Goal: Task Accomplishment & Management: Manage account settings

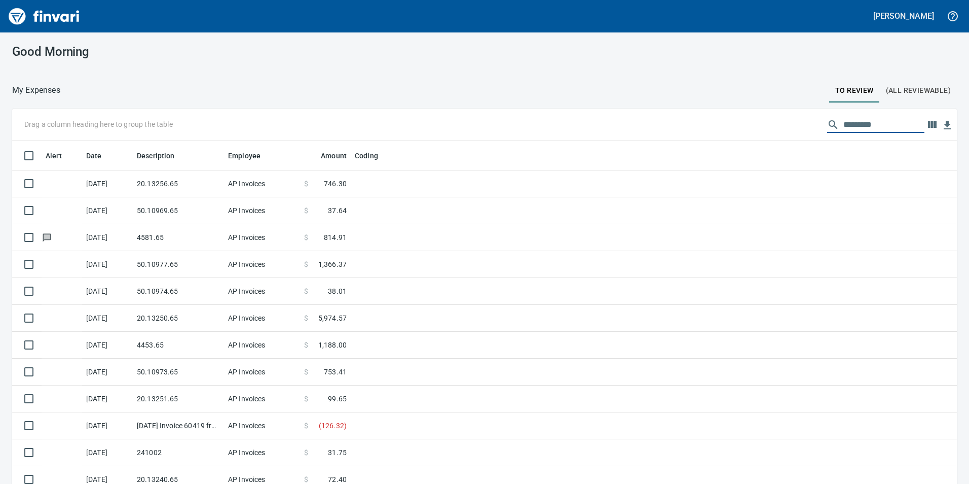
scroll to position [365, 922]
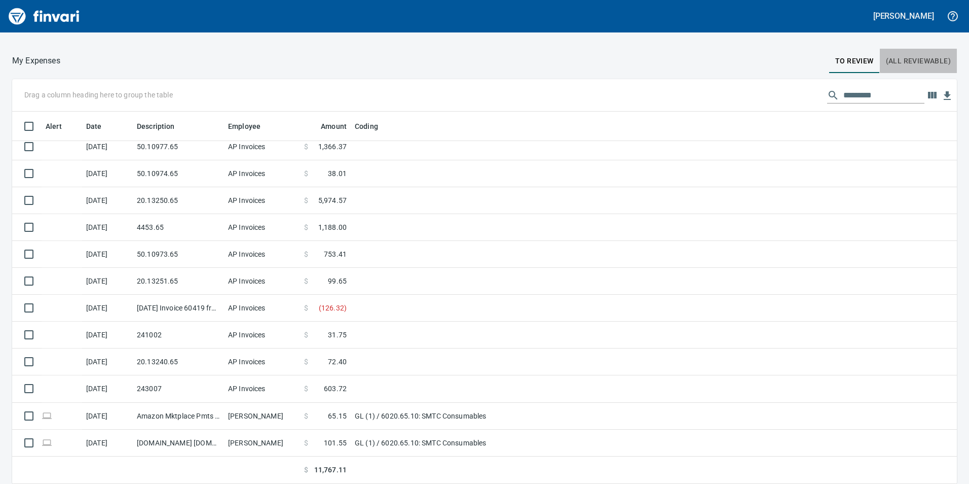
click at [919, 65] on span "(All Reviewable)" at bounding box center [918, 61] width 65 height 13
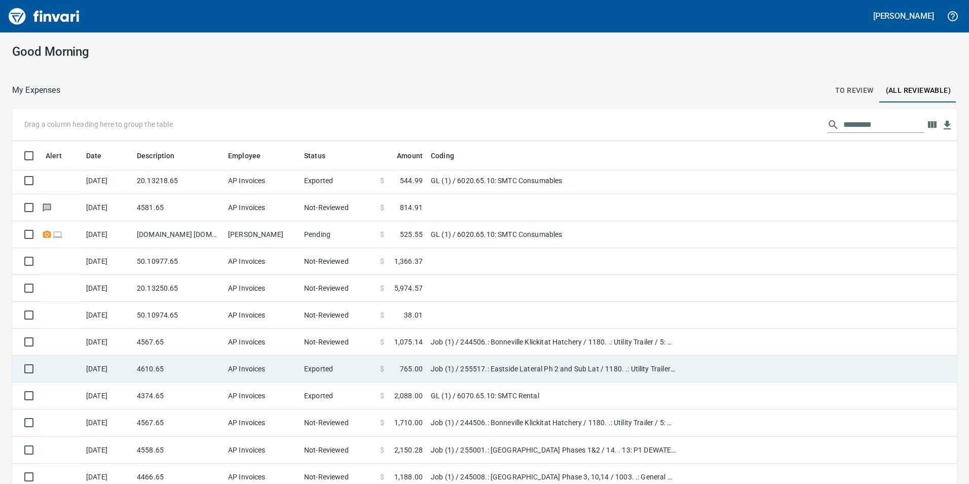
scroll to position [101, 0]
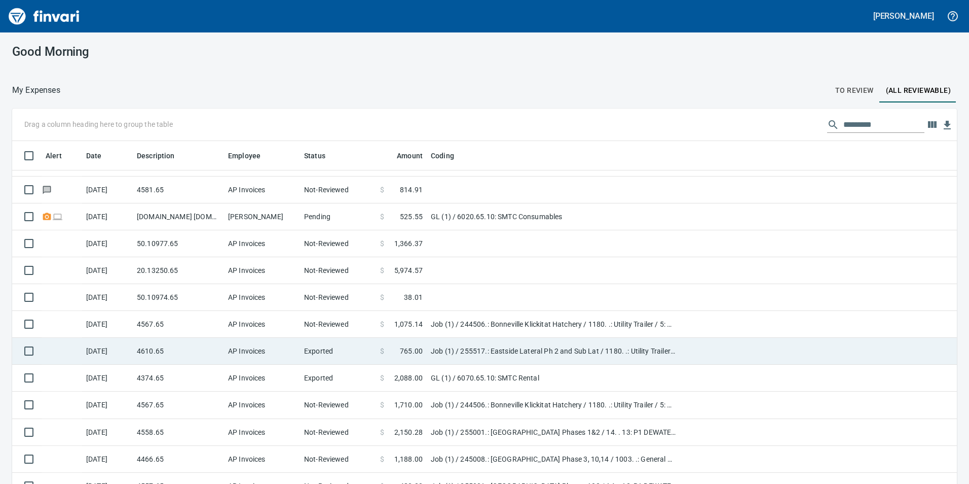
click at [385, 377] on span at bounding box center [389, 378] width 10 height 10
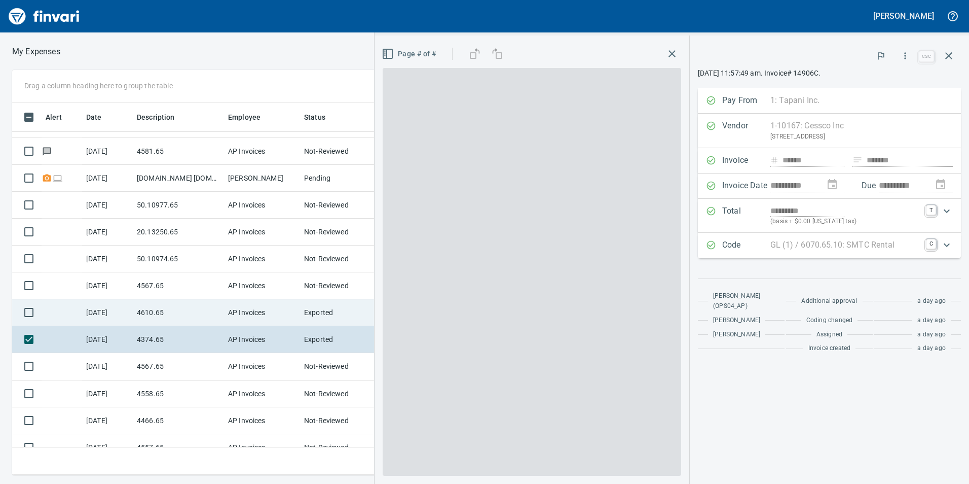
scroll to position [365, 676]
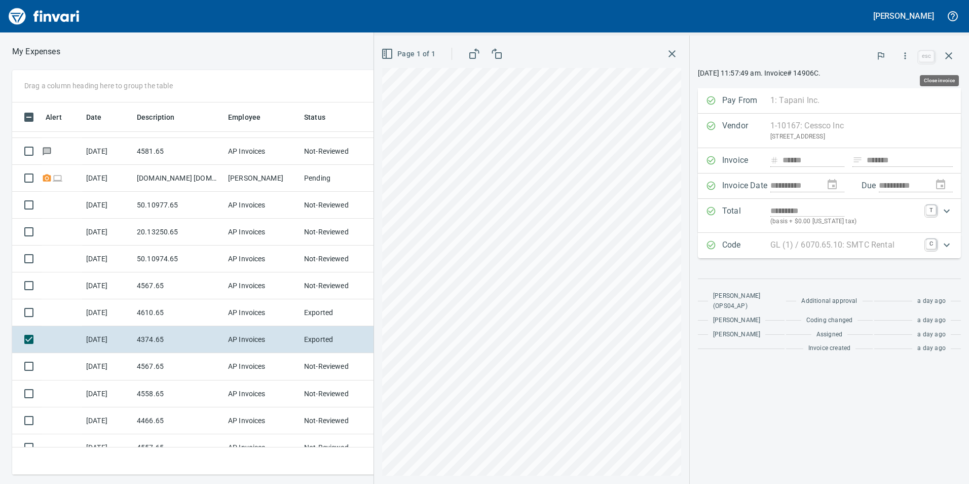
drag, startPoint x: 949, startPoint y: 54, endPoint x: 928, endPoint y: 59, distance: 21.4
click at [948, 53] on icon "button" at bounding box center [949, 56] width 12 height 12
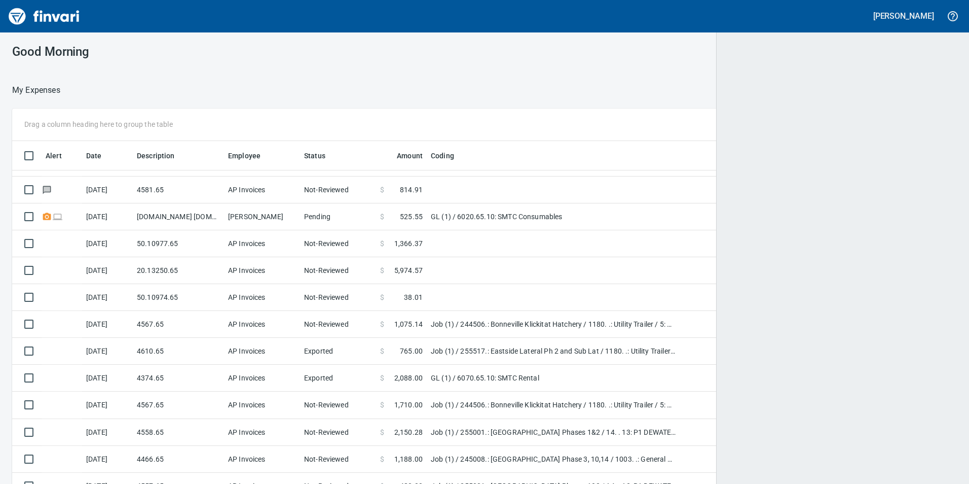
scroll to position [1, 1]
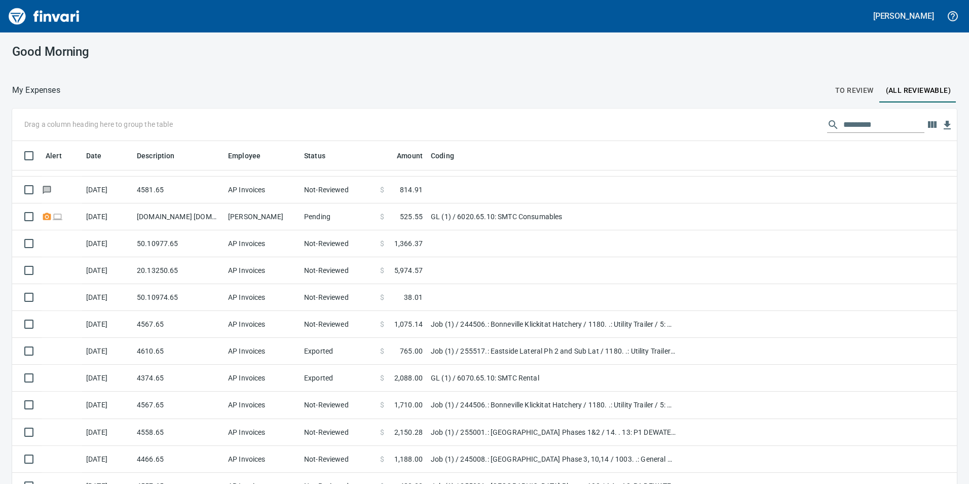
click at [862, 88] on span "To Review" at bounding box center [855, 90] width 39 height 13
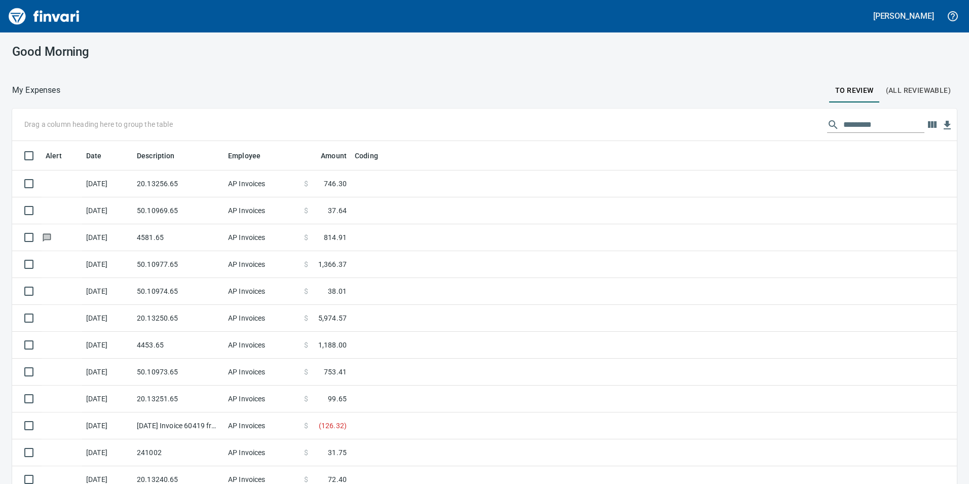
scroll to position [365, 922]
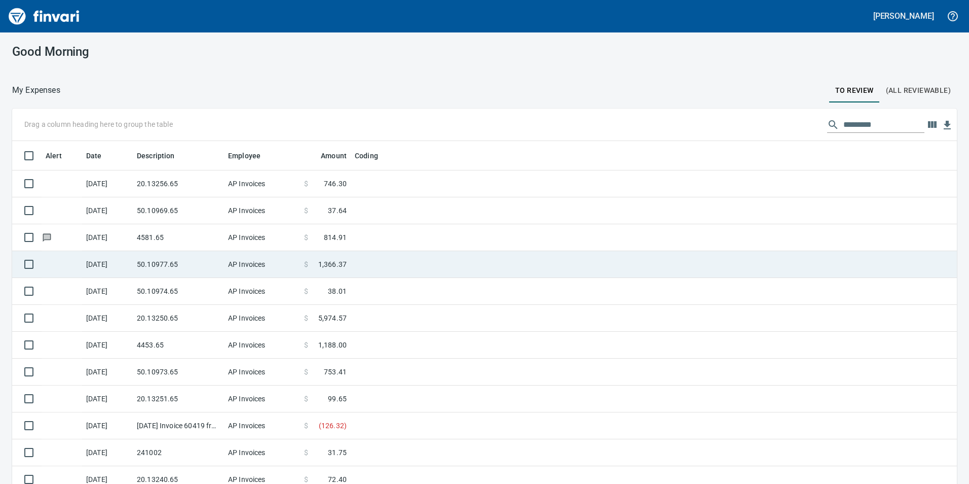
click at [187, 231] on td "4581.65" at bounding box center [178, 237] width 91 height 27
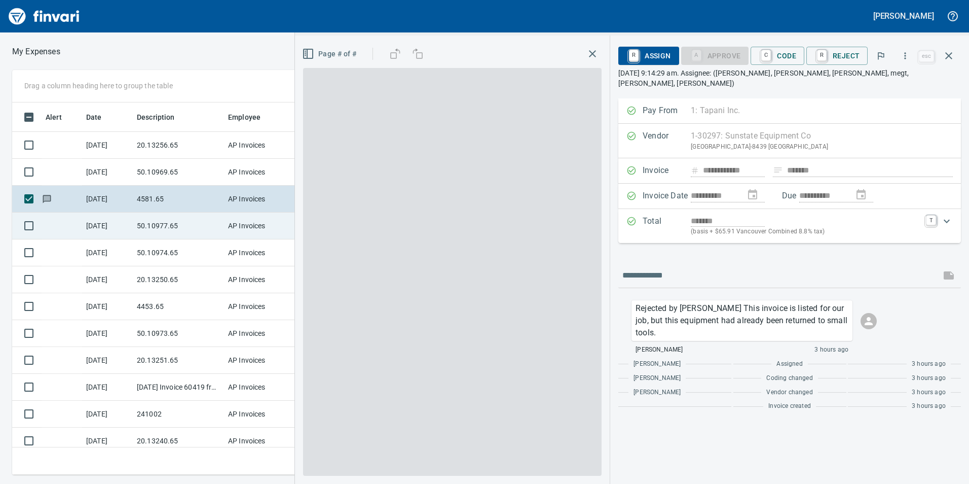
scroll to position [365, 676]
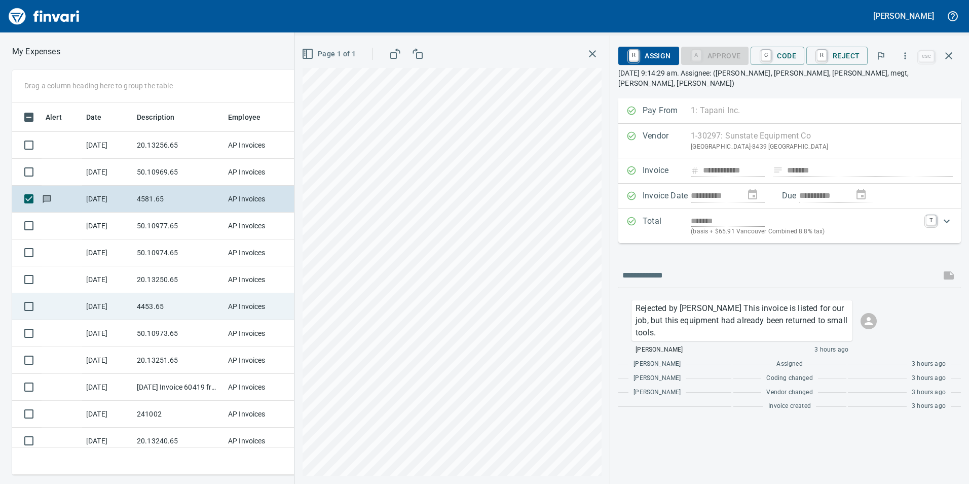
click at [154, 301] on td "4453.65" at bounding box center [178, 306] width 91 height 27
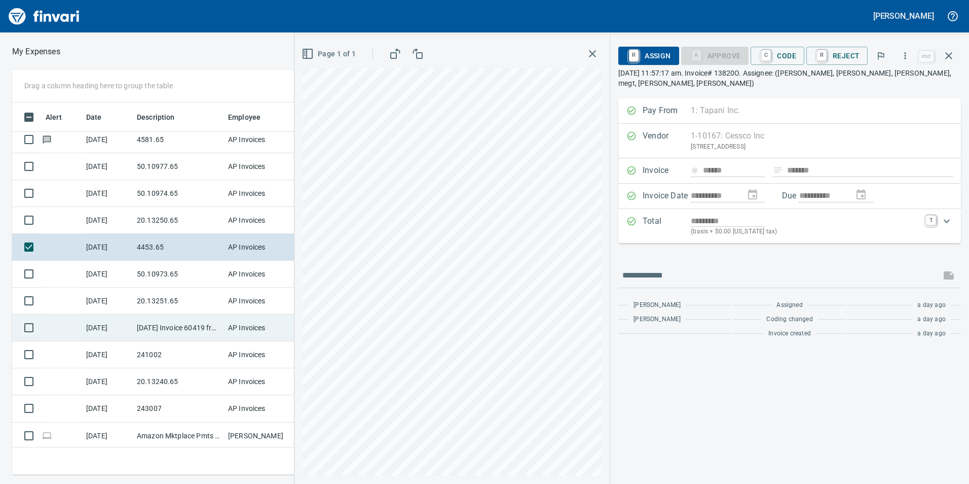
scroll to position [88, 0]
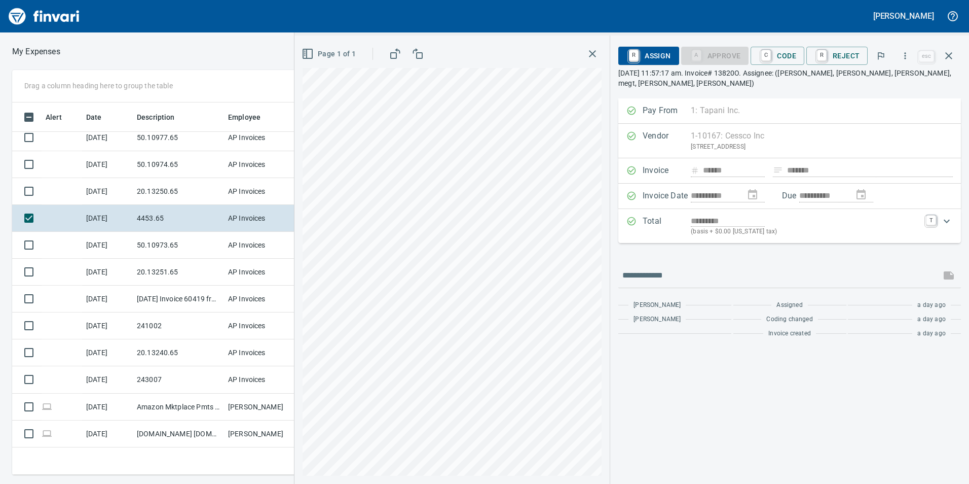
drag, startPoint x: 650, startPoint y: 213, endPoint x: 634, endPoint y: 223, distance: 18.2
click at [634, 223] on div "Total ********* (basis + $0.00 [US_STATE] tax) T" at bounding box center [790, 226] width 343 height 34
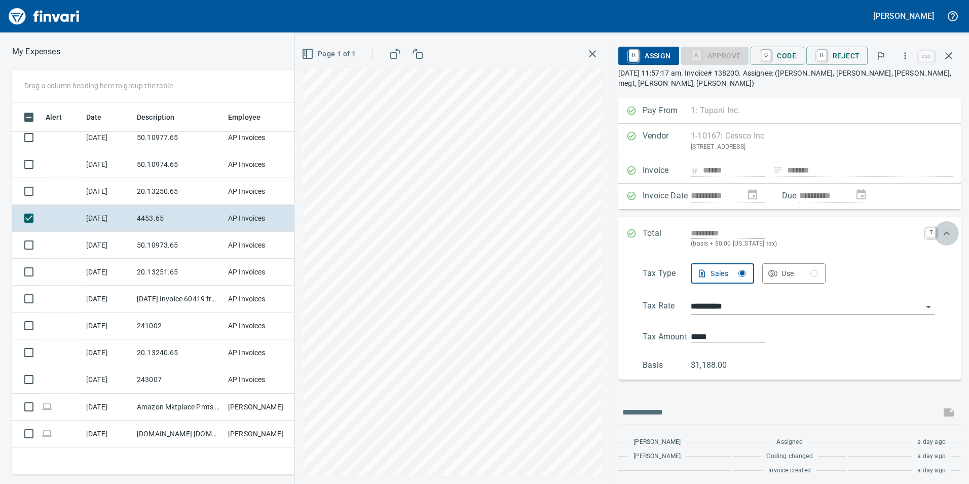
click at [944, 235] on icon "Expand" at bounding box center [947, 233] width 12 height 12
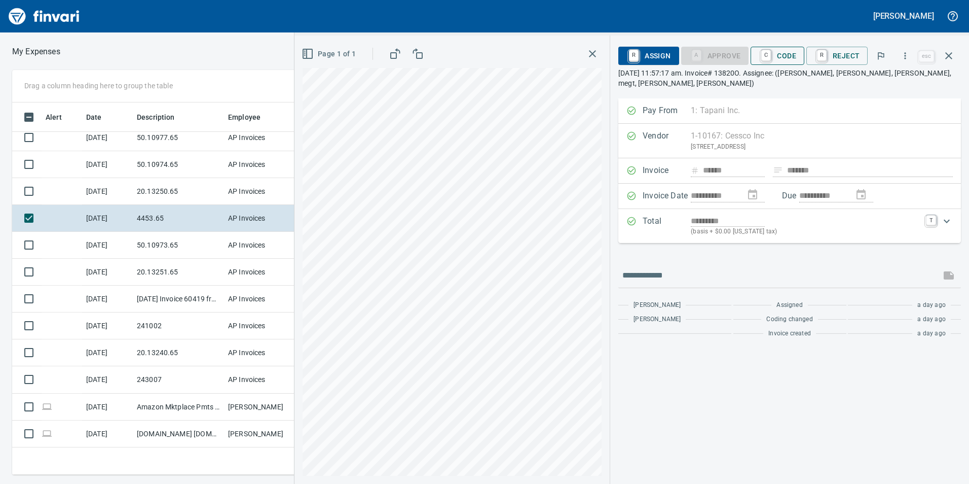
click at [790, 58] on span "C Code" at bounding box center [778, 55] width 38 height 17
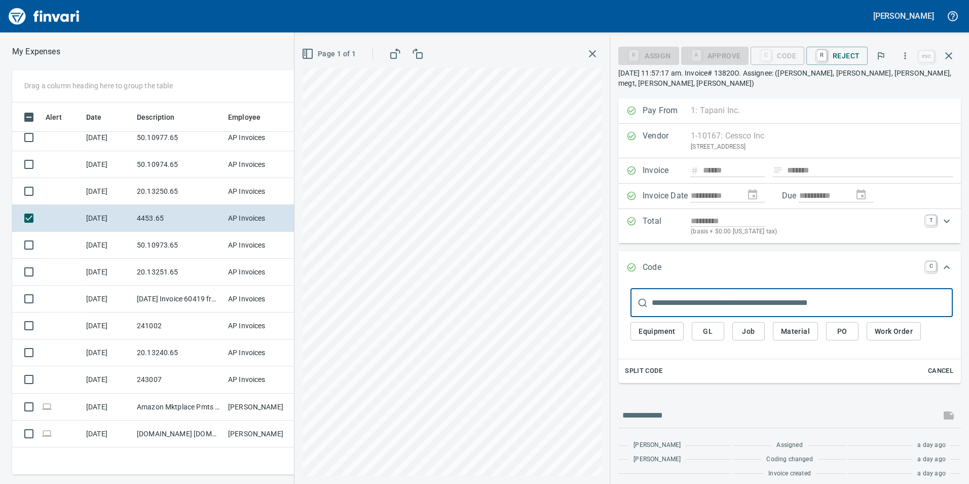
scroll to position [365, 676]
click at [742, 333] on span "Job" at bounding box center [749, 331] width 16 height 13
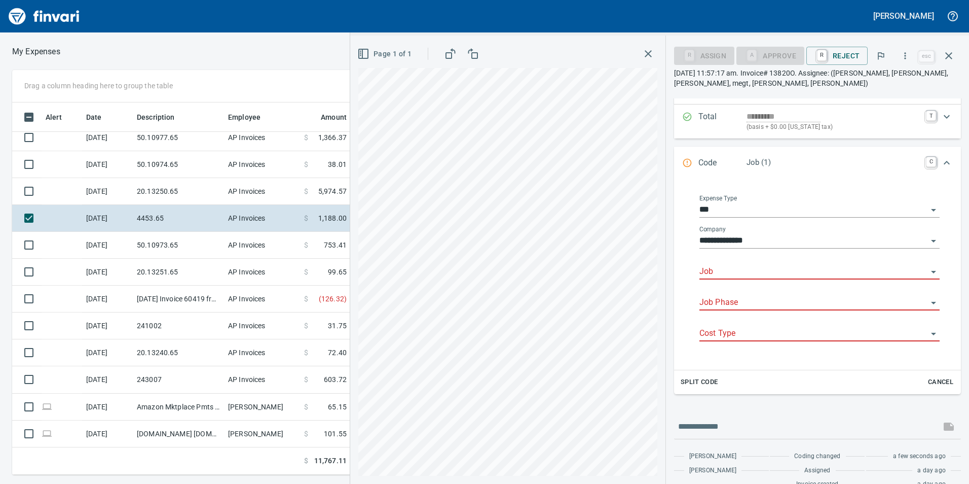
scroll to position [108, 0]
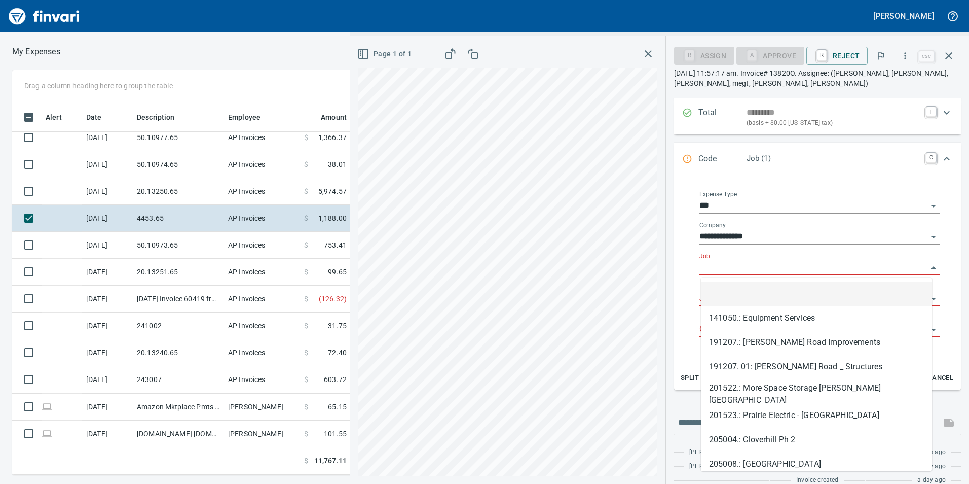
click at [736, 270] on input "Job" at bounding box center [814, 268] width 228 height 14
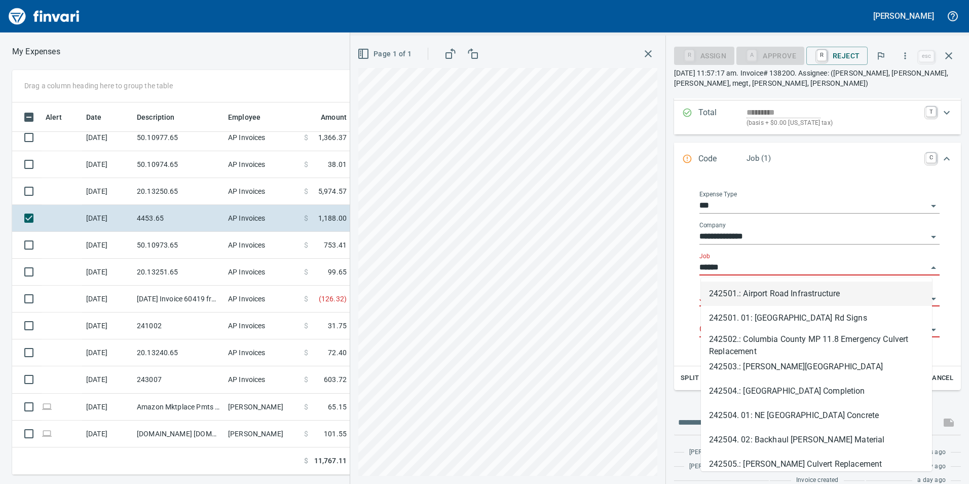
scroll to position [365, 676]
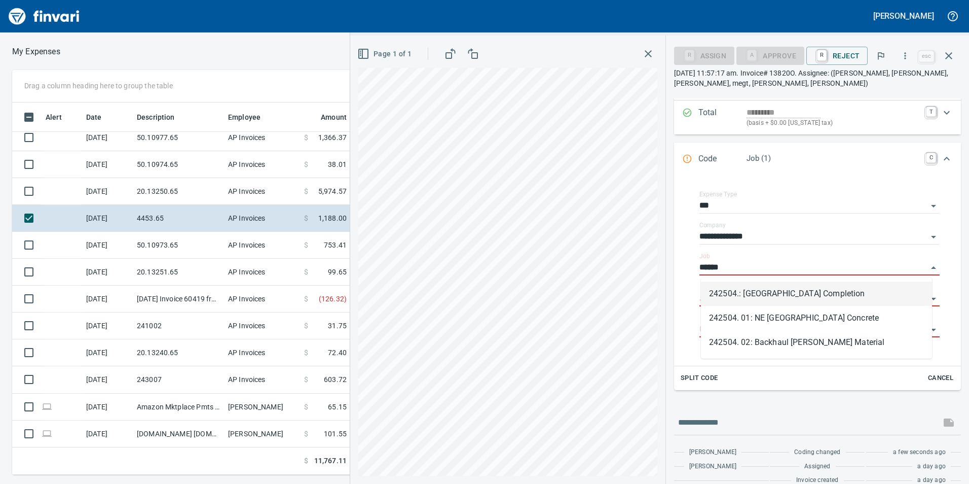
click at [744, 295] on li "242504.: [GEOGRAPHIC_DATA] Completion" at bounding box center [816, 293] width 231 height 24
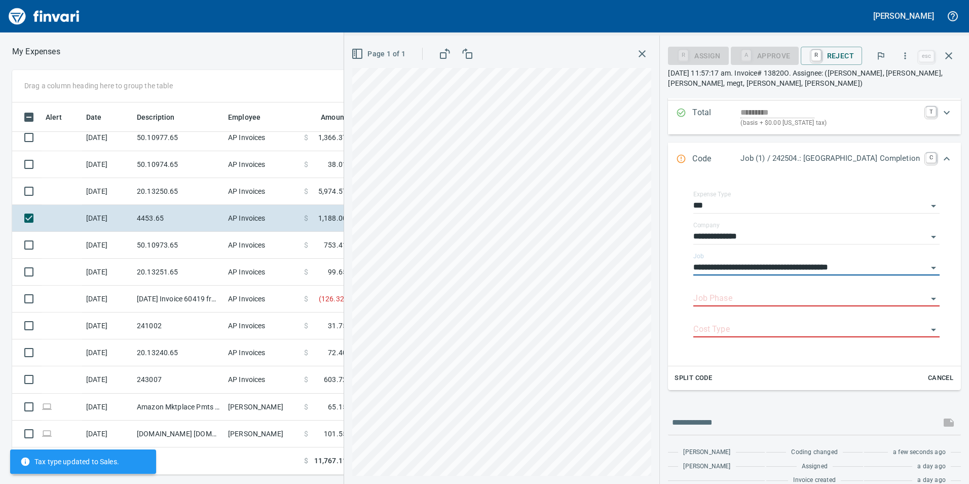
type input "**********"
click at [744, 295] on input "Job Phase" at bounding box center [811, 299] width 234 height 14
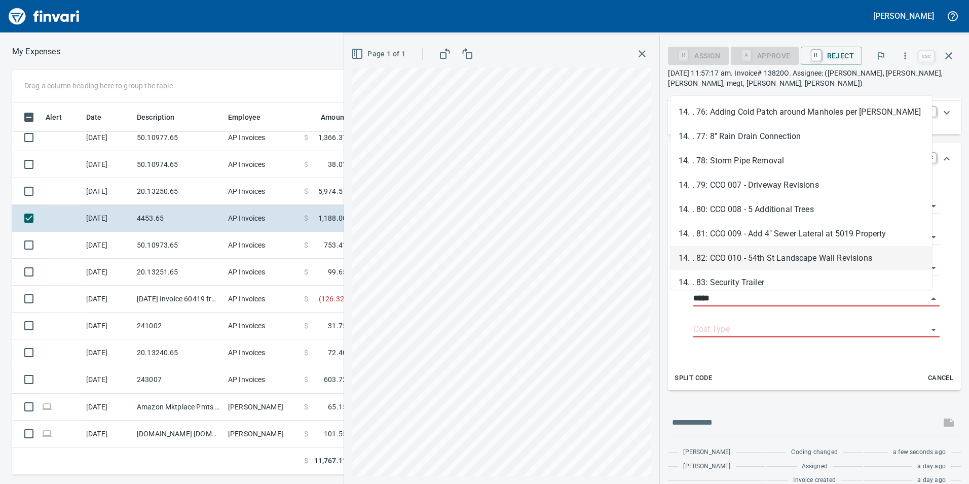
scroll to position [1876, 0]
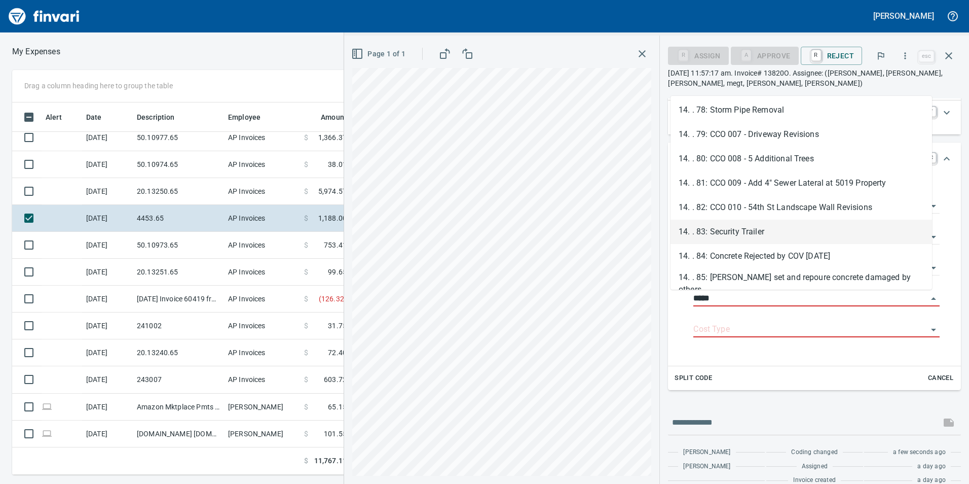
click at [742, 233] on li "14. . 83: Security Trailer" at bounding box center [802, 232] width 262 height 24
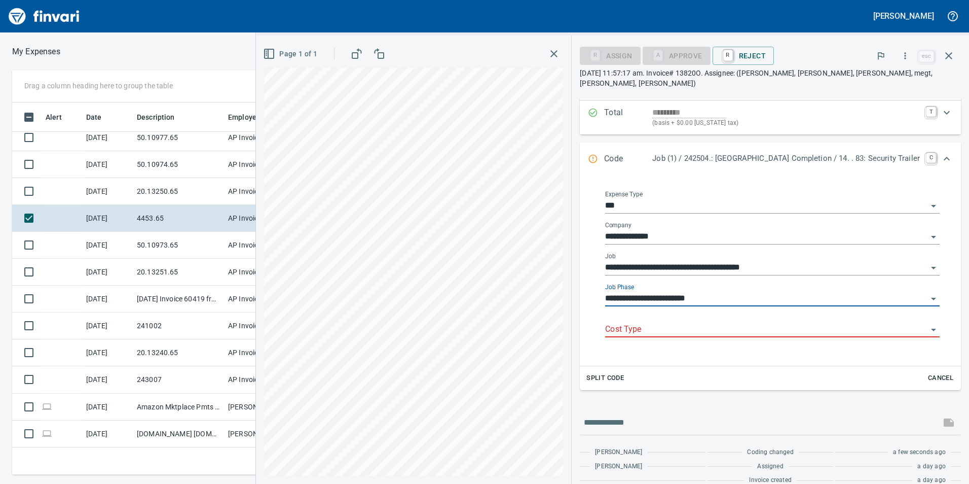
click at [703, 314] on div "Cost Type" at bounding box center [772, 325] width 335 height 23
type input "**********"
click at [930, 323] on icon "Open" at bounding box center [934, 329] width 12 height 12
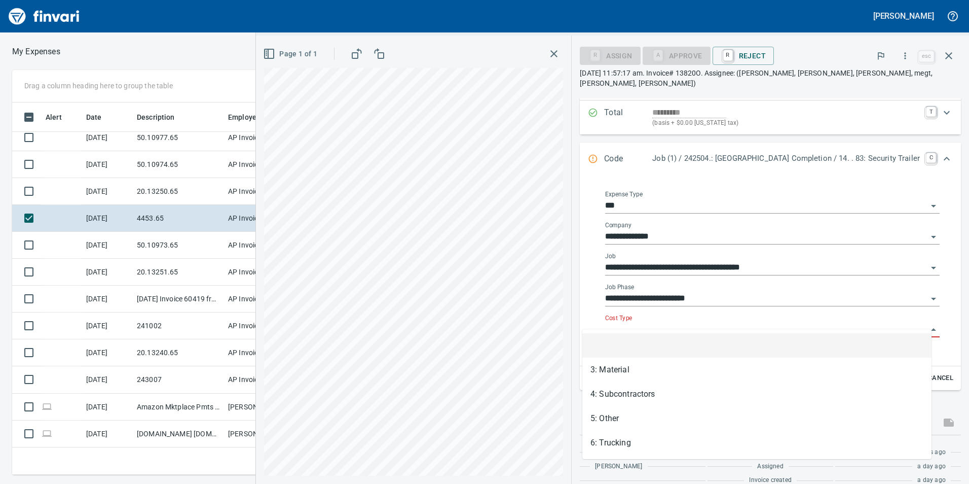
scroll to position [365, 676]
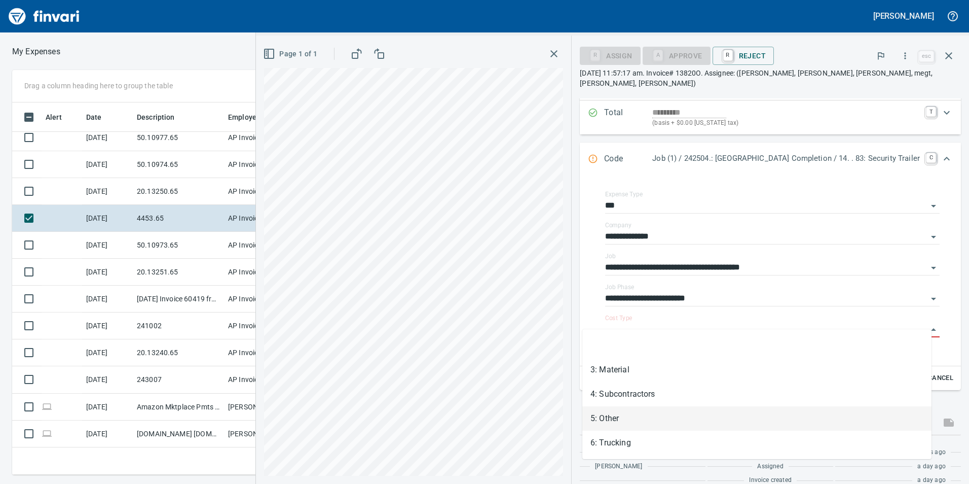
click at [661, 414] on li "5: Other" at bounding box center [757, 418] width 349 height 24
type input "********"
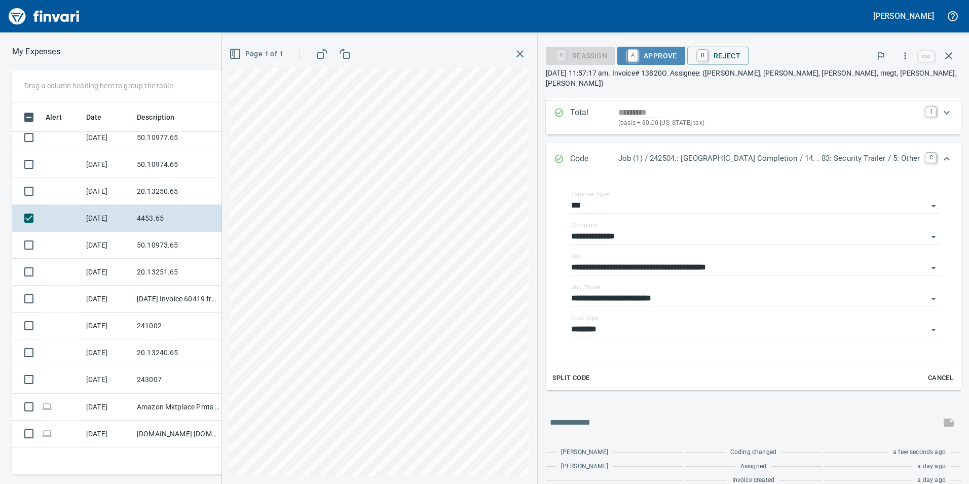
click at [651, 55] on span "A Approve" at bounding box center [652, 55] width 52 height 17
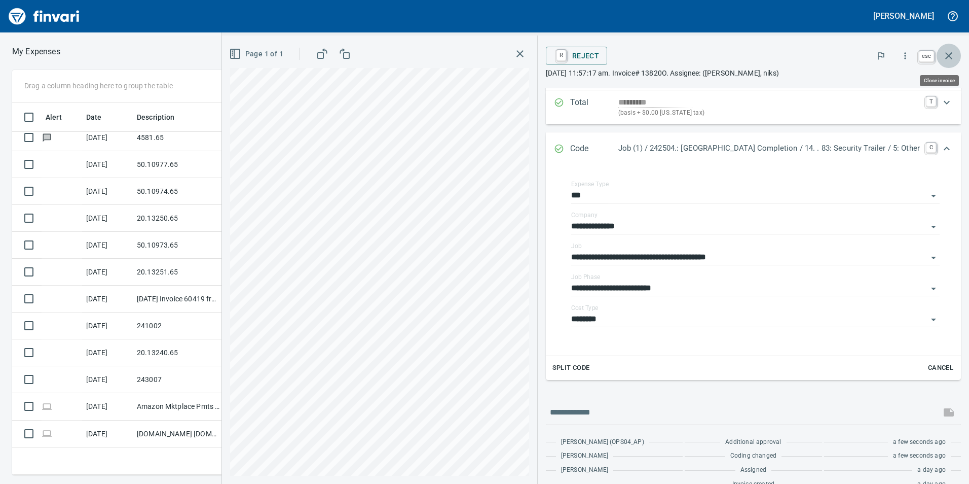
click at [954, 54] on icon "button" at bounding box center [949, 56] width 12 height 12
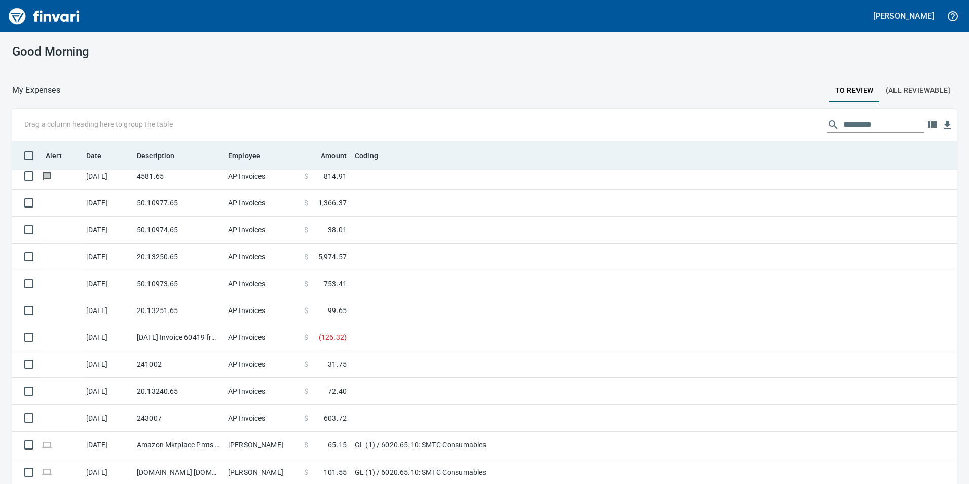
scroll to position [365, 922]
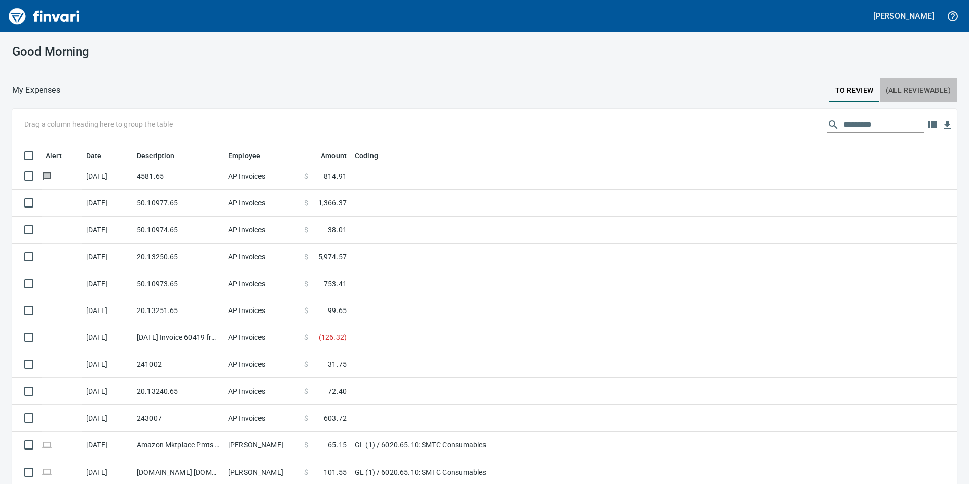
click at [929, 85] on span "(All Reviewable)" at bounding box center [918, 90] width 65 height 13
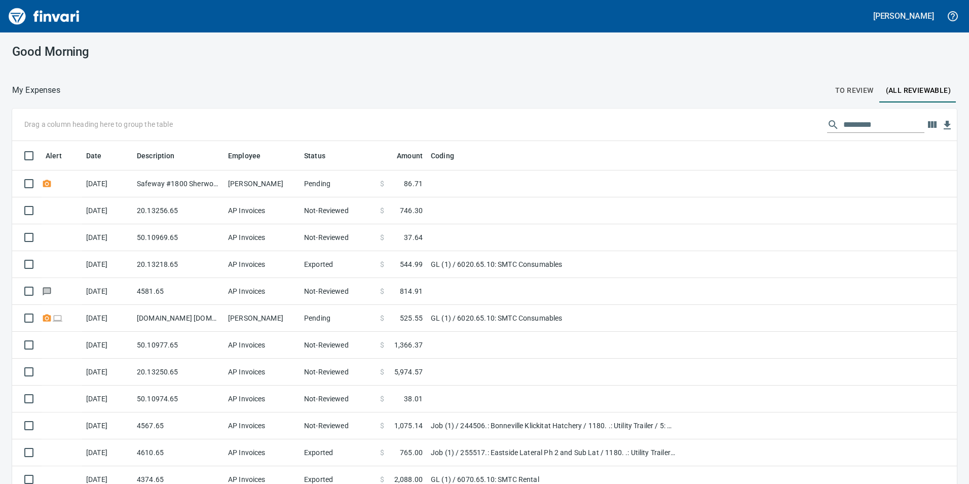
scroll to position [365, 922]
click at [835, 101] on button "To Review" at bounding box center [854, 90] width 51 height 24
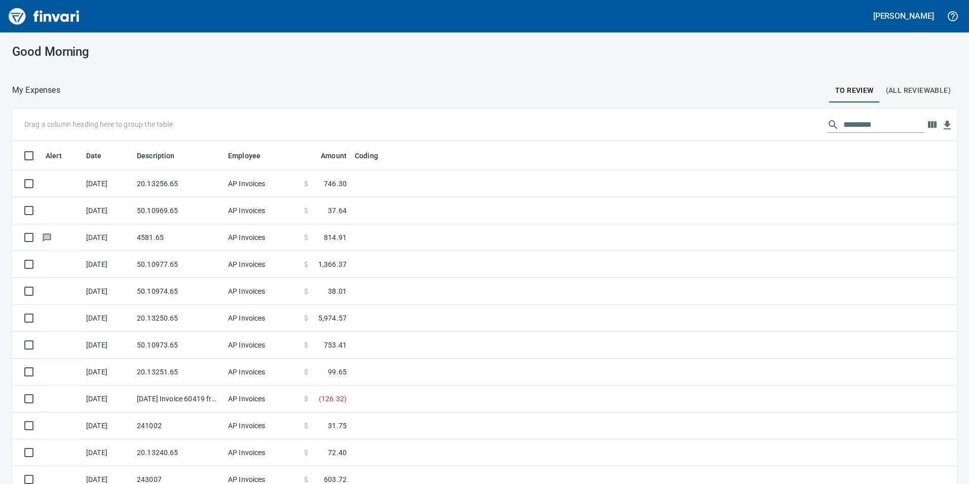
scroll to position [365, 922]
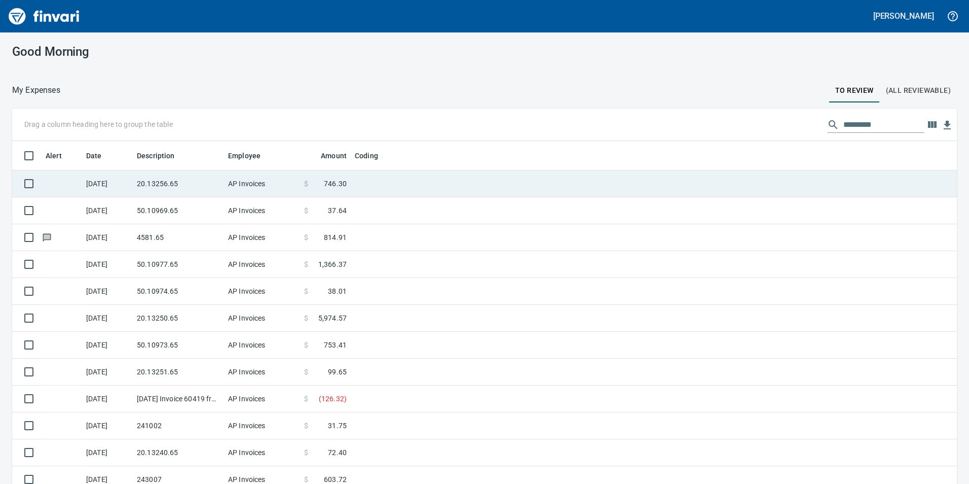
click at [318, 191] on td "$ 746.30" at bounding box center [325, 183] width 51 height 27
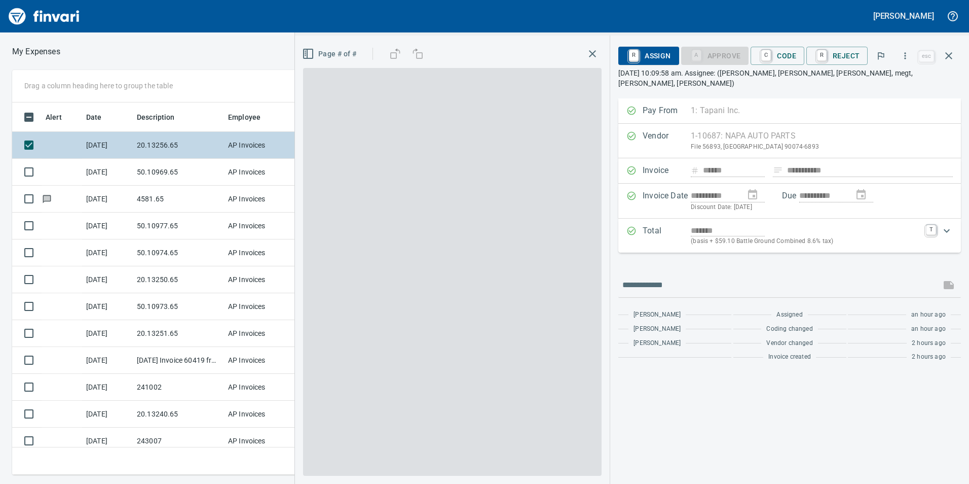
scroll to position [365, 676]
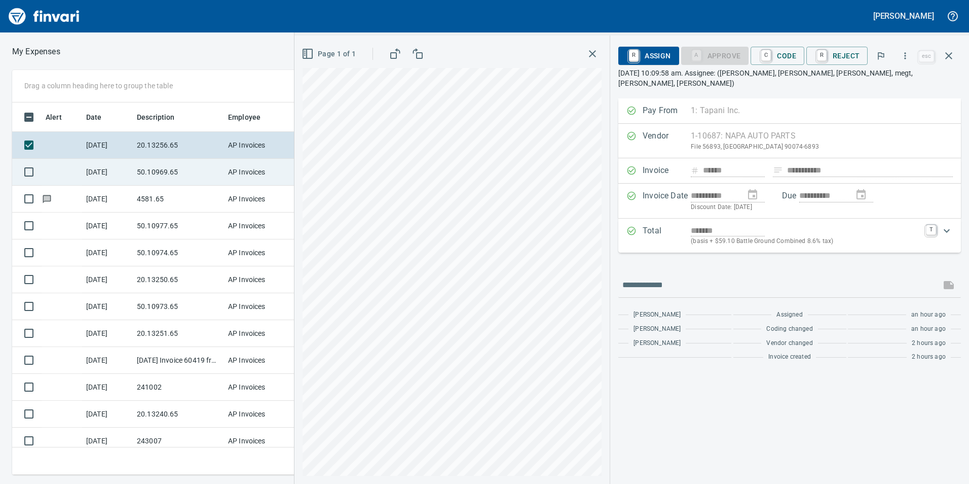
click at [203, 168] on td "50.10969.65" at bounding box center [178, 172] width 91 height 27
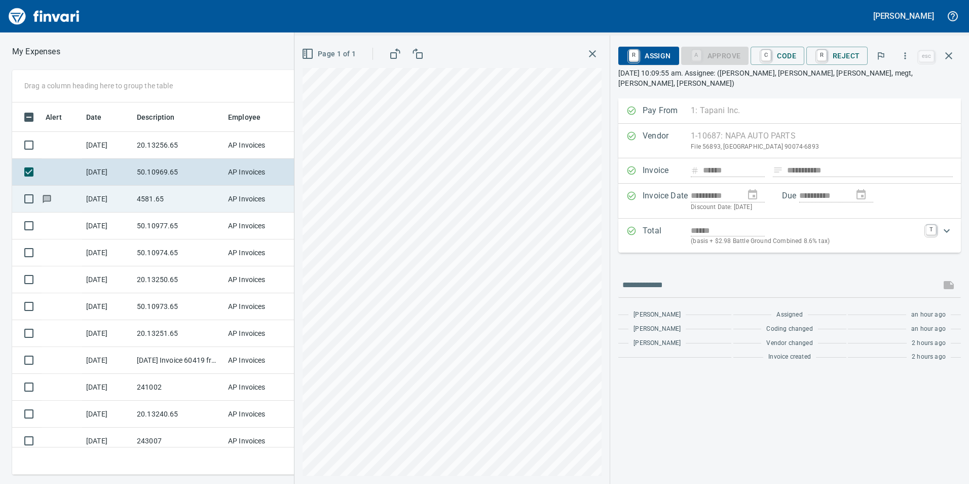
click at [176, 190] on td "4581.65" at bounding box center [178, 199] width 91 height 27
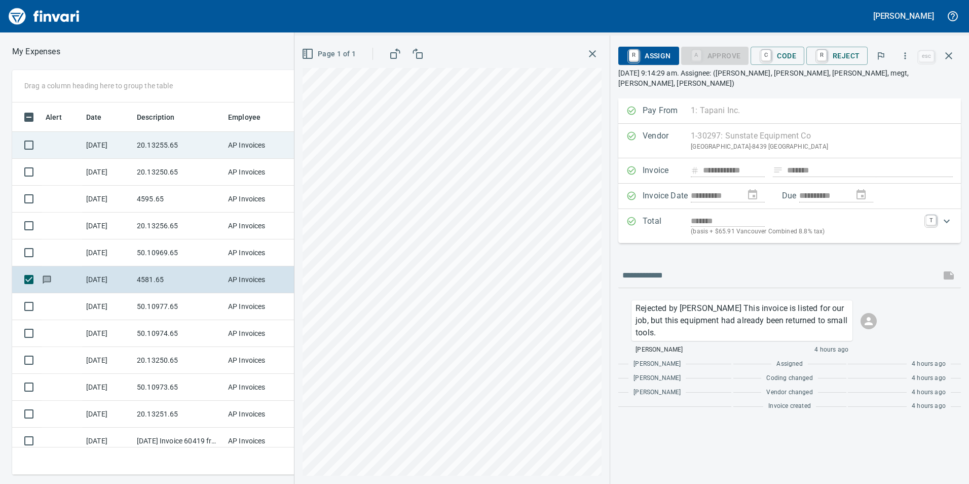
click at [188, 145] on td "20.13255.65" at bounding box center [178, 145] width 91 height 27
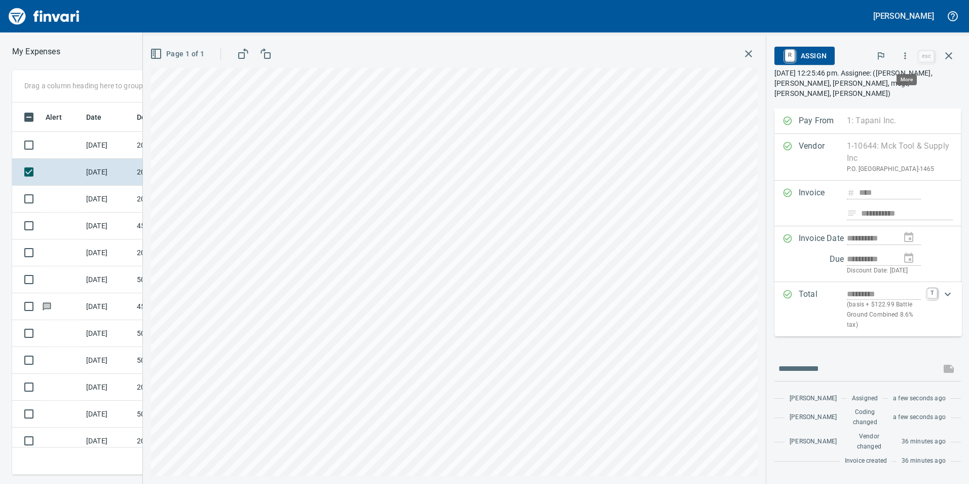
scroll to position [365, 676]
click at [904, 59] on icon "button" at bounding box center [905, 56] width 10 height 10
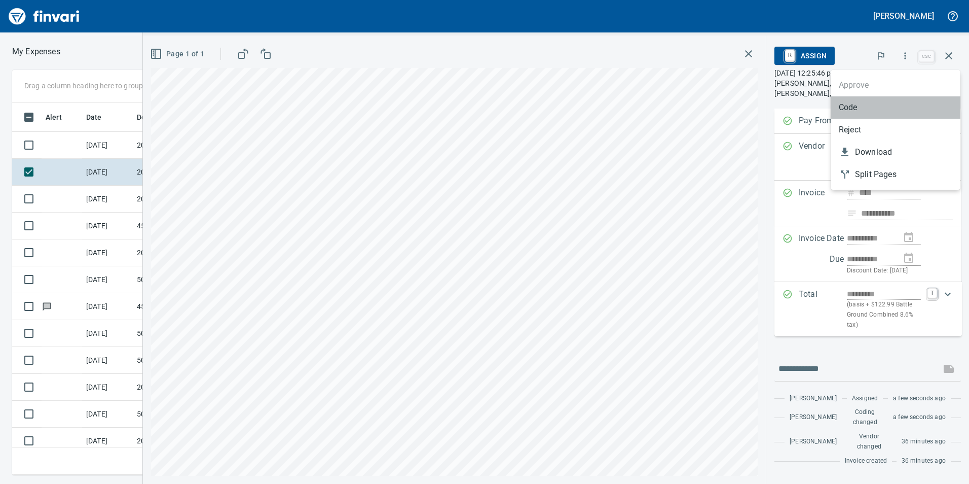
click at [850, 111] on span "Code" at bounding box center [896, 107] width 114 height 12
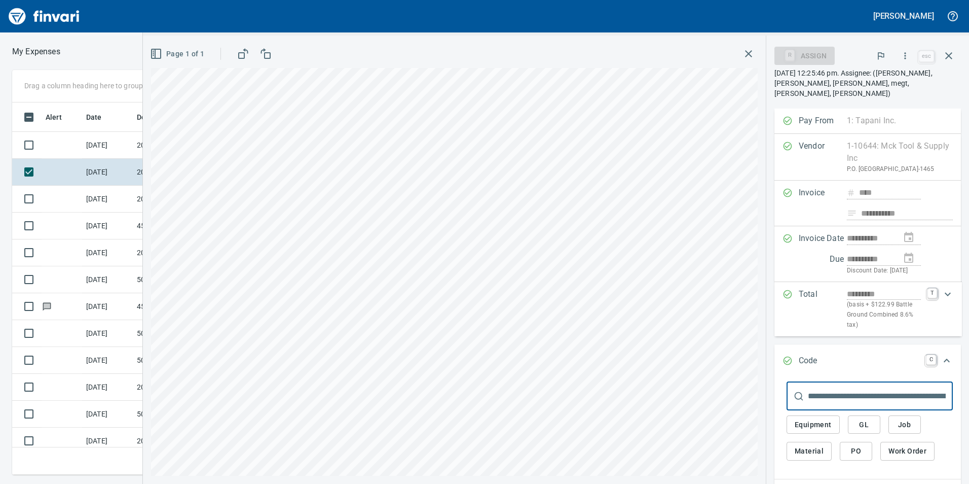
click at [854, 422] on button "GL" at bounding box center [864, 424] width 32 height 19
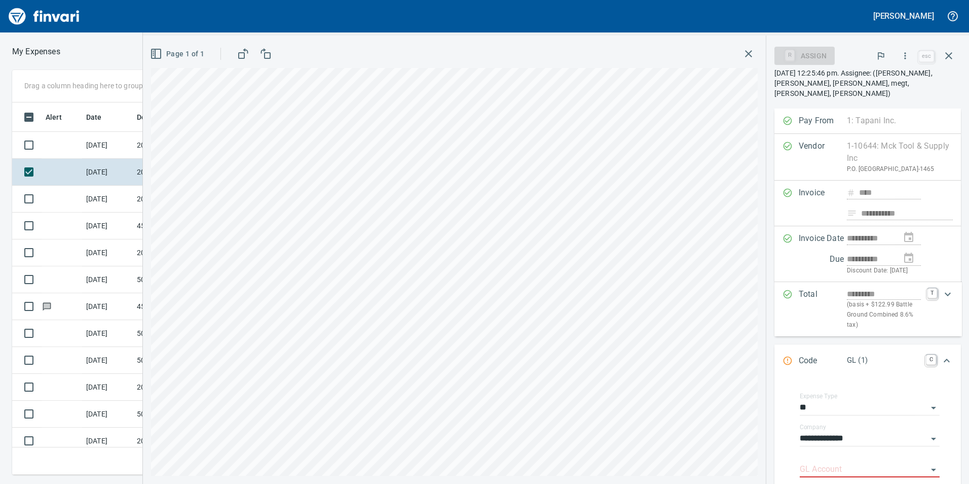
scroll to position [206, 0]
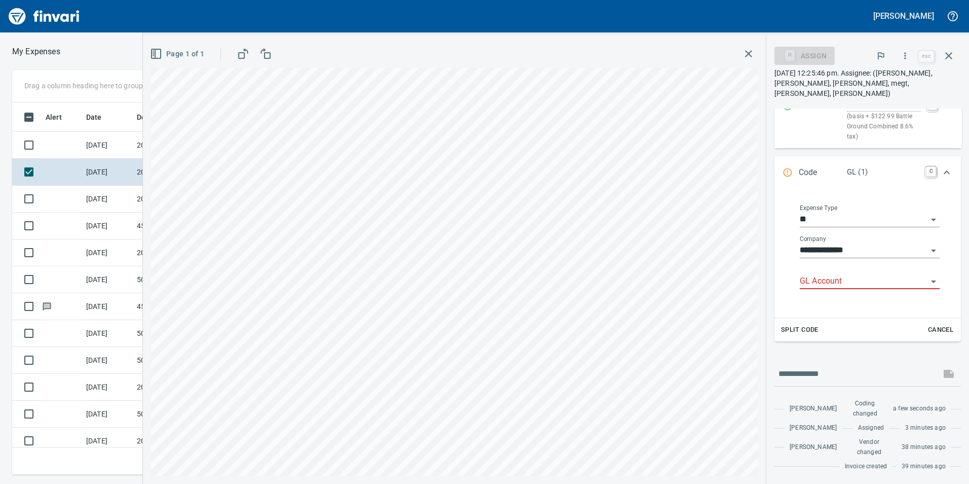
click at [808, 274] on input "GL Account" at bounding box center [864, 281] width 128 height 14
click at [890, 282] on li "6020.65.10: SMTC Consumables" at bounding box center [866, 289] width 132 height 24
type input "**********"
click at [945, 157] on icon "Expand" at bounding box center [947, 163] width 12 height 12
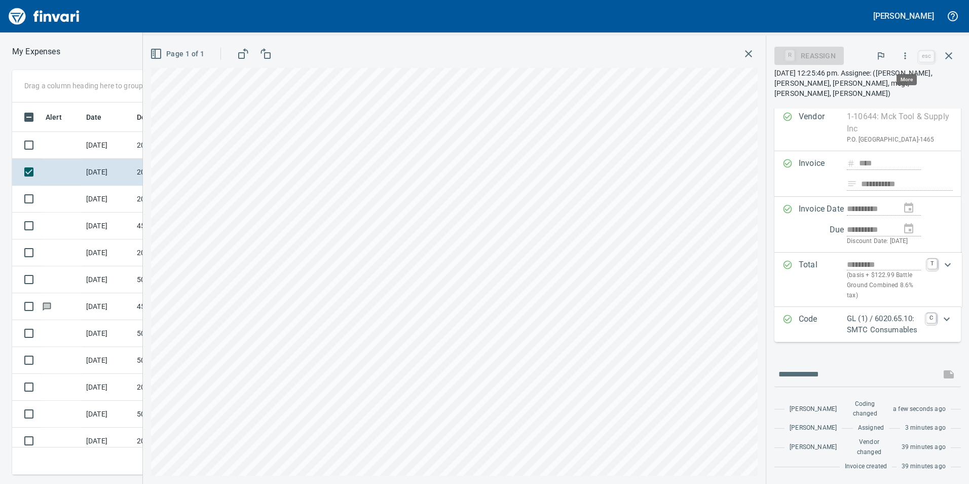
click at [905, 51] on icon "button" at bounding box center [905, 56] width 10 height 10
click at [839, 82] on span "Approve" at bounding box center [896, 85] width 114 height 12
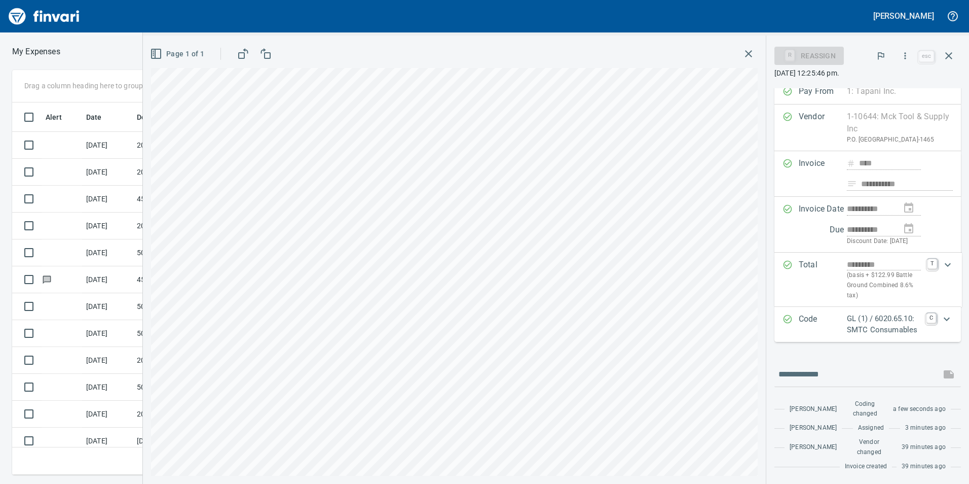
scroll to position [58, 0]
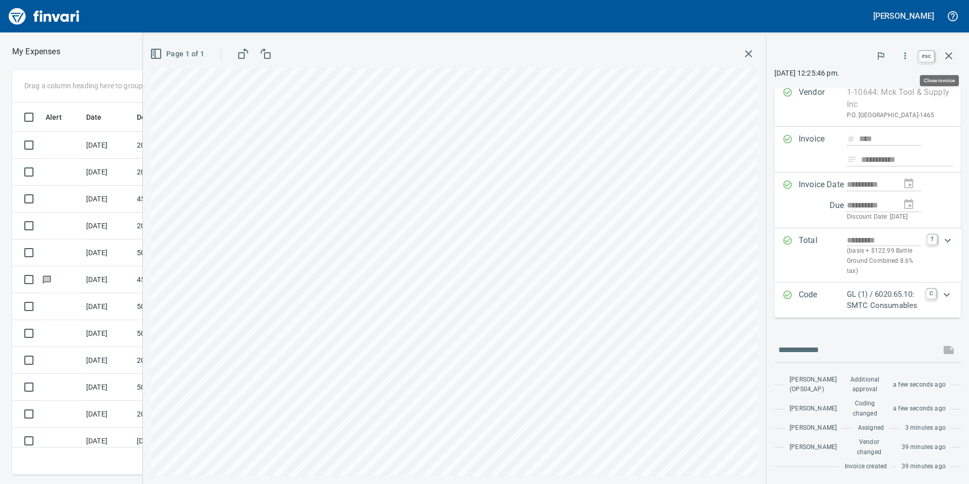
click at [952, 61] on icon "button" at bounding box center [949, 56] width 12 height 12
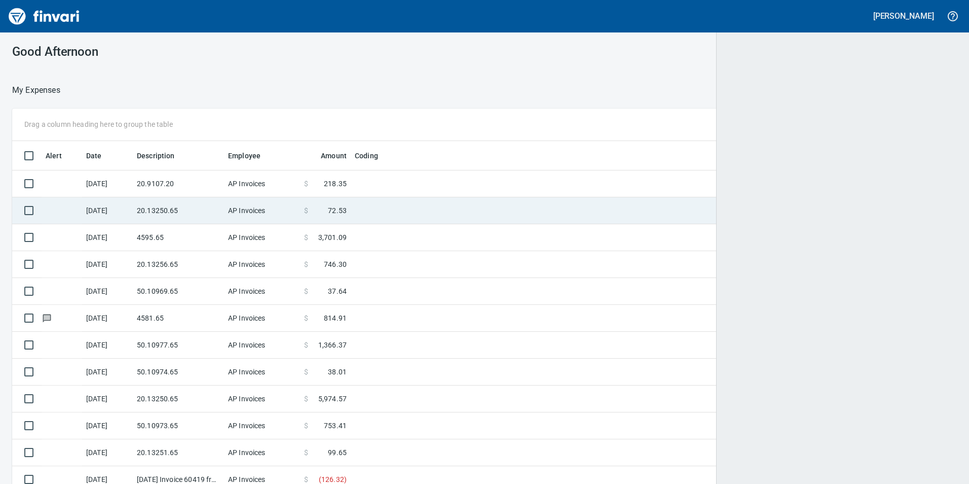
scroll to position [365, 920]
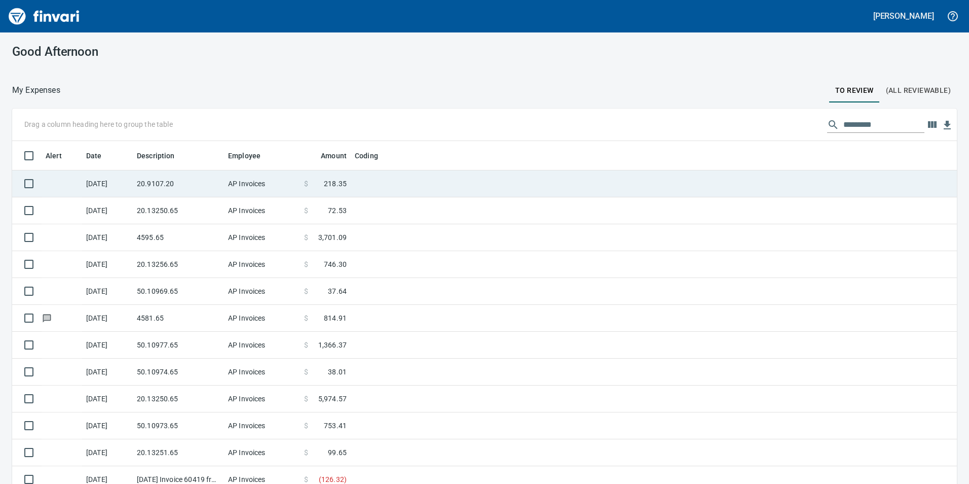
click at [166, 190] on td "20.9107.20" at bounding box center [178, 183] width 91 height 27
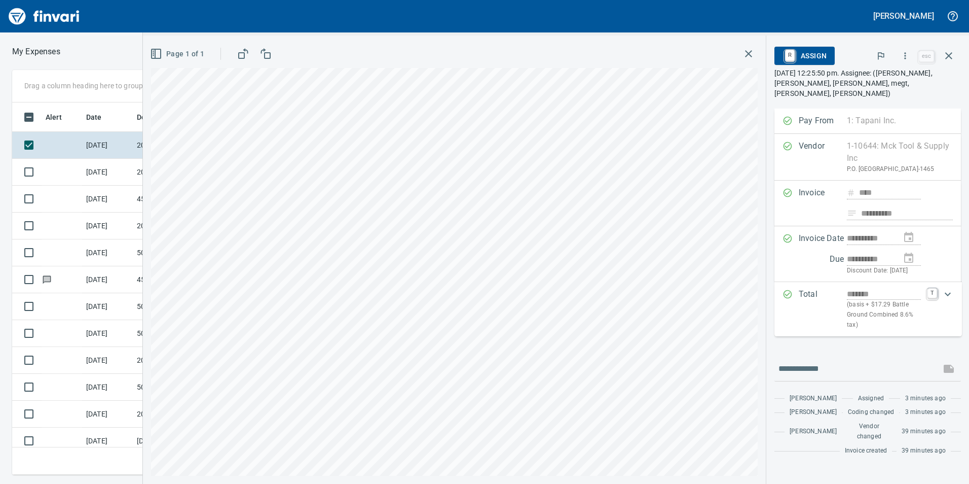
scroll to position [365, 676]
click at [912, 52] on button "button" at bounding box center [905, 56] width 22 height 22
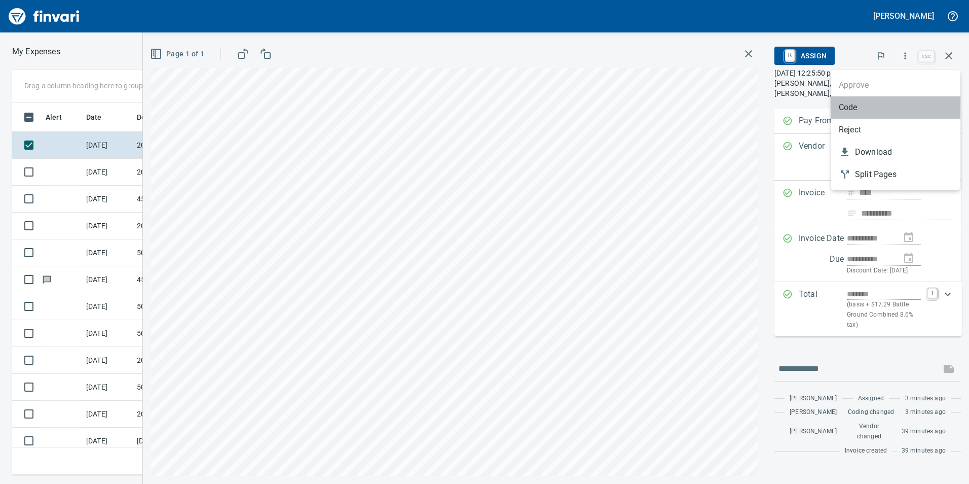
click at [851, 108] on span "Code" at bounding box center [896, 107] width 114 height 12
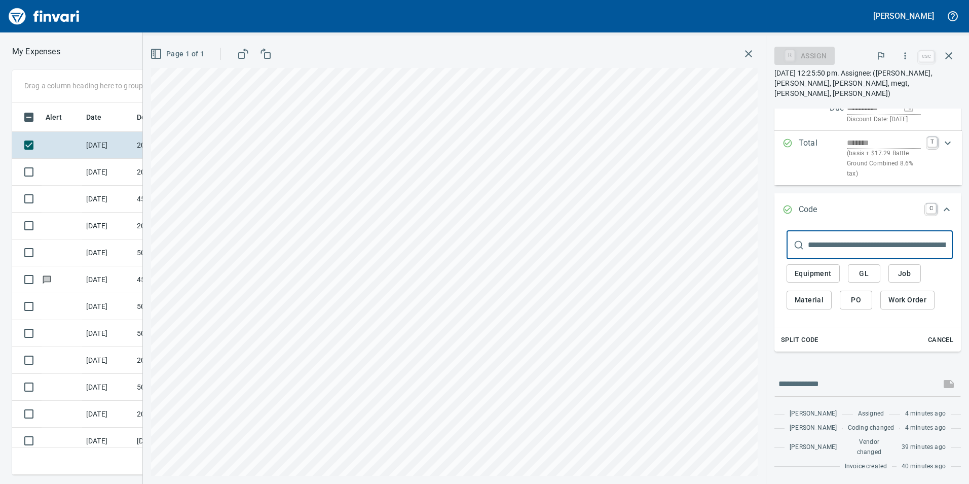
scroll to position [152, 0]
click at [874, 270] on button "GL" at bounding box center [864, 273] width 32 height 19
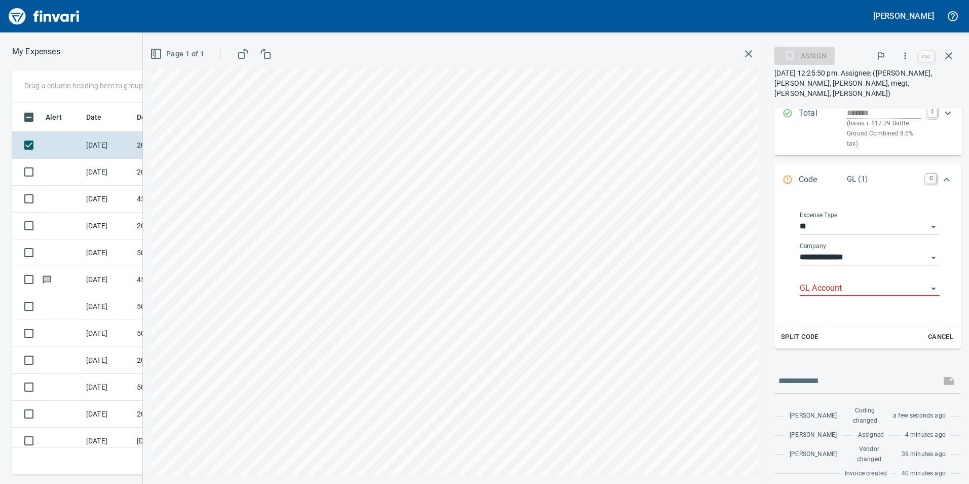
scroll to position [206, 0]
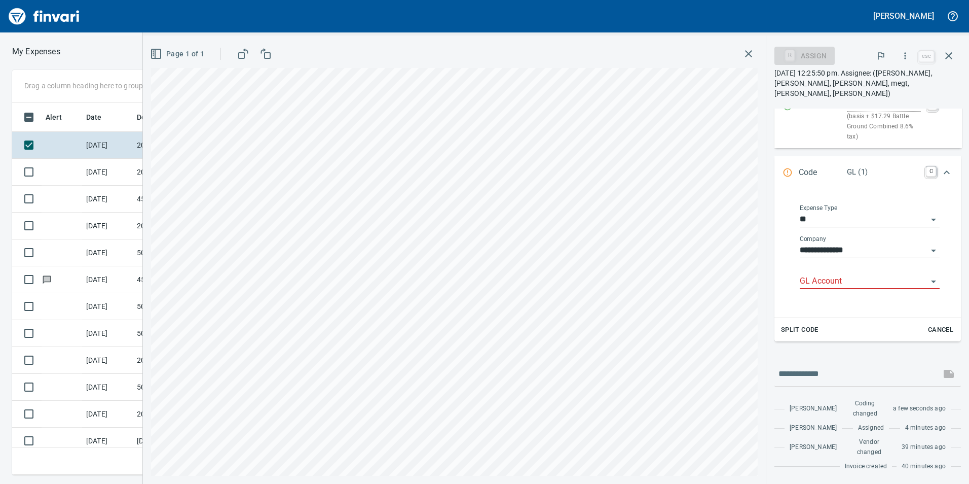
click at [844, 266] on div "GL Account" at bounding box center [870, 277] width 140 height 23
click at [858, 287] on li "6020.65.20: SMTC Consumables" at bounding box center [866, 289] width 132 height 24
type input "**********"
click at [940, 151] on div "Expand" at bounding box center [947, 163] width 24 height 24
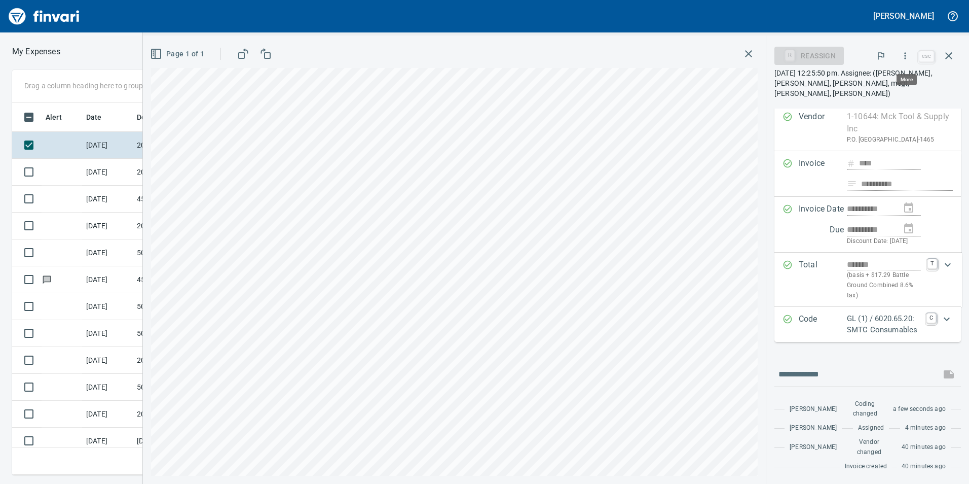
click at [908, 52] on icon "button" at bounding box center [905, 56] width 10 height 10
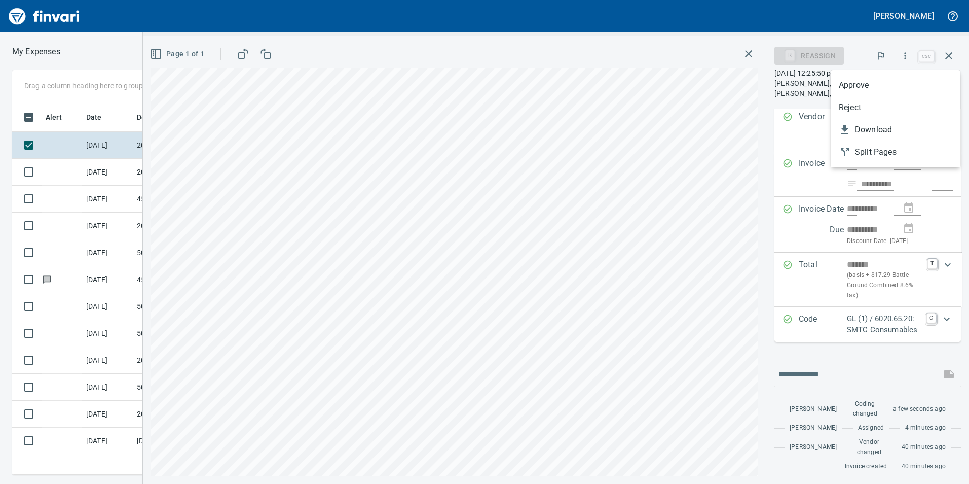
click at [881, 86] on span "Approve" at bounding box center [896, 85] width 114 height 12
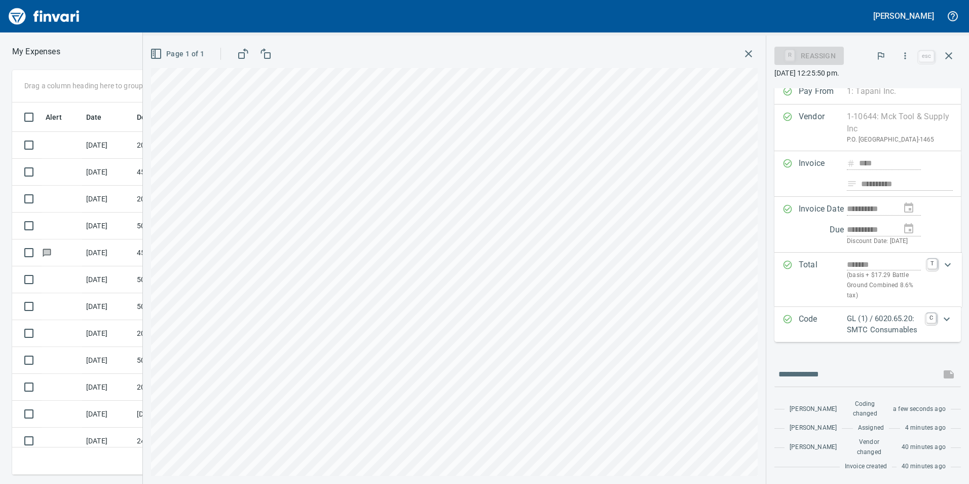
scroll to position [58, 0]
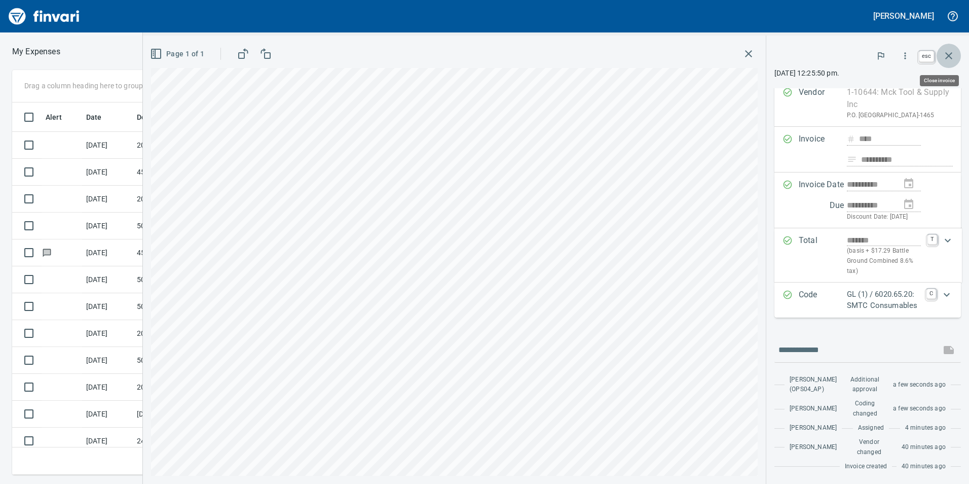
click at [950, 58] on icon "button" at bounding box center [949, 56] width 12 height 12
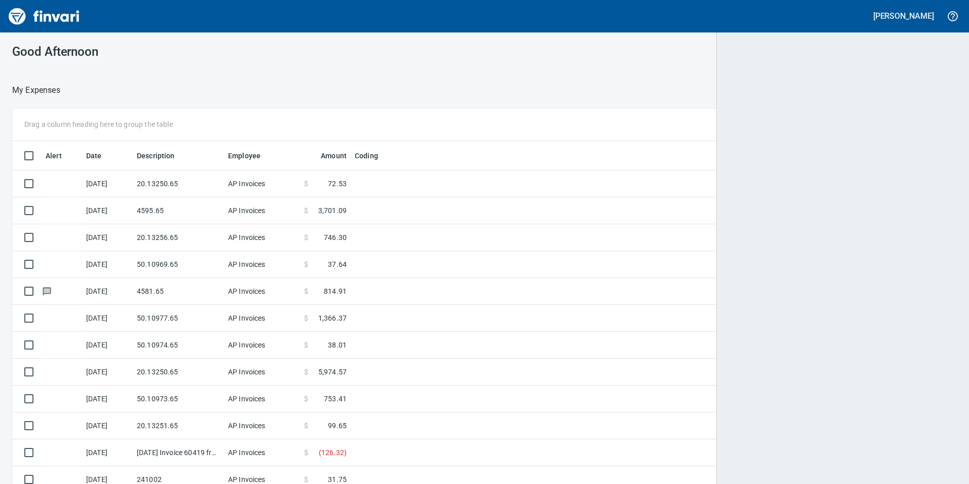
scroll to position [365, 920]
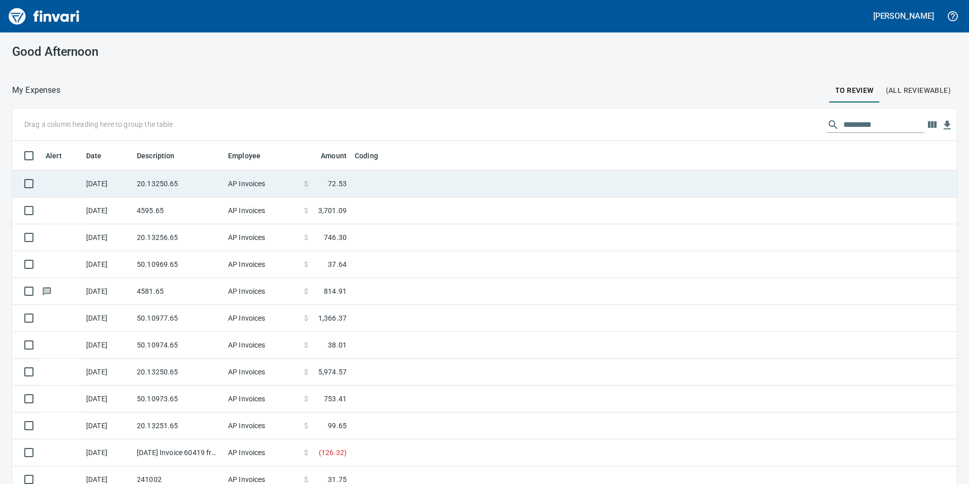
click at [367, 194] on td at bounding box center [477, 183] width 253 height 27
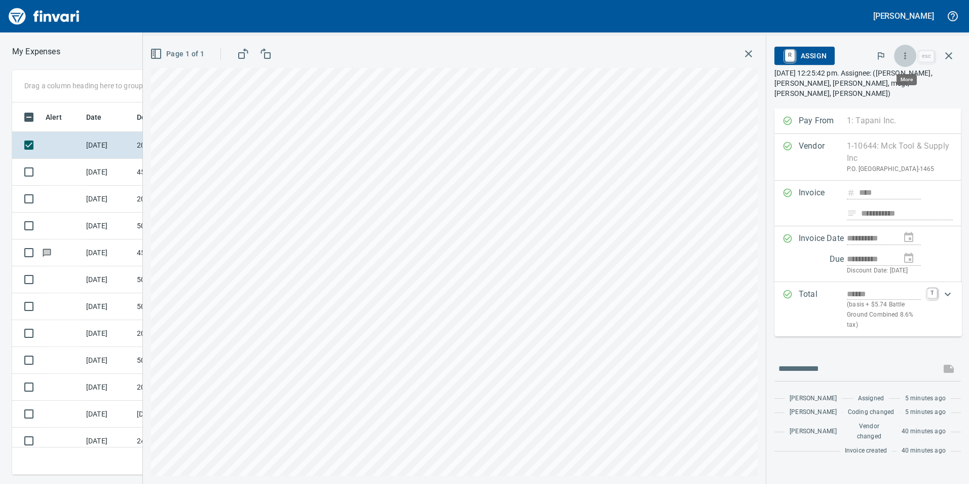
scroll to position [365, 676]
click at [906, 56] on icon "button" at bounding box center [906, 55] width 2 height 7
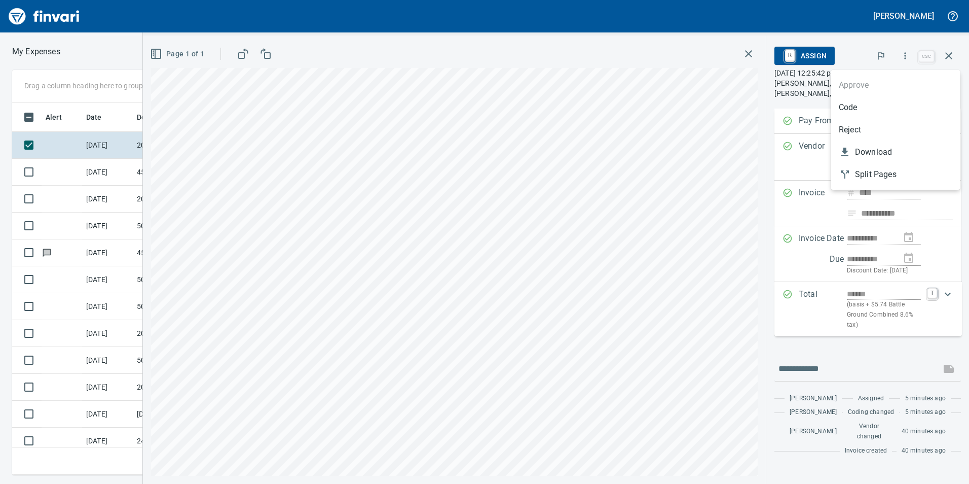
click at [862, 101] on span "Code" at bounding box center [896, 107] width 114 height 12
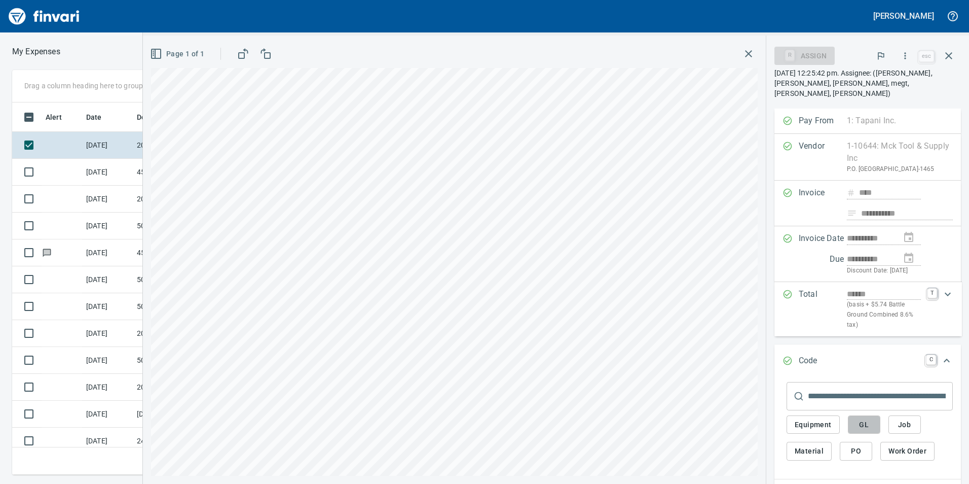
click at [865, 426] on span "GL" at bounding box center [864, 424] width 16 height 13
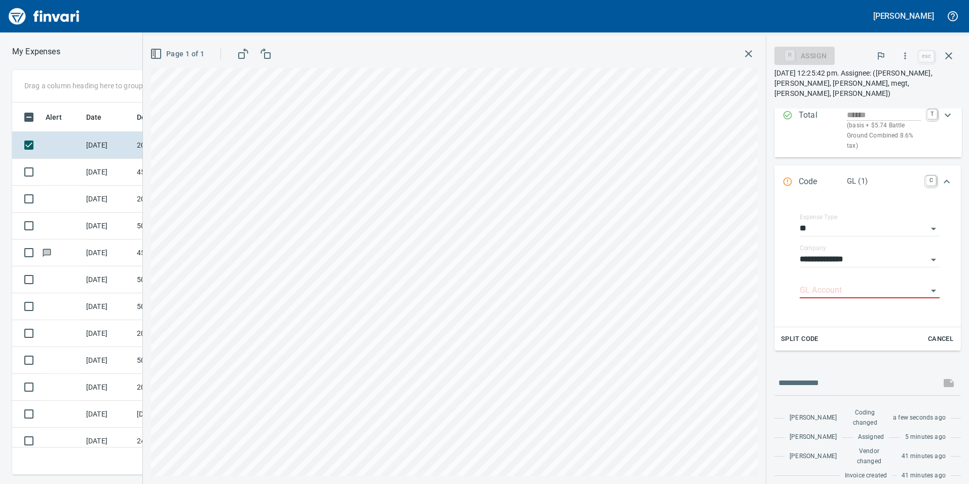
scroll to position [203, 0]
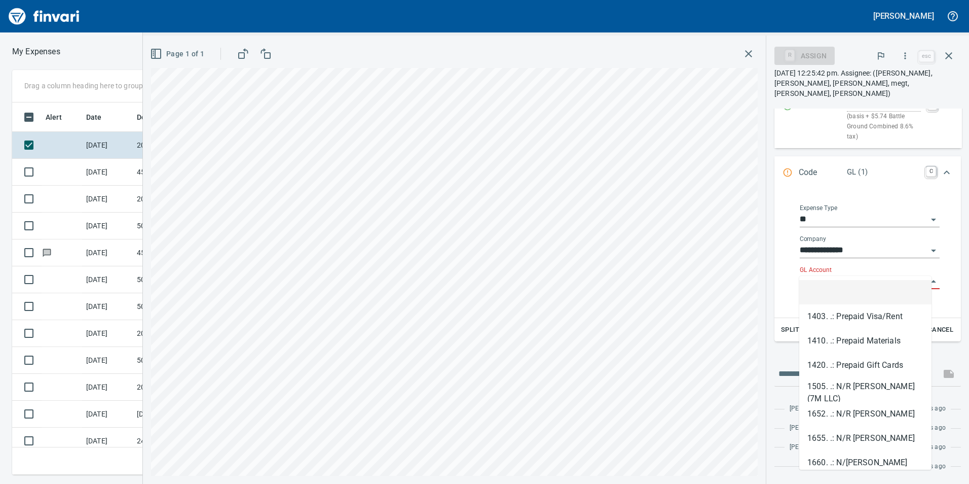
click at [817, 274] on input "GL Account" at bounding box center [864, 281] width 128 height 14
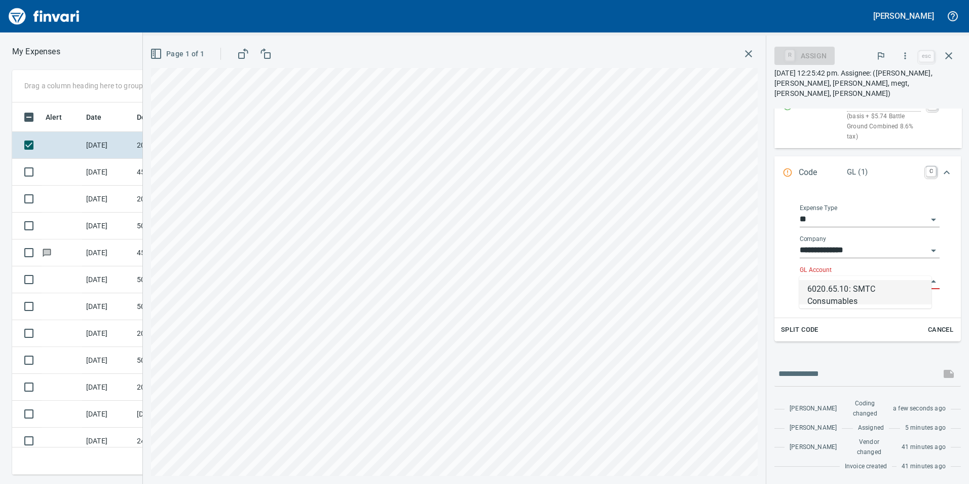
scroll to position [365, 676]
click at [837, 296] on li "6020.65.10: SMTC Consumables" at bounding box center [866, 292] width 132 height 24
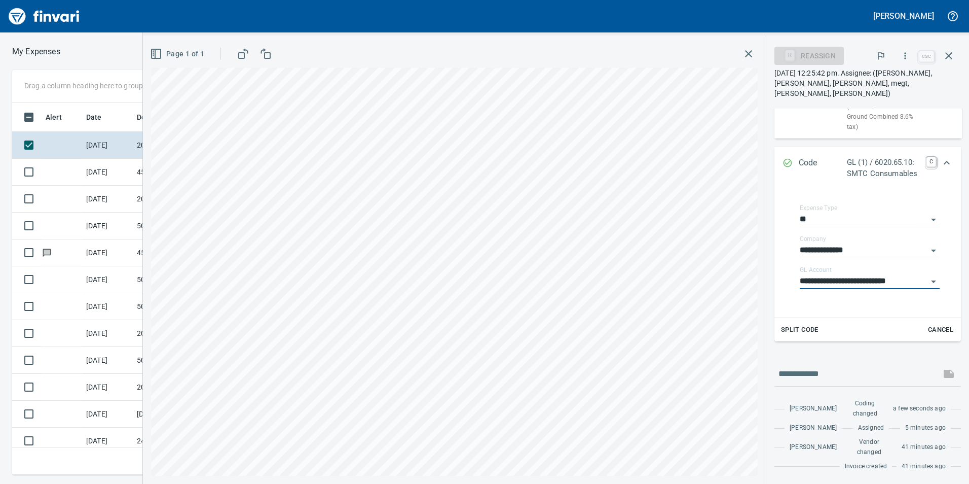
type input "**********"
click at [944, 157] on icon "Expand" at bounding box center [947, 163] width 12 height 12
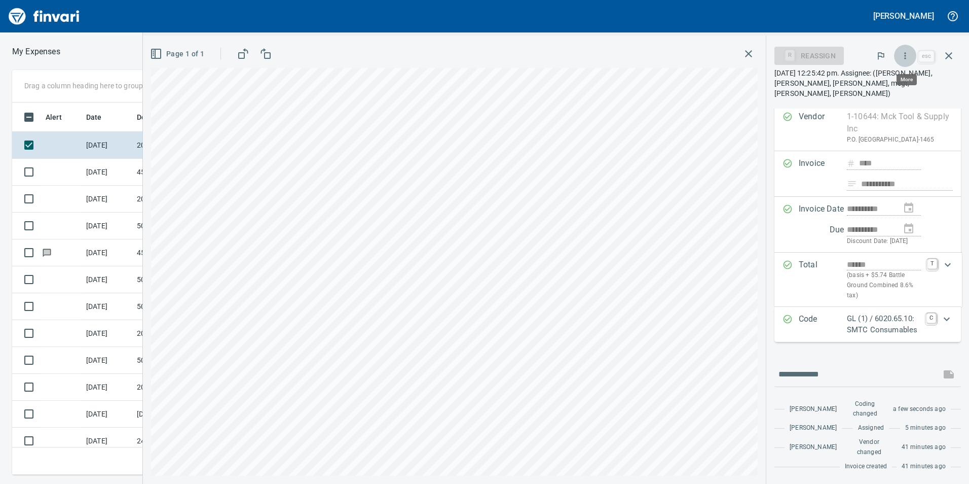
click at [908, 53] on icon "button" at bounding box center [905, 56] width 10 height 10
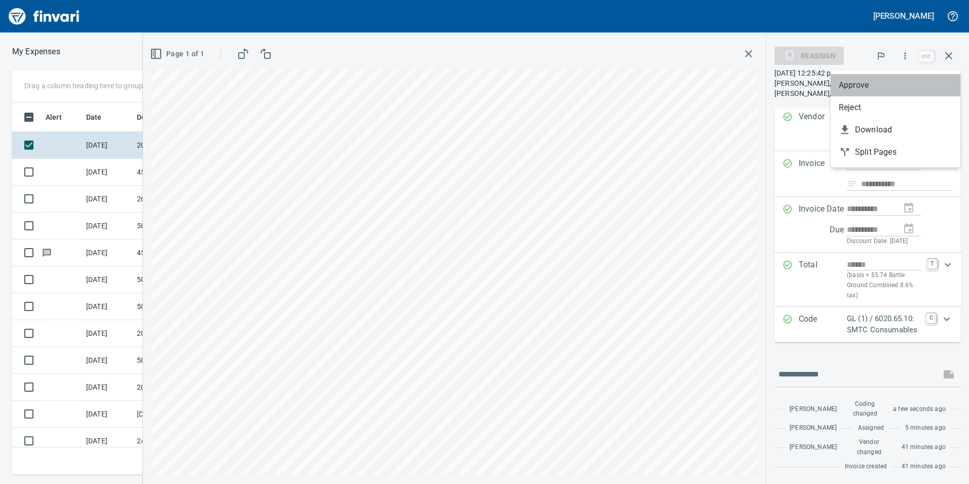
click at [864, 88] on span "Approve" at bounding box center [896, 85] width 114 height 12
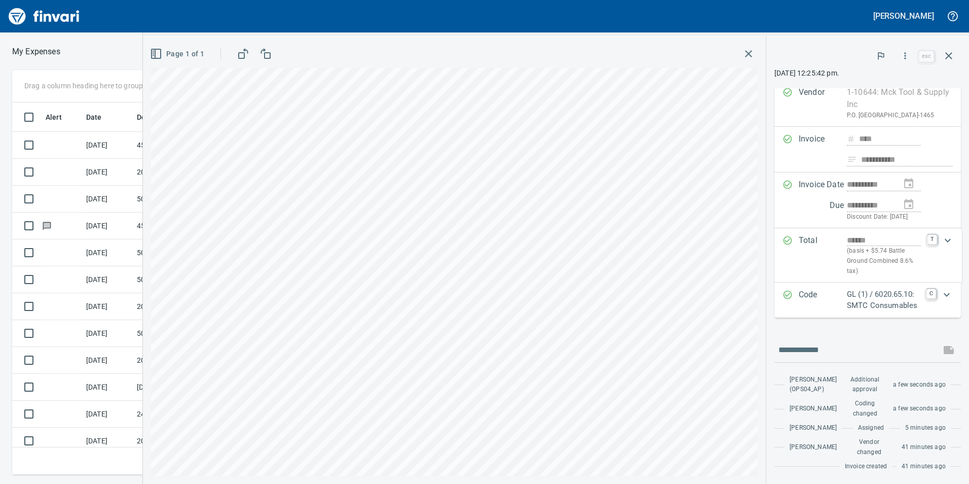
scroll to position [58, 0]
click at [948, 56] on icon "button" at bounding box center [949, 56] width 12 height 12
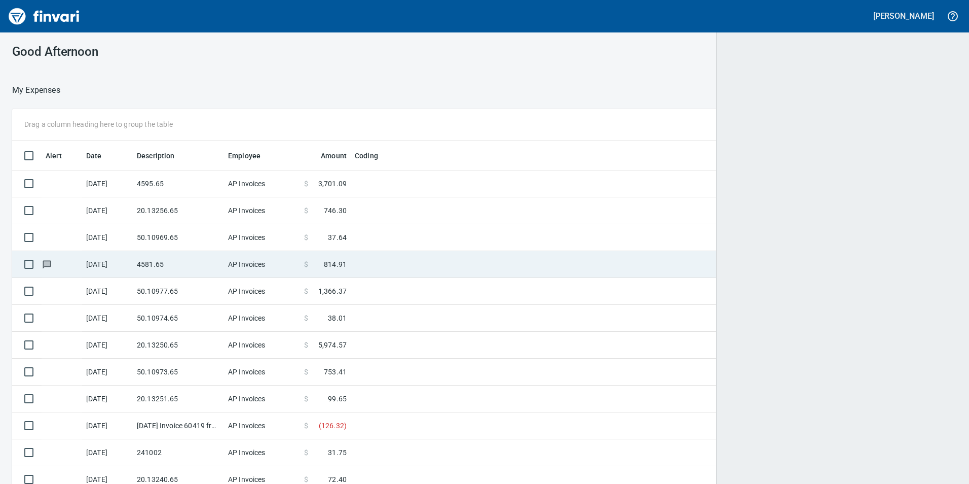
scroll to position [365, 921]
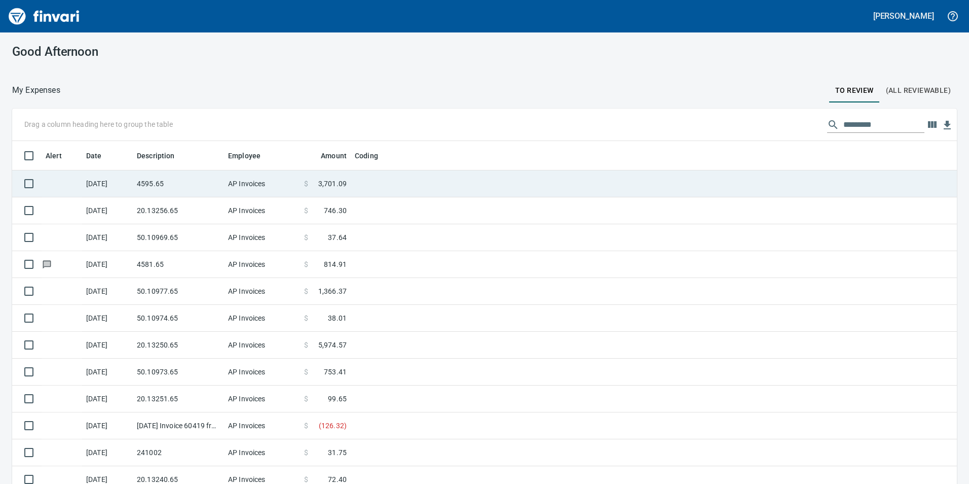
click at [235, 191] on td "AP Invoices" at bounding box center [262, 183] width 76 height 27
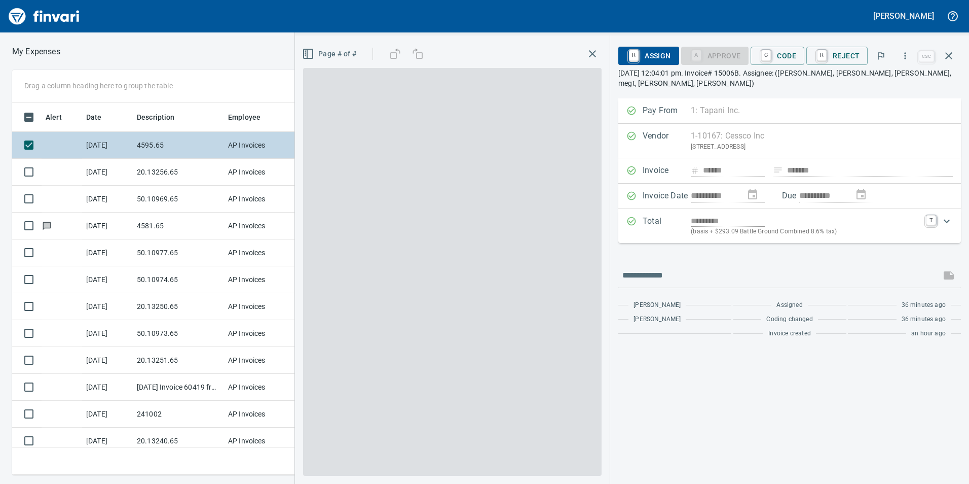
scroll to position [365, 676]
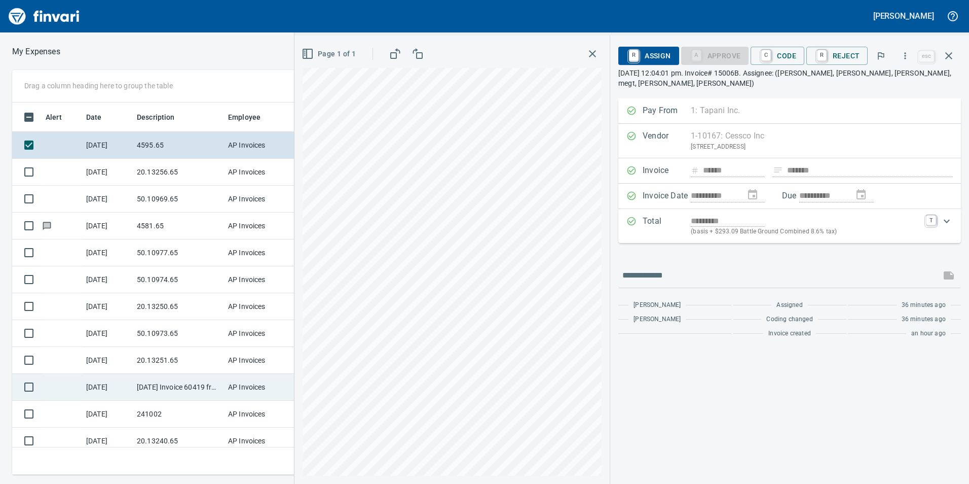
click at [263, 384] on div "Drag a column heading here to group the table Alert Date Description Employee A…" at bounding box center [484, 272] width 969 height 405
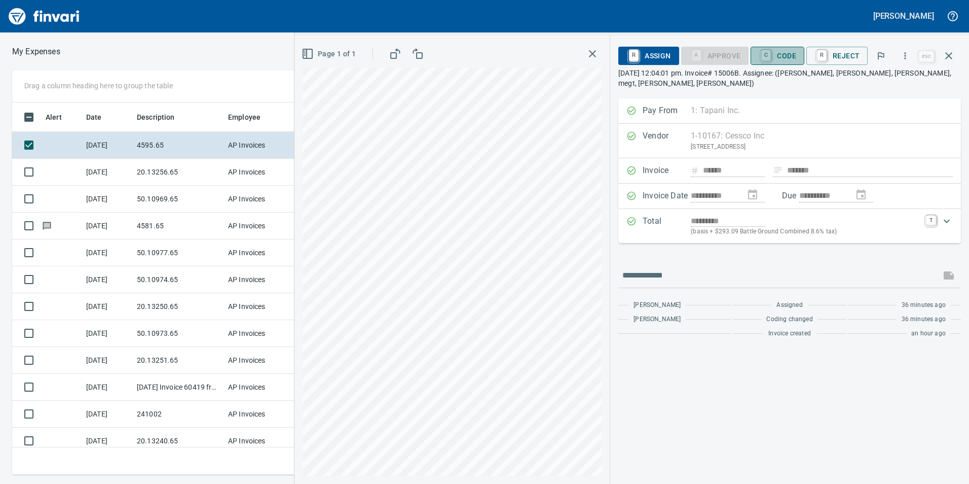
click at [786, 61] on span "C Code" at bounding box center [778, 55] width 38 height 17
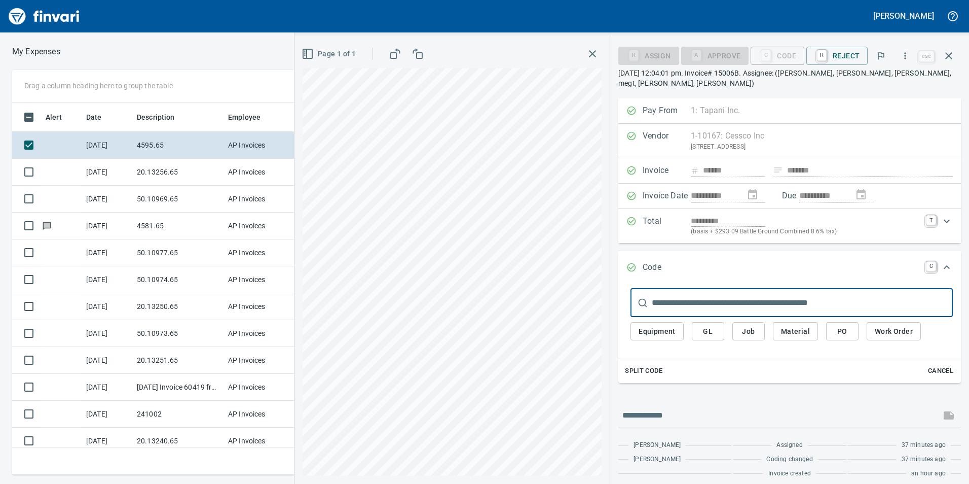
click at [751, 328] on span "Job" at bounding box center [749, 331] width 16 height 13
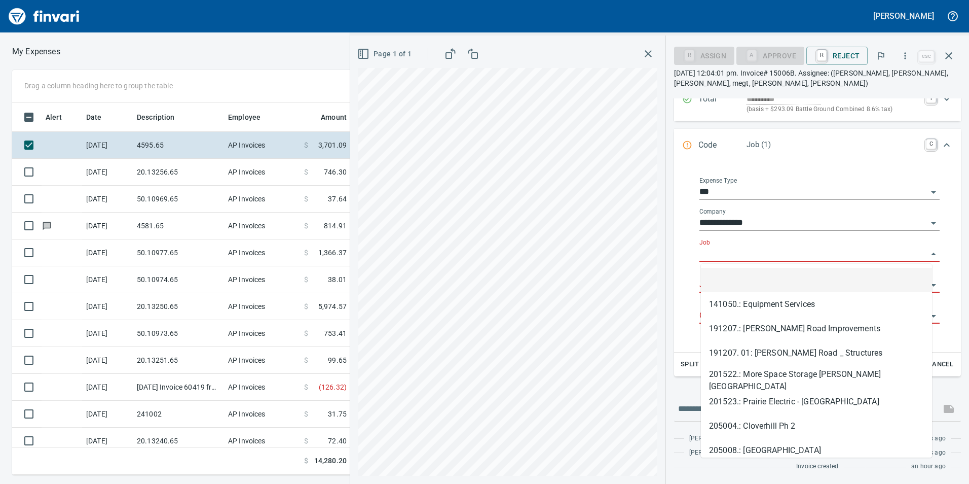
click at [721, 256] on input "Job" at bounding box center [814, 254] width 228 height 14
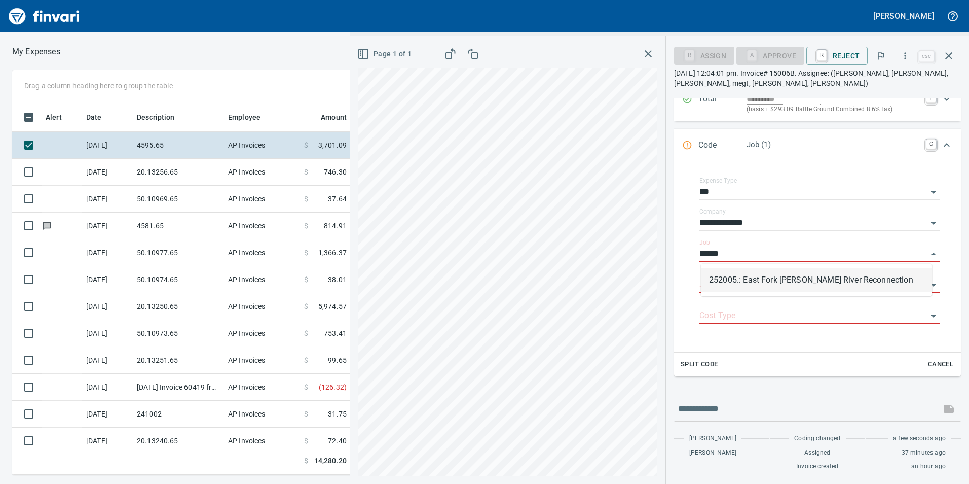
click at [727, 279] on li "252005.: East Fork [PERSON_NAME] River Reconnection" at bounding box center [816, 280] width 231 height 24
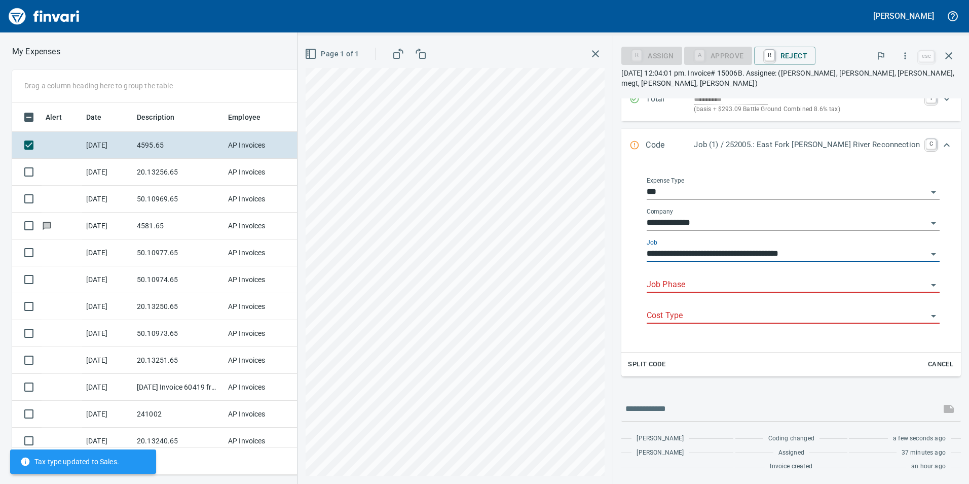
type input "**********"
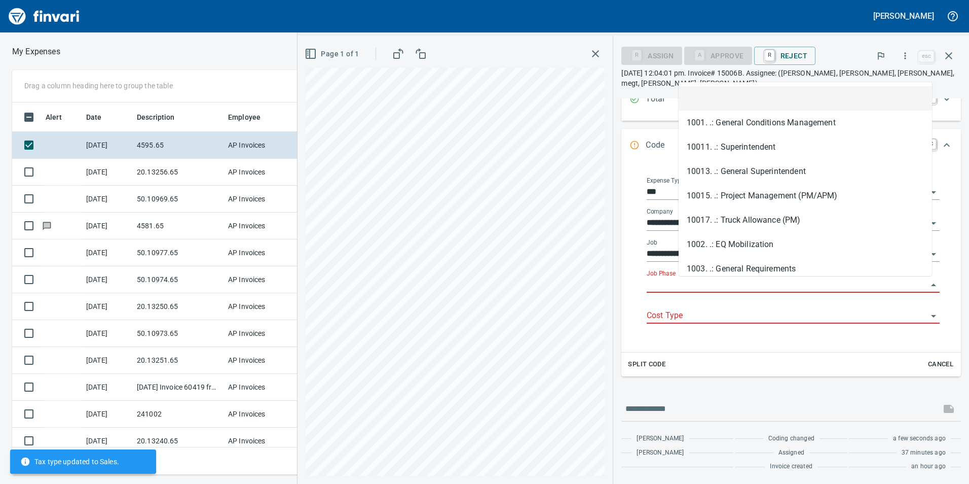
click at [726, 283] on input "Job Phase" at bounding box center [787, 285] width 281 height 14
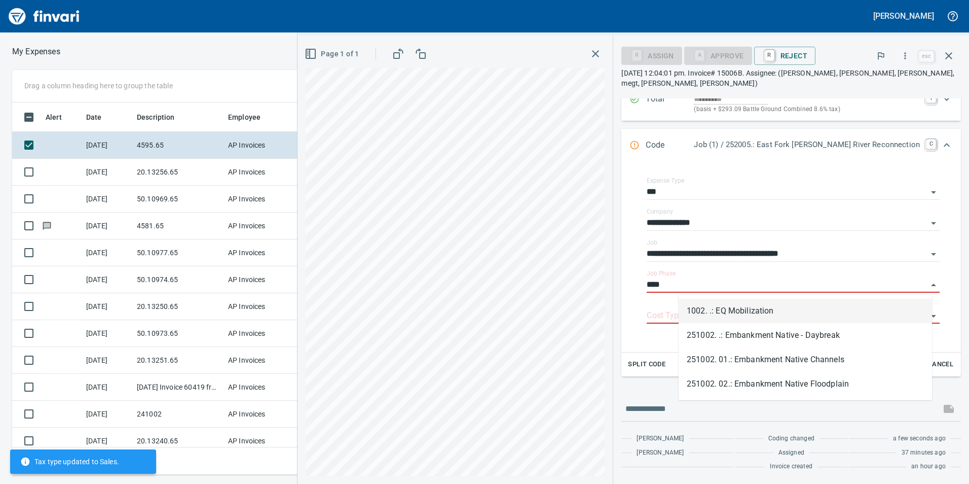
click at [734, 308] on li "1002. .: EQ Mobilization" at bounding box center [805, 311] width 253 height 24
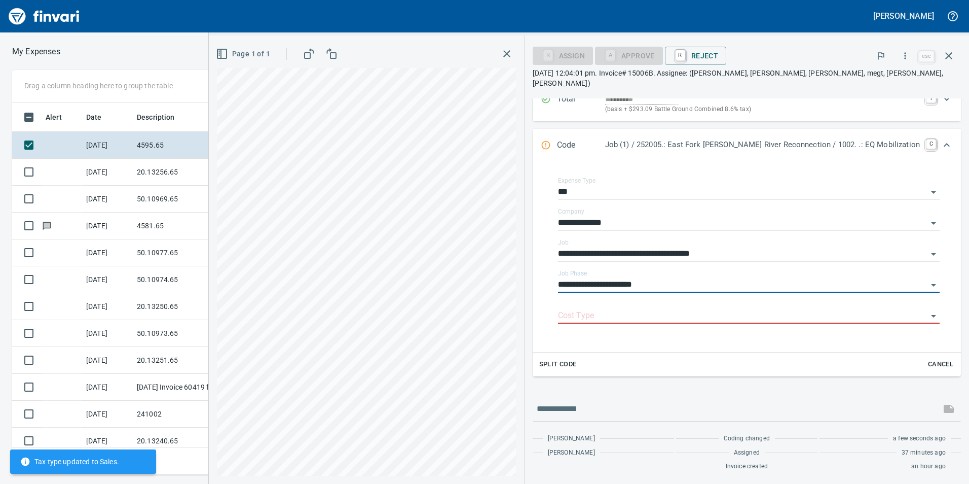
scroll to position [112, 0]
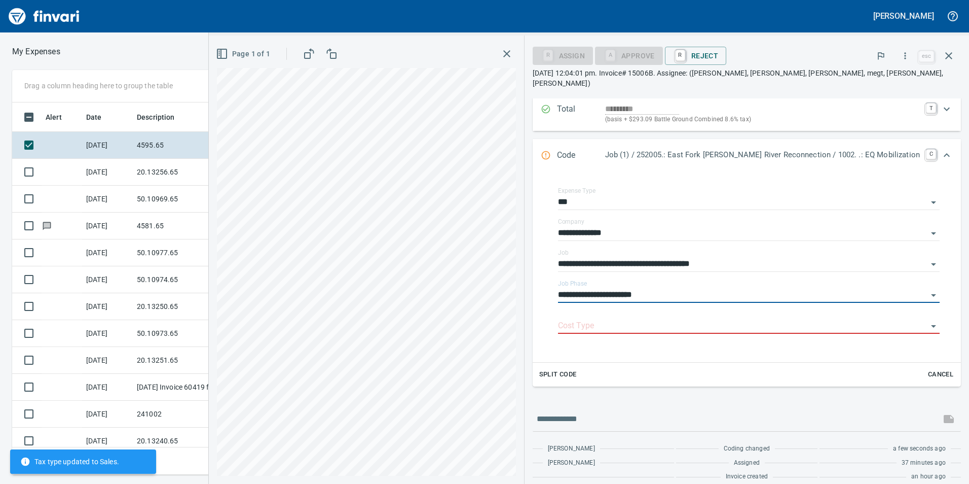
type input "**********"
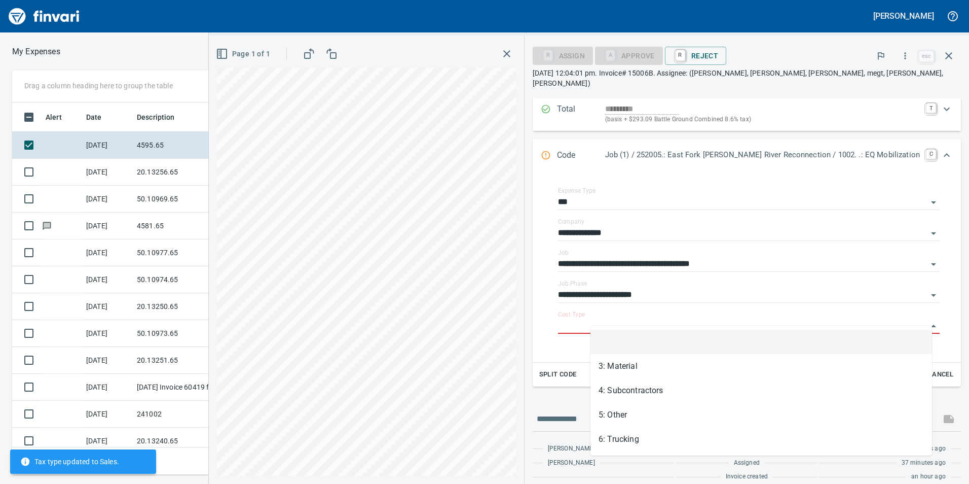
click at [734, 319] on input "Cost Type" at bounding box center [743, 326] width 370 height 14
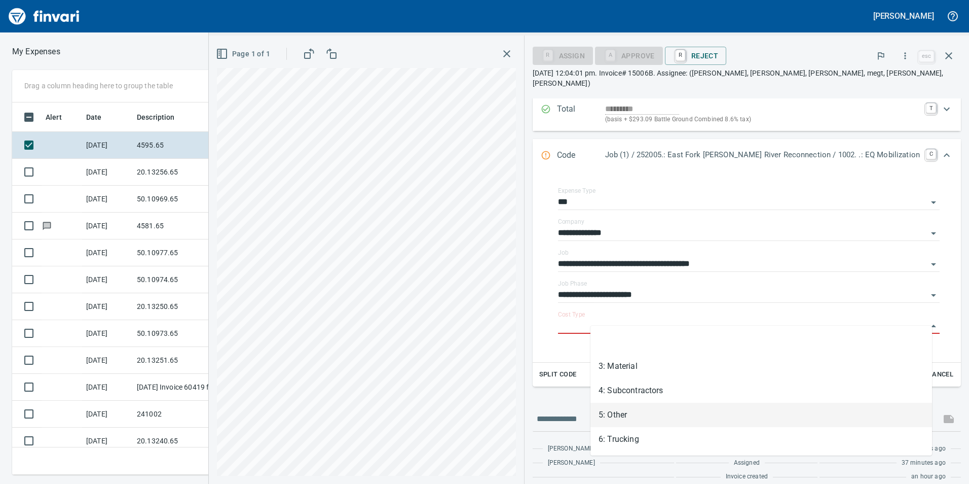
click at [635, 425] on li "5: Other" at bounding box center [762, 415] width 342 height 24
type input "********"
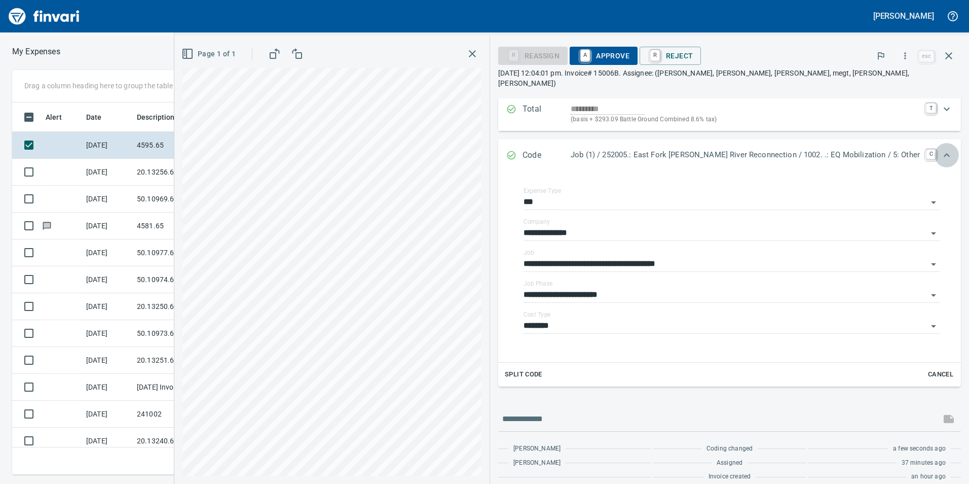
click at [942, 149] on icon "Expand" at bounding box center [947, 155] width 12 height 12
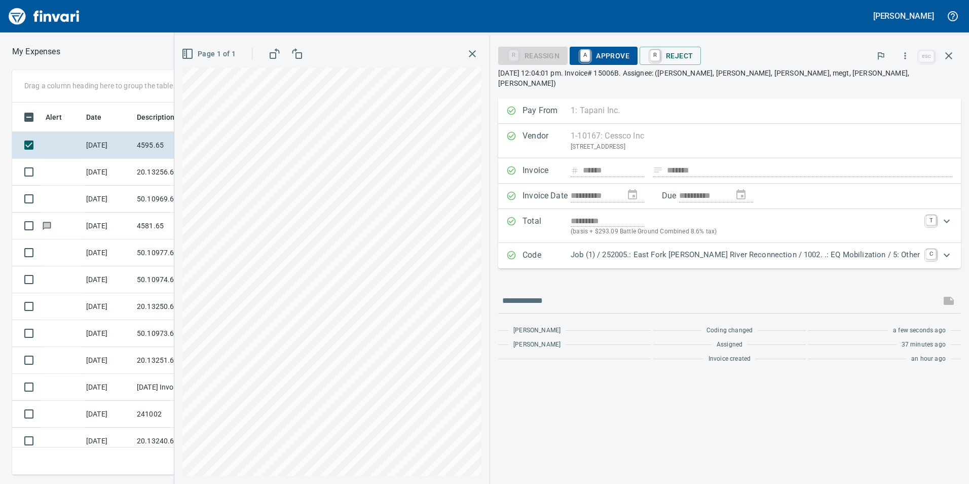
scroll to position [0, 0]
drag, startPoint x: 644, startPoint y: 50, endPoint x: 656, endPoint y: 53, distance: 12.7
click at [630, 49] on span "A Approve" at bounding box center [604, 55] width 52 height 17
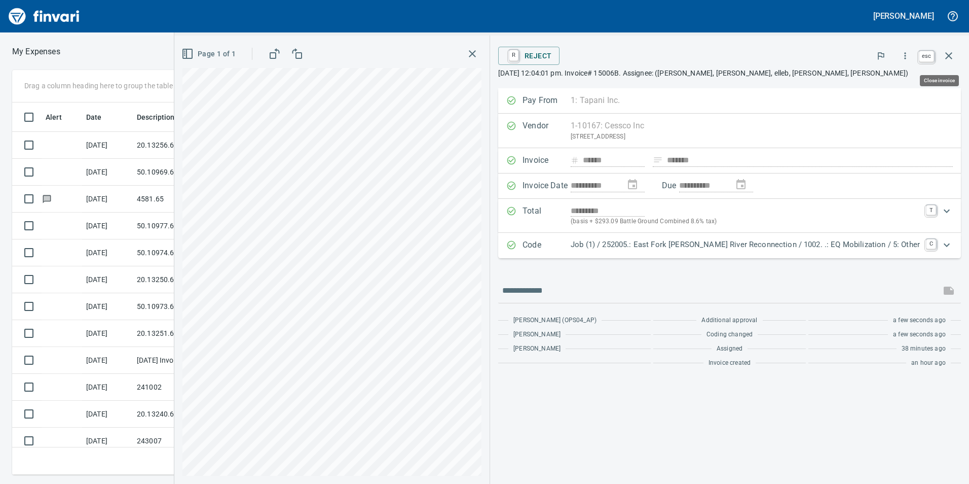
click at [952, 53] on icon "button" at bounding box center [949, 55] width 7 height 7
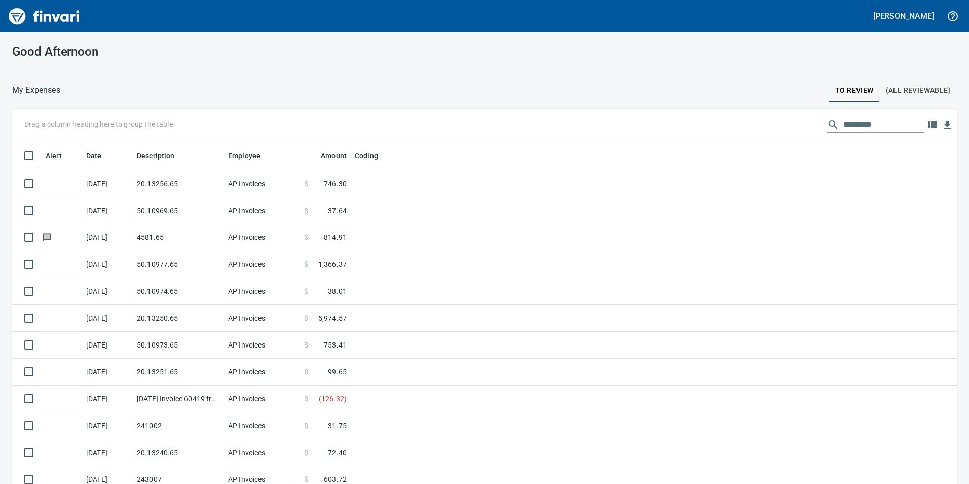
scroll to position [365, 920]
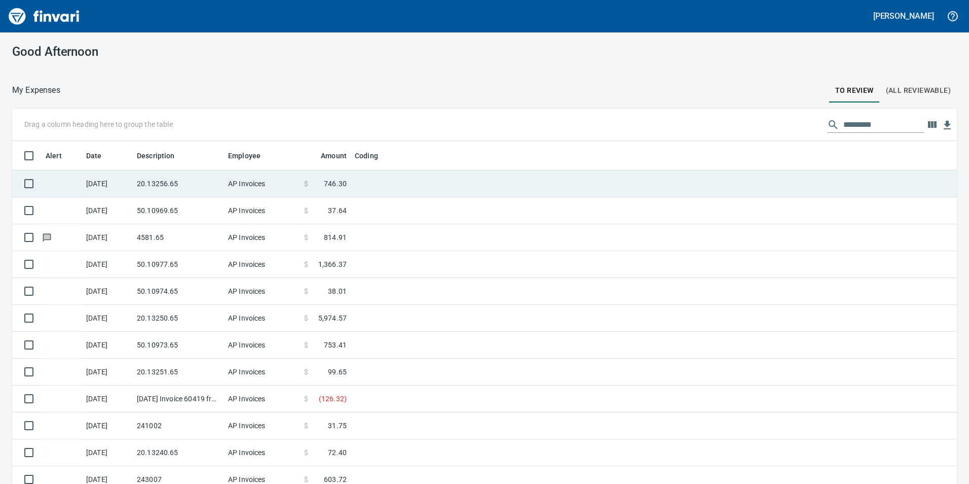
click at [127, 175] on td "[DATE]" at bounding box center [107, 183] width 51 height 27
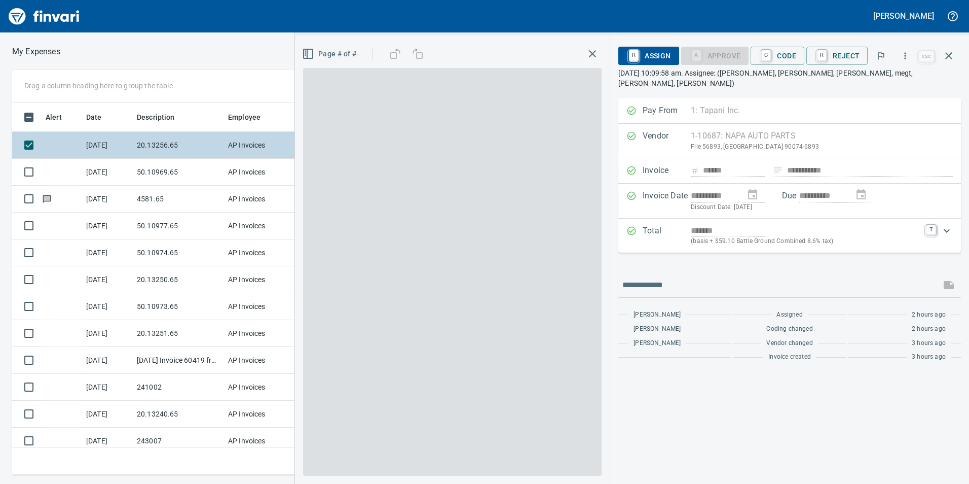
scroll to position [365, 676]
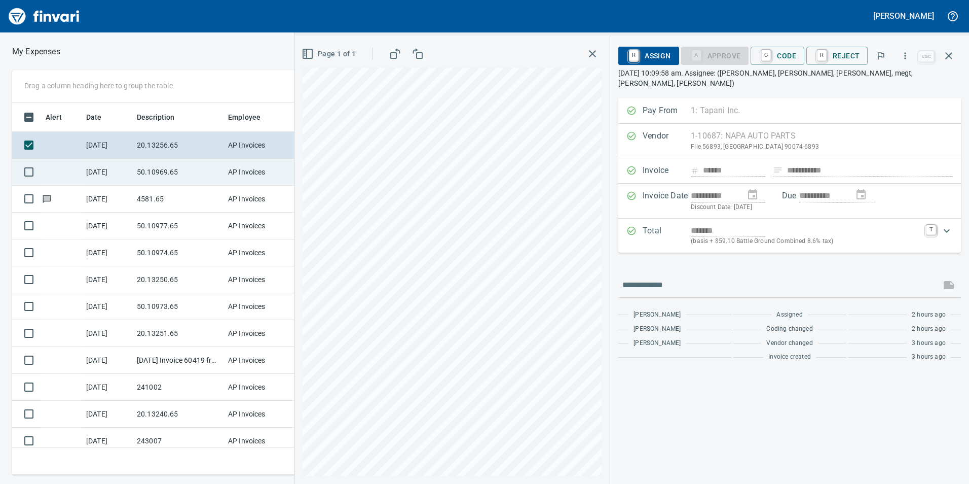
click at [152, 175] on td "50.10969.65" at bounding box center [178, 172] width 91 height 27
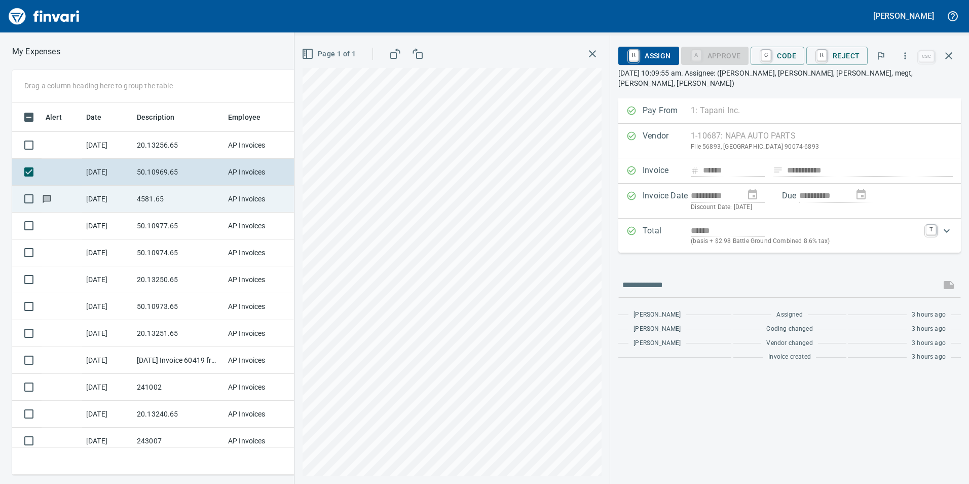
click at [146, 201] on td "4581.65" at bounding box center [178, 199] width 91 height 27
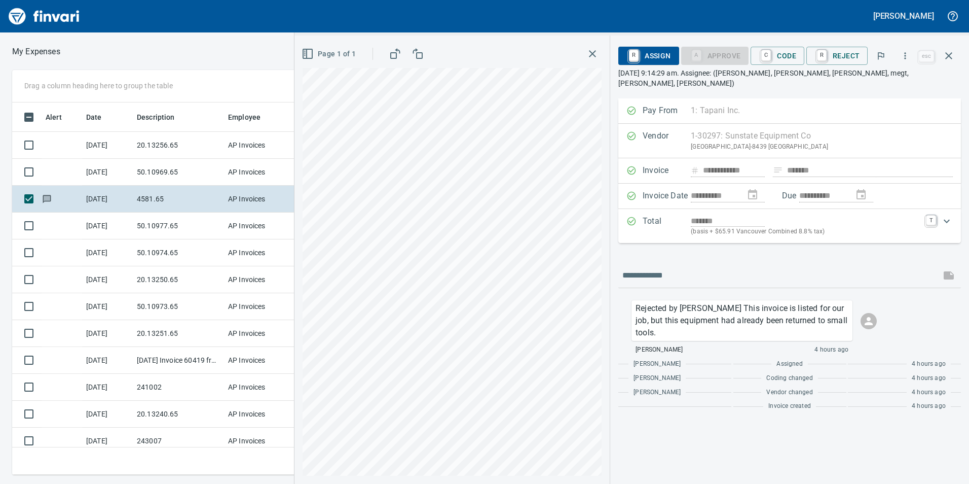
drag, startPoint x: 952, startPoint y: 54, endPoint x: 946, endPoint y: 56, distance: 6.6
click at [951, 54] on icon "button" at bounding box center [949, 55] width 7 height 7
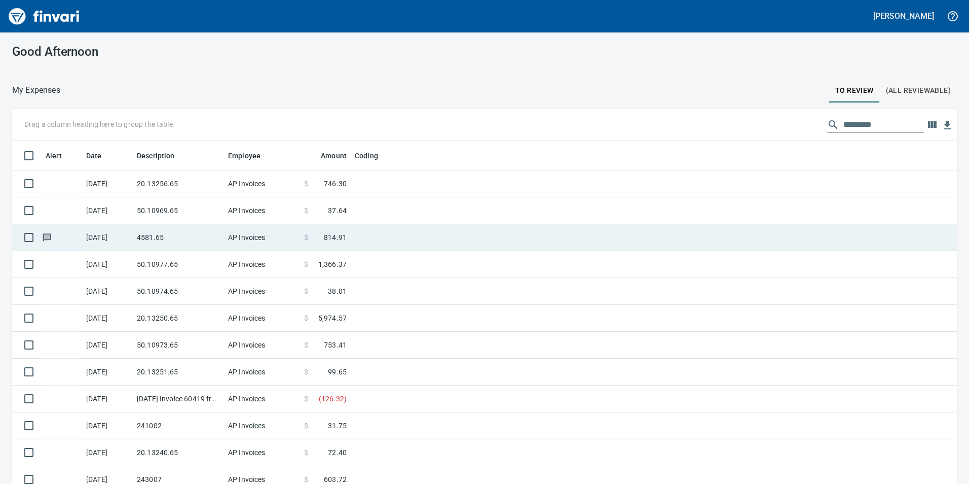
scroll to position [1, 1]
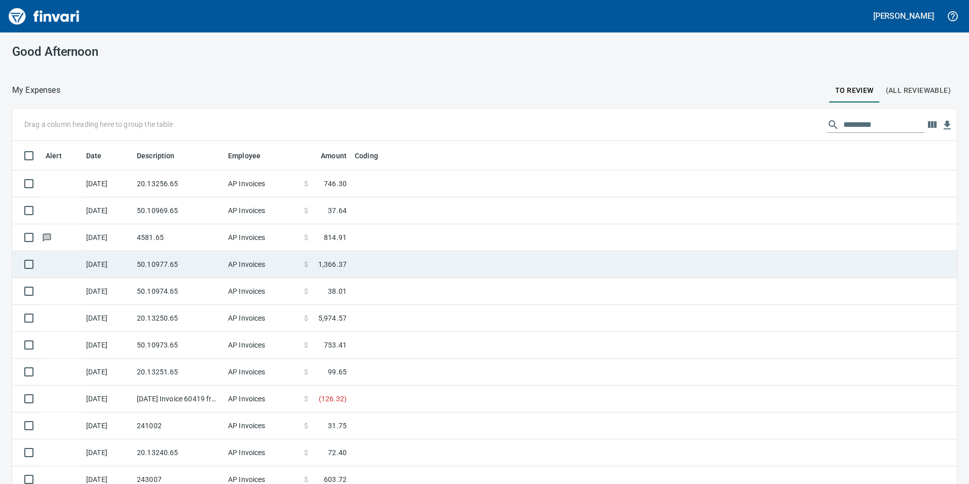
click at [165, 258] on td "50.10977.65" at bounding box center [178, 264] width 91 height 27
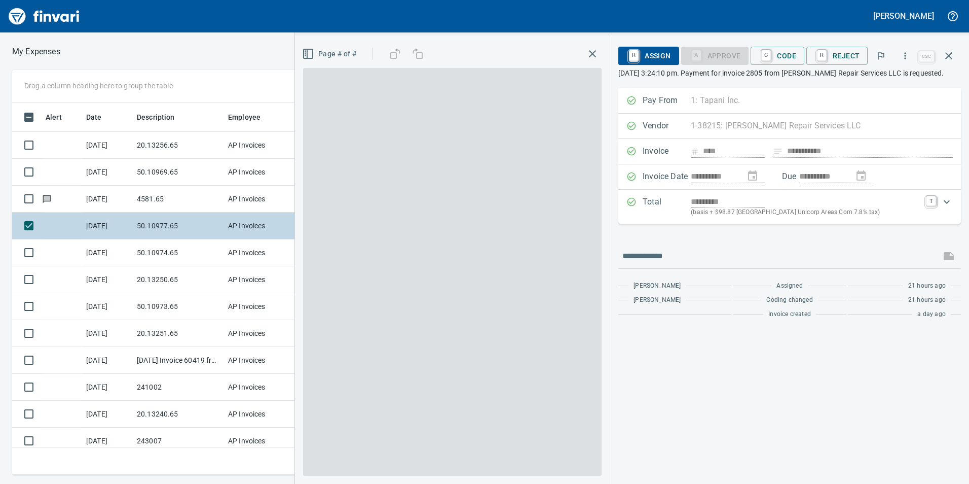
scroll to position [365, 676]
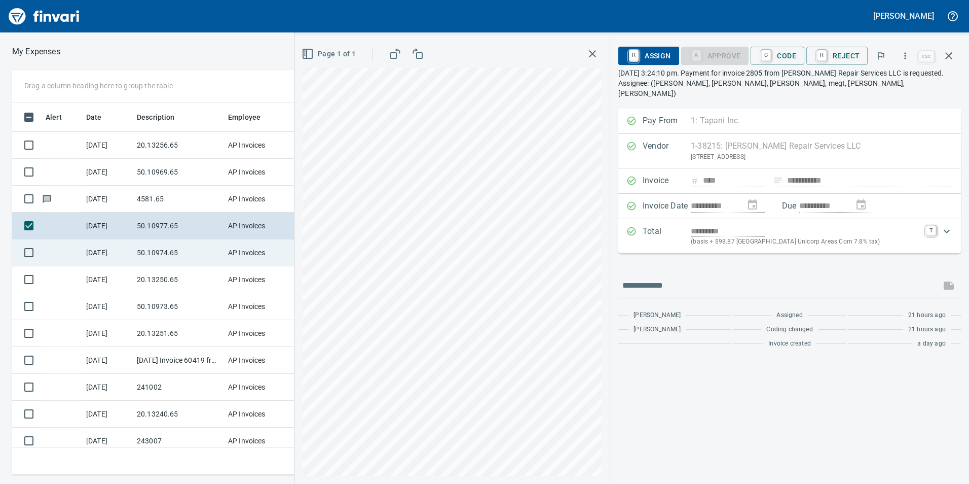
click at [221, 256] on td "50.10974.65" at bounding box center [178, 252] width 91 height 27
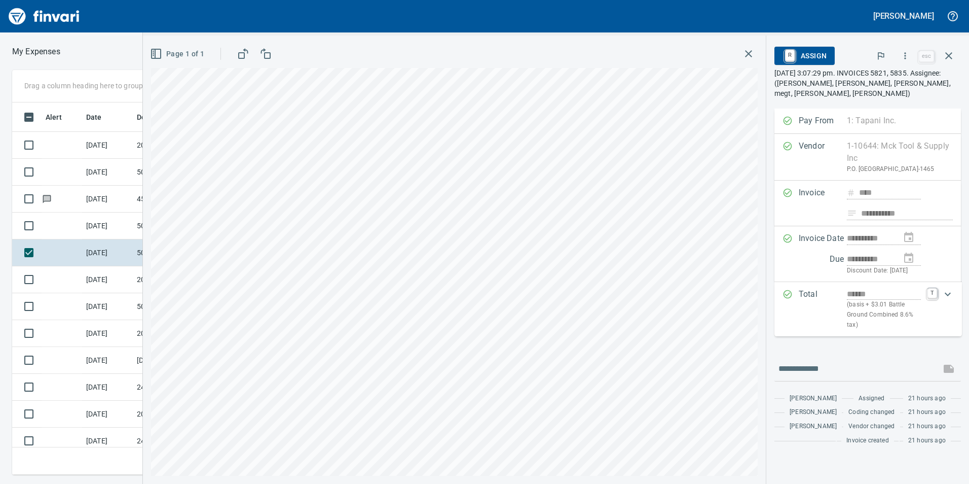
scroll to position [365, 676]
click at [899, 59] on button "button" at bounding box center [905, 56] width 22 height 22
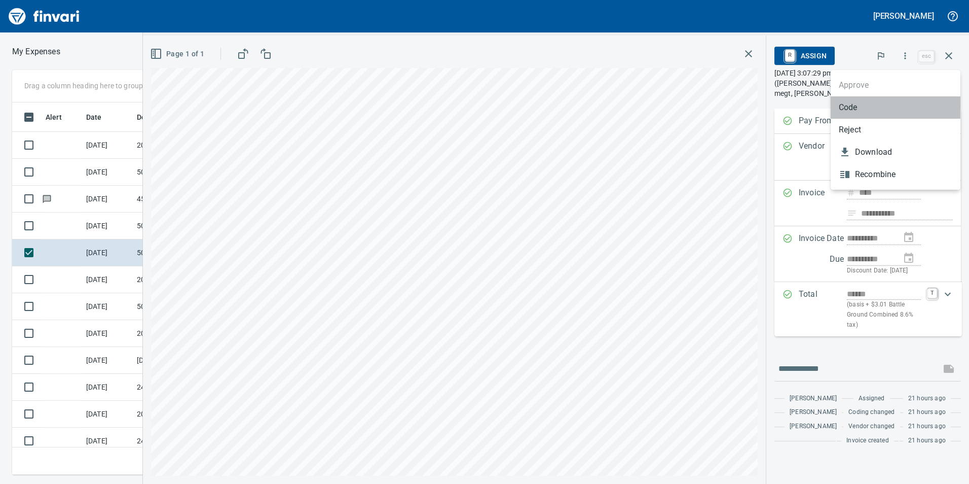
click at [862, 108] on span "Code" at bounding box center [896, 107] width 114 height 12
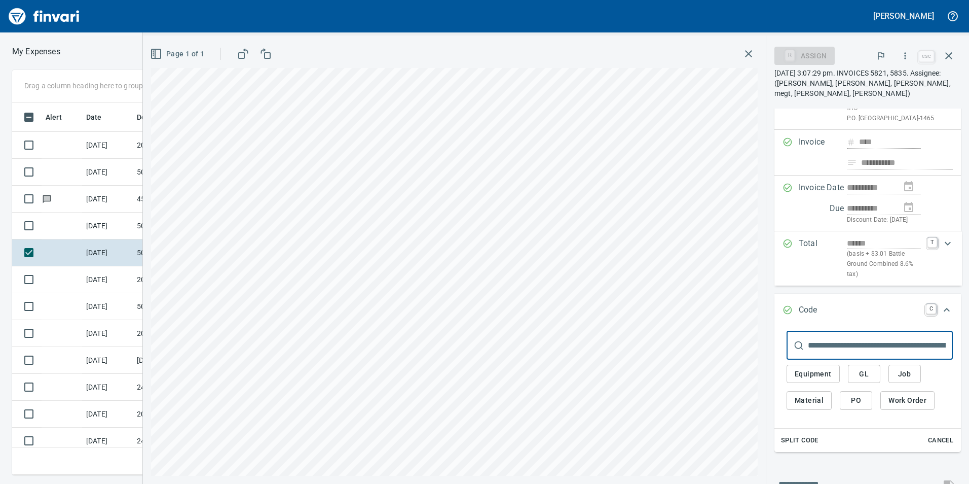
scroll to position [152, 0]
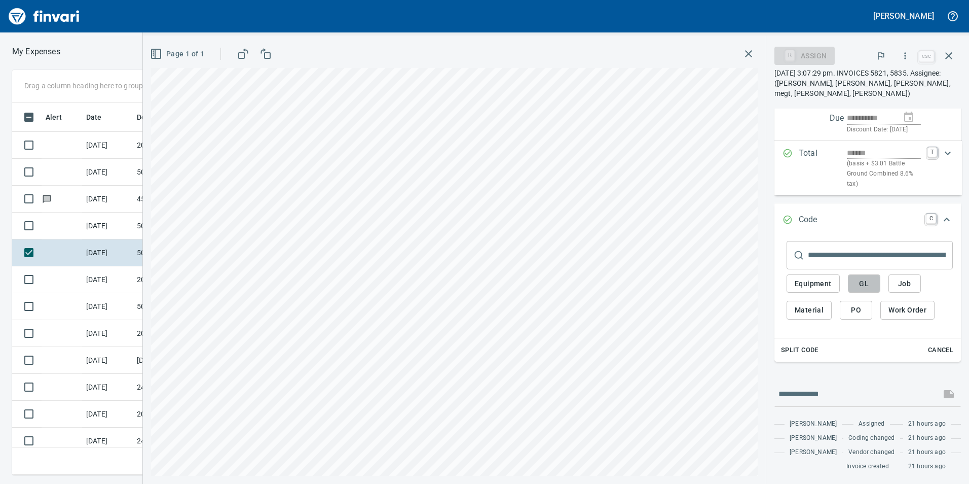
click at [863, 277] on span "GL" at bounding box center [864, 283] width 16 height 13
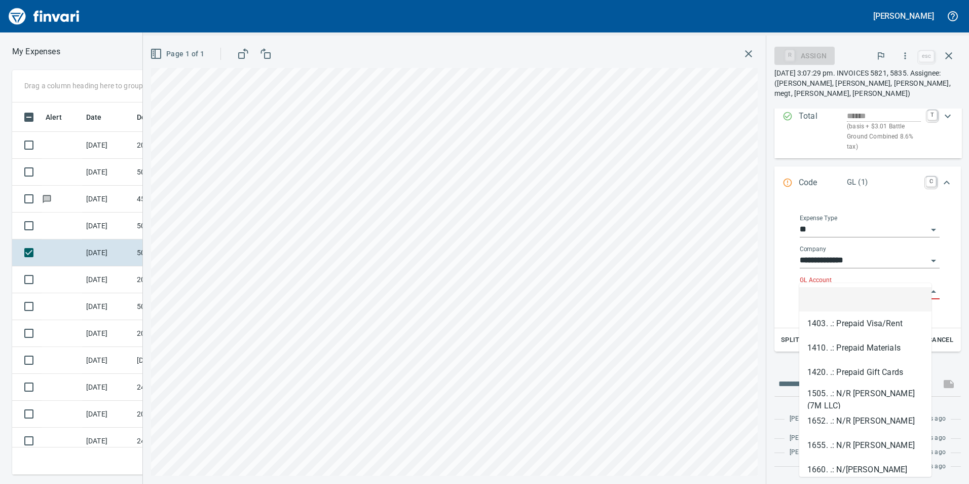
scroll to position [365, 676]
click at [854, 284] on input "GL Account" at bounding box center [864, 291] width 128 height 14
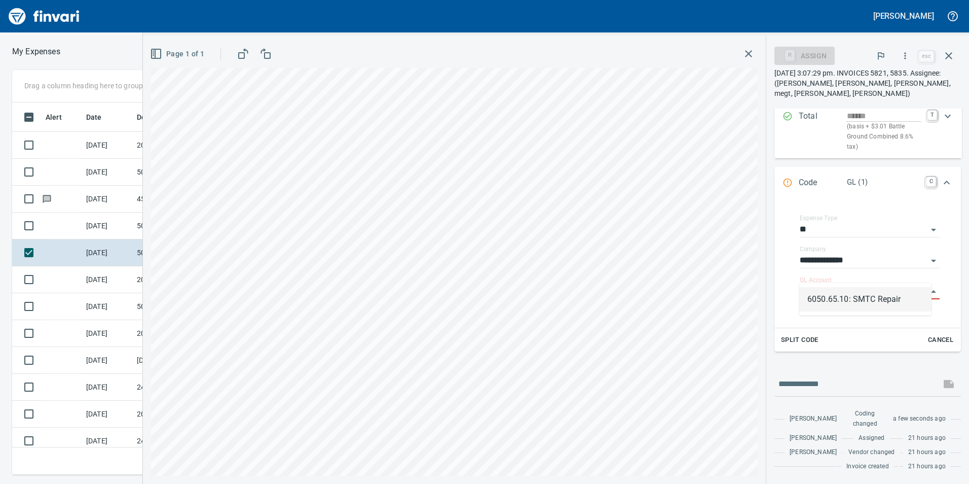
click at [889, 301] on li "6050.65.10: SMTC Repair" at bounding box center [866, 299] width 132 height 24
type input "**********"
click at [945, 167] on icon "Expand" at bounding box center [947, 173] width 12 height 12
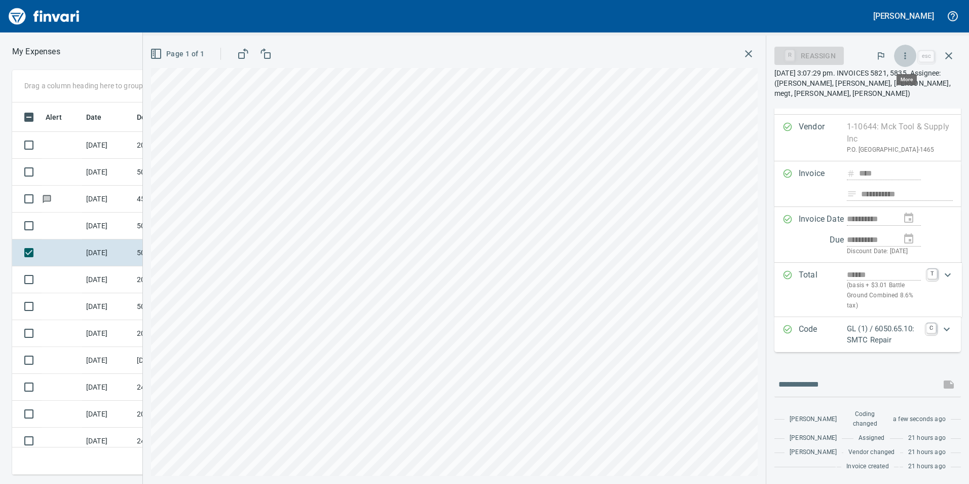
click at [901, 56] on icon "button" at bounding box center [905, 56] width 10 height 10
click at [875, 83] on span "Approve" at bounding box center [896, 85] width 114 height 12
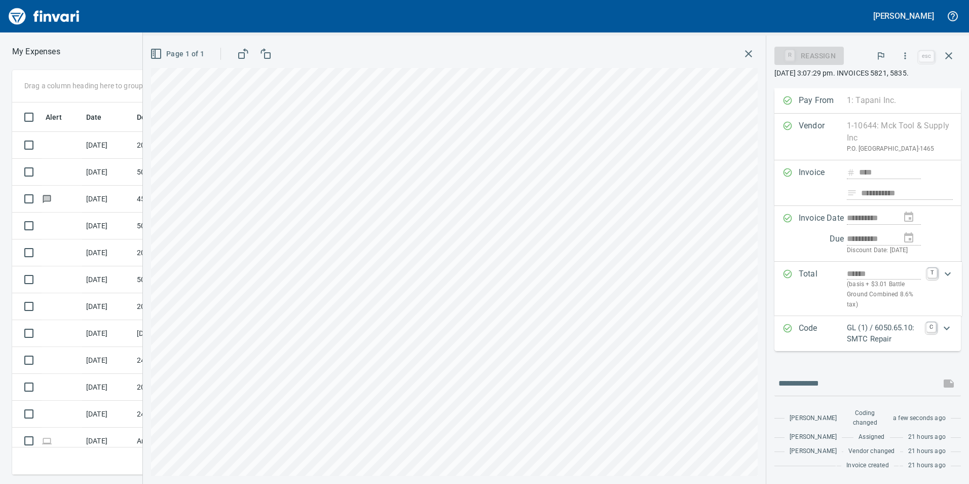
scroll to position [48, 0]
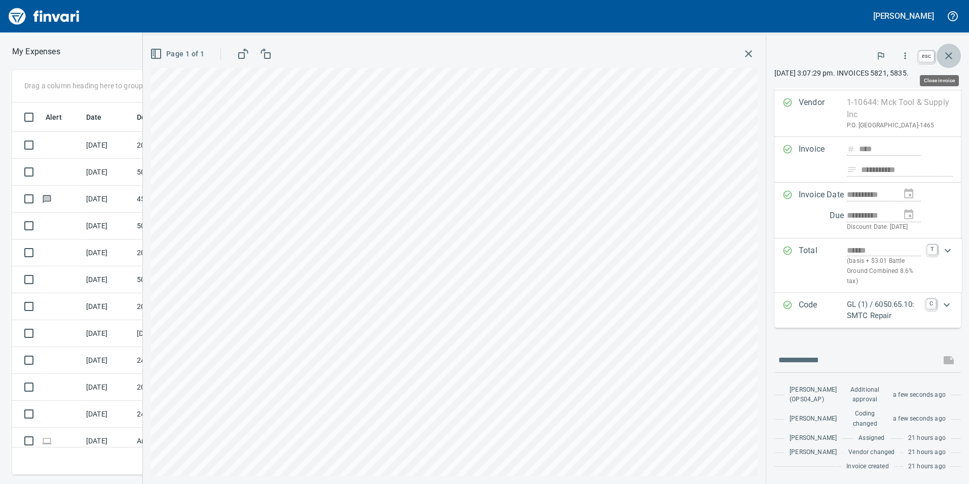
click at [951, 55] on icon "button" at bounding box center [949, 56] width 12 height 12
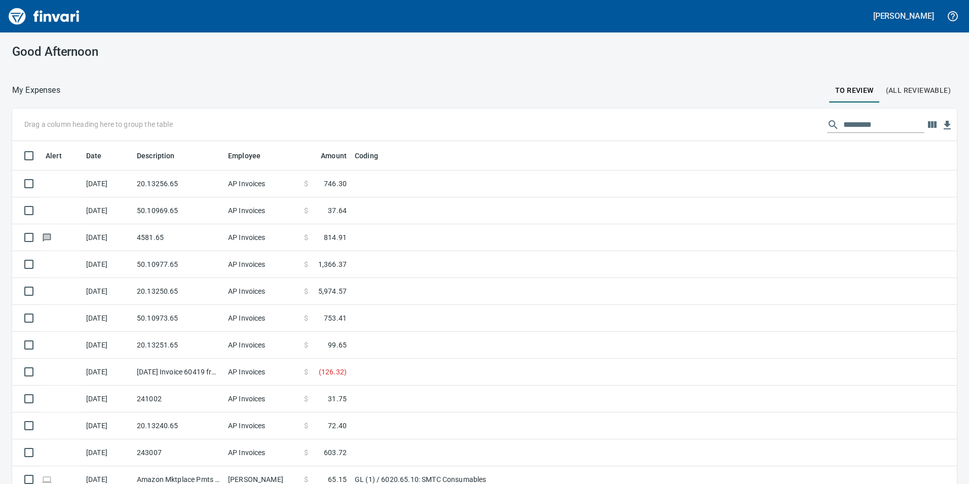
scroll to position [365, 921]
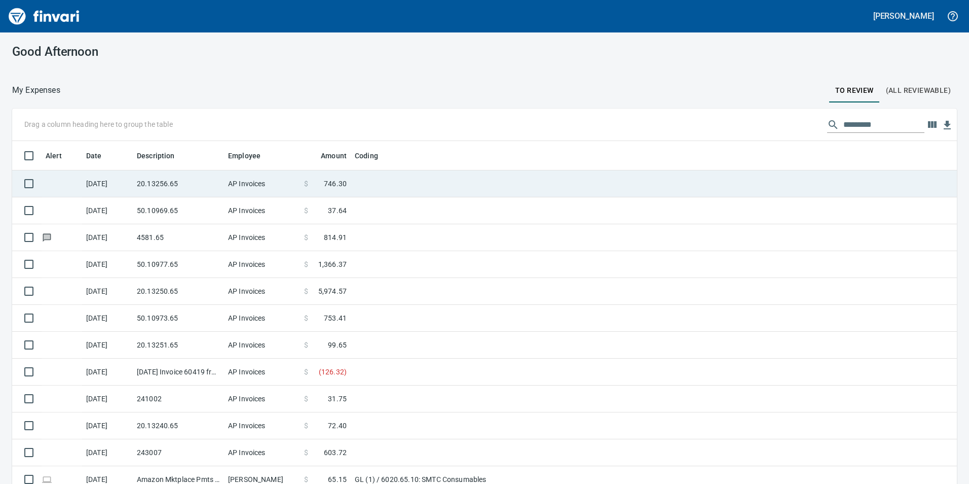
click at [146, 195] on td "20.13256.65" at bounding box center [178, 183] width 91 height 27
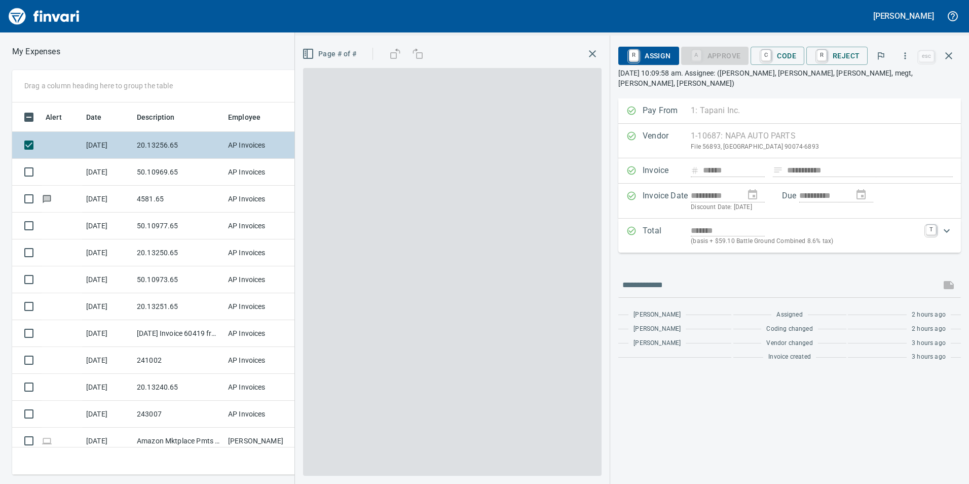
scroll to position [365, 676]
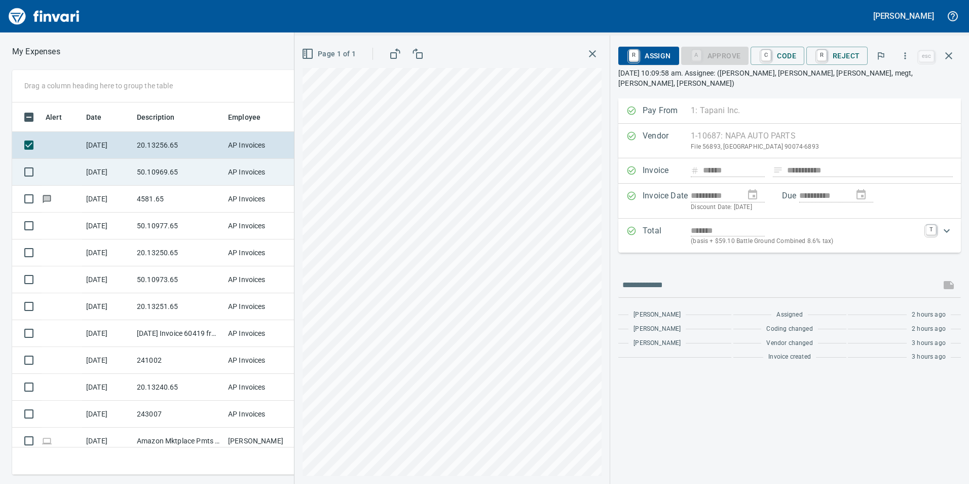
click at [139, 165] on td "50.10969.65" at bounding box center [178, 172] width 91 height 27
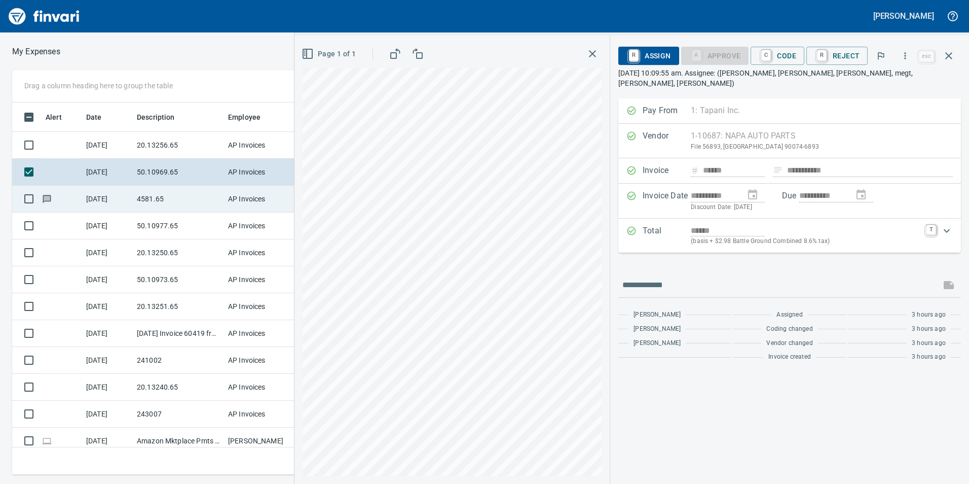
click at [137, 186] on td "4581.65" at bounding box center [178, 199] width 91 height 27
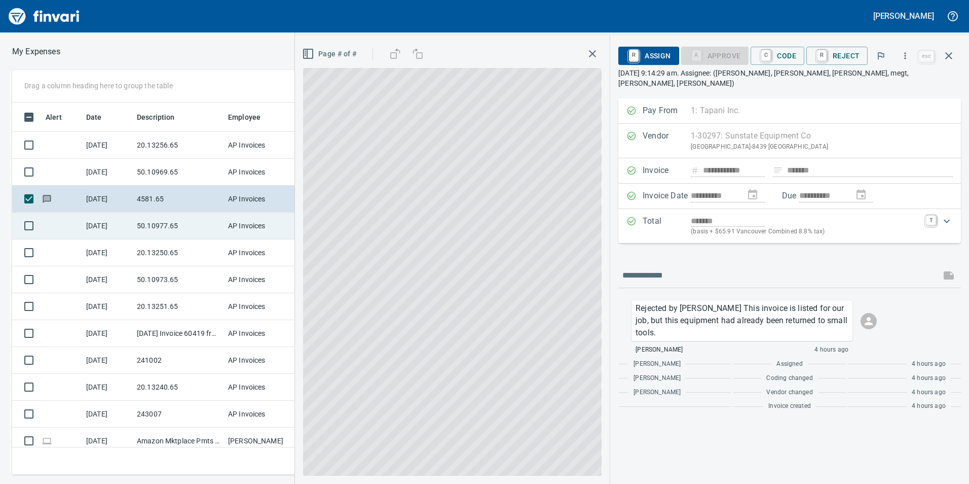
click at [146, 225] on td "50.10977.65" at bounding box center [178, 225] width 91 height 27
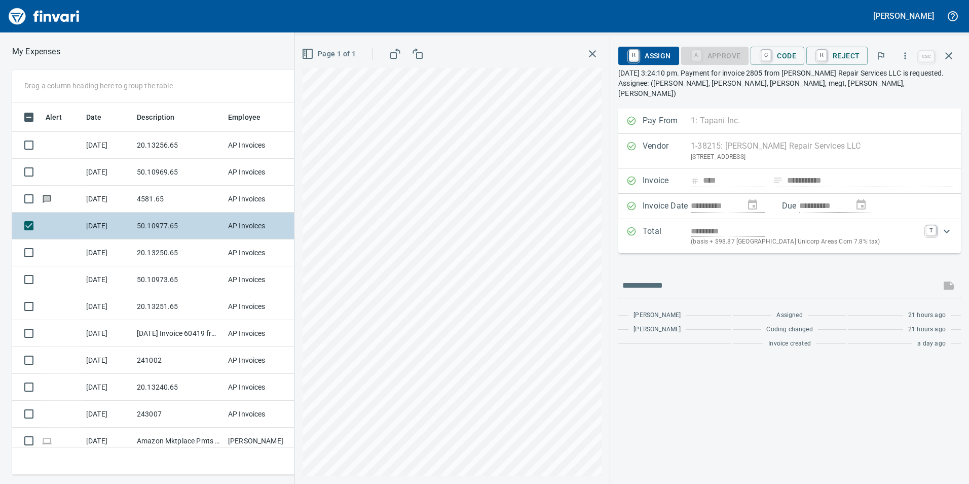
click at [146, 231] on td "50.10977.65" at bounding box center [178, 225] width 91 height 27
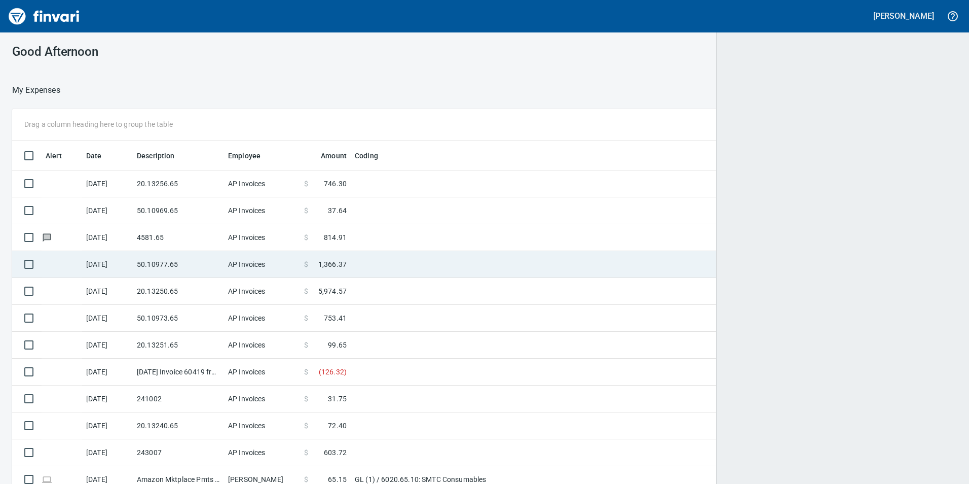
scroll to position [1, 1]
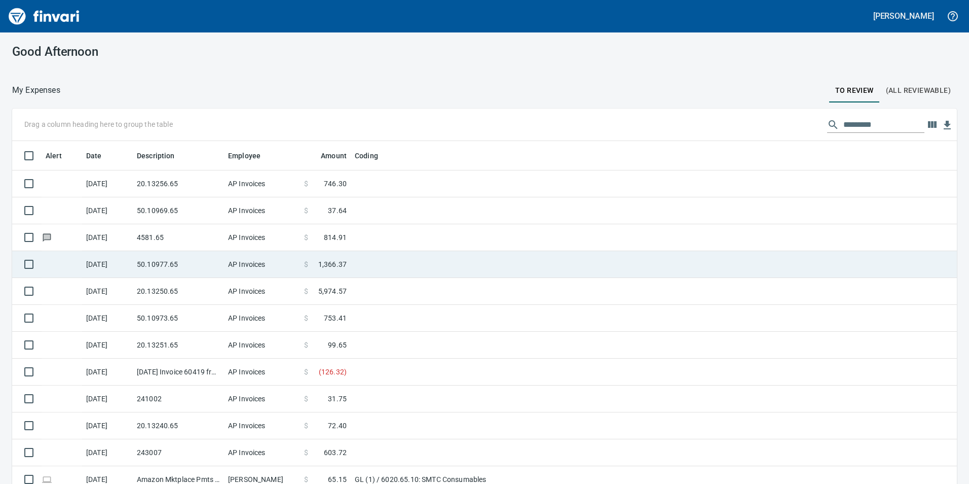
click at [160, 275] on td "50.10977.65" at bounding box center [178, 264] width 91 height 27
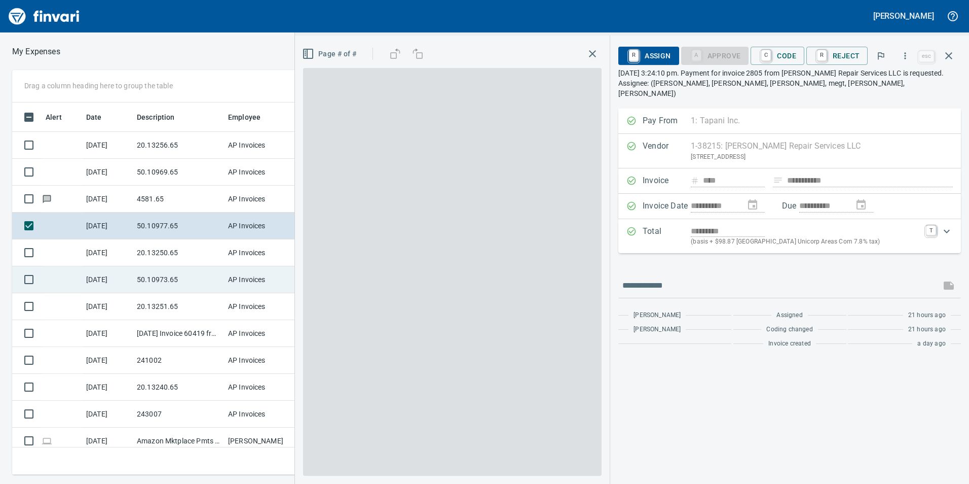
scroll to position [365, 676]
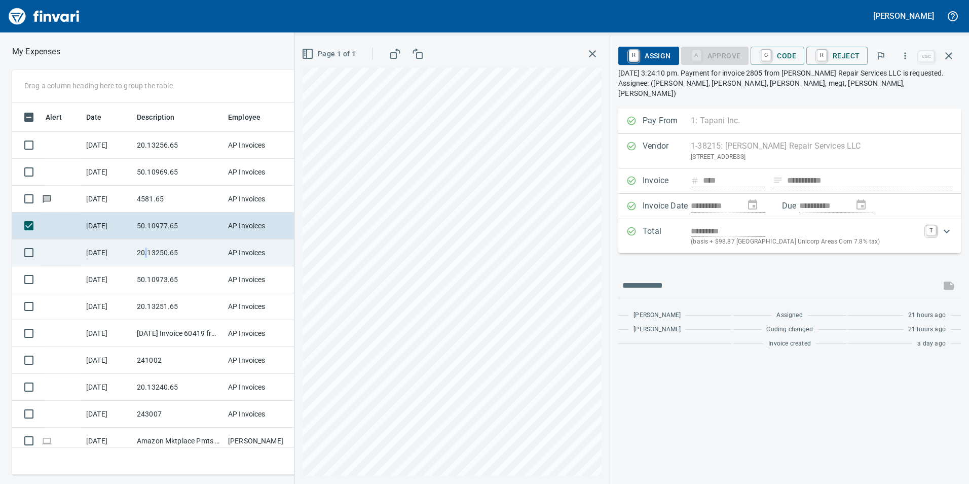
click at [146, 257] on td "20.13250.65" at bounding box center [178, 252] width 91 height 27
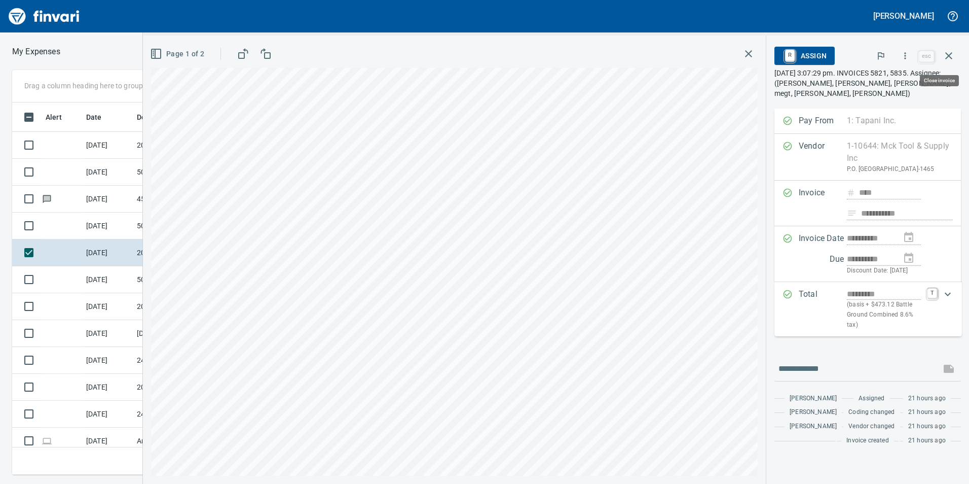
scroll to position [365, 676]
click at [906, 56] on icon "button" at bounding box center [906, 55] width 2 height 7
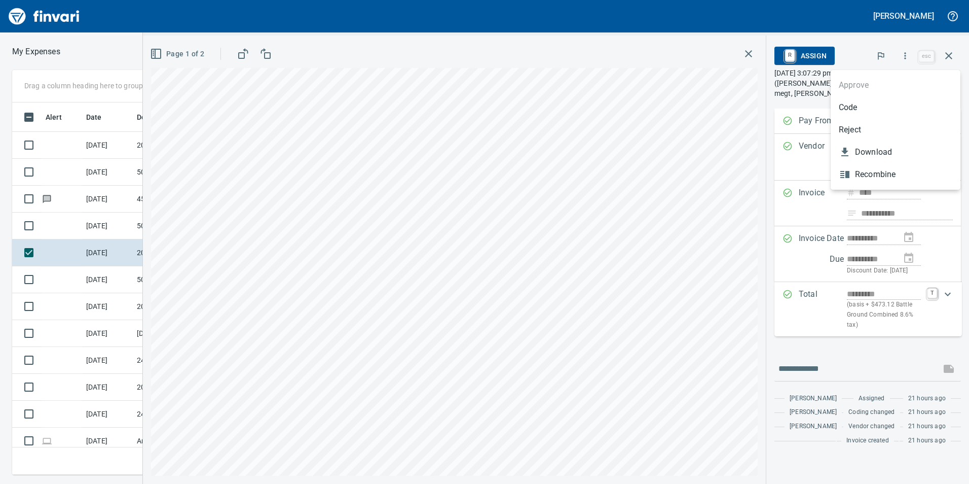
drag, startPoint x: 848, startPoint y: 101, endPoint x: 843, endPoint y: 104, distance: 6.4
click at [847, 101] on span "Code" at bounding box center [896, 107] width 114 height 12
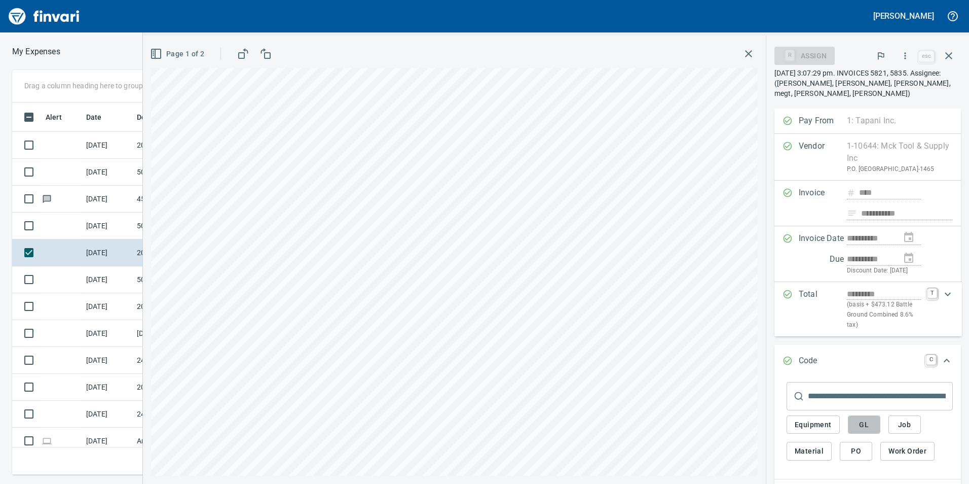
click at [858, 419] on span "GL" at bounding box center [864, 424] width 16 height 13
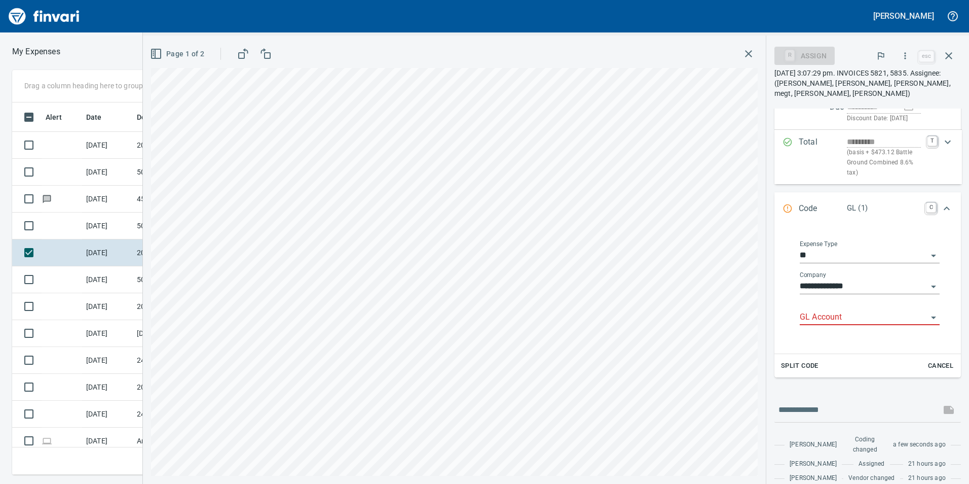
click at [855, 315] on input "GL Account" at bounding box center [864, 317] width 128 height 14
click at [859, 355] on div "6020.65.10: SMTC Consumables" at bounding box center [866, 343] width 132 height 32
click at [865, 340] on li "6020.65.10: SMTC Consumables" at bounding box center [866, 343] width 132 height 24
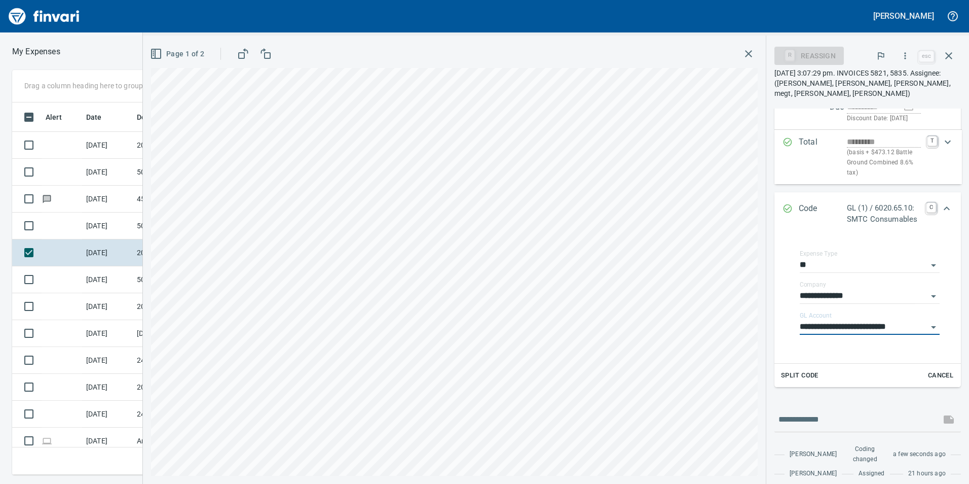
type input "**********"
click at [938, 201] on div "Expand" at bounding box center [947, 208] width 24 height 24
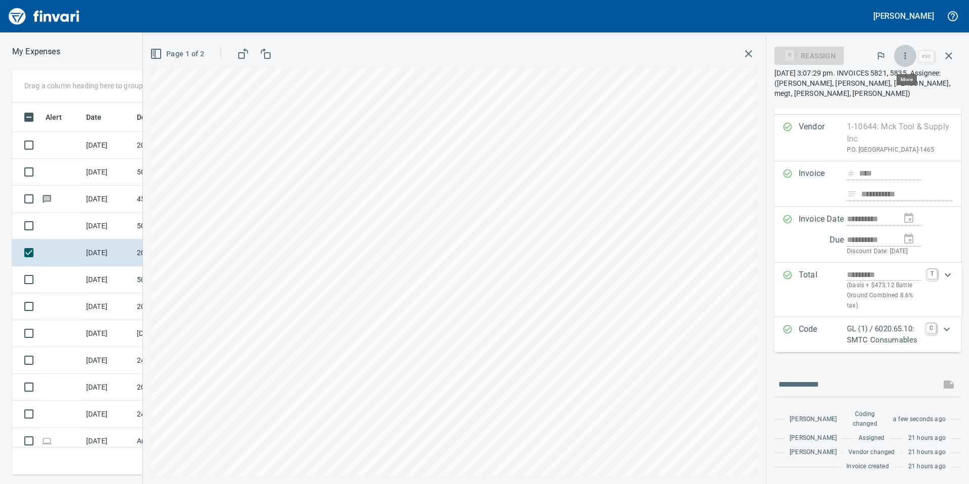
click at [901, 54] on icon "button" at bounding box center [905, 56] width 10 height 10
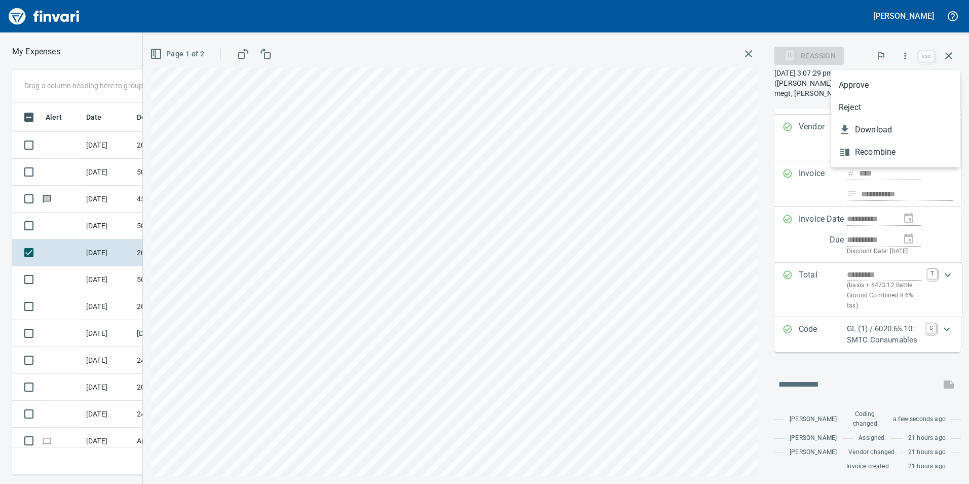
click at [850, 90] on span "Approve" at bounding box center [896, 85] width 114 height 12
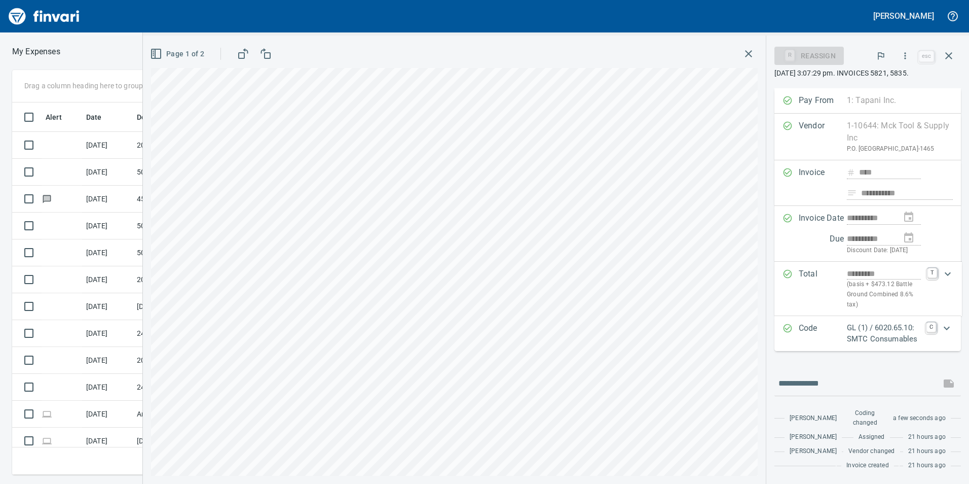
scroll to position [48, 0]
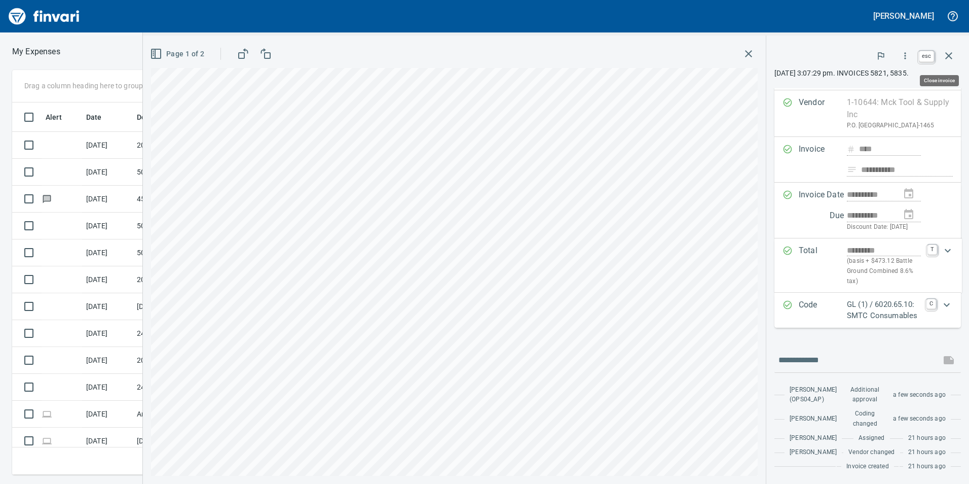
click at [942, 59] on button "button" at bounding box center [949, 56] width 24 height 24
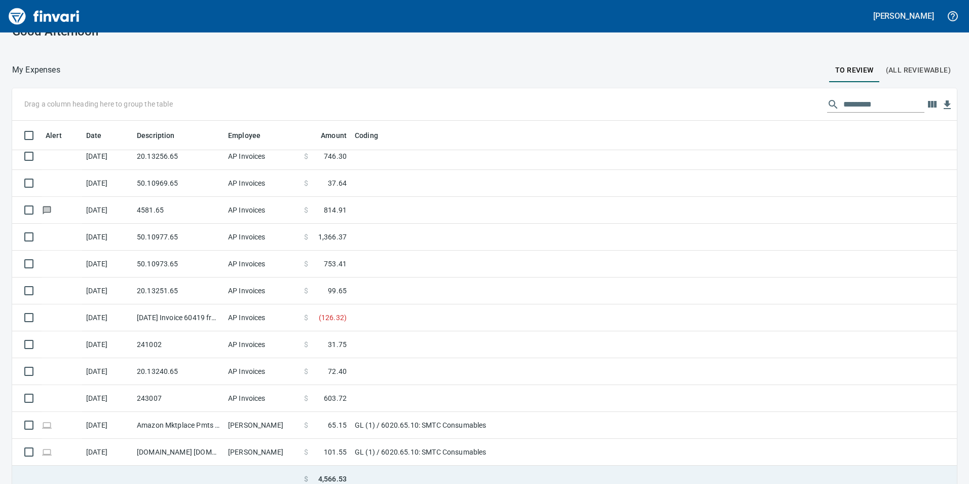
scroll to position [29, 0]
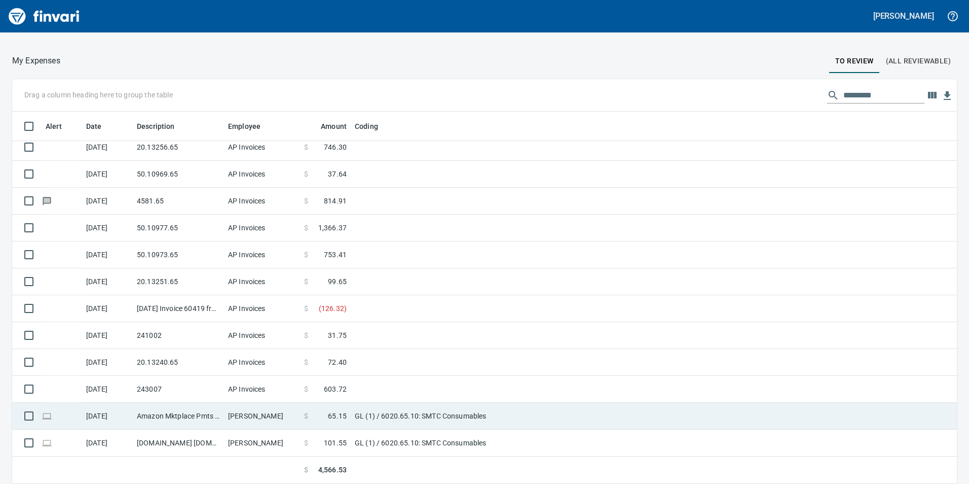
click at [170, 427] on td "Amazon Mktplace Pmts [DOMAIN_NAME][URL] WA" at bounding box center [178, 416] width 91 height 27
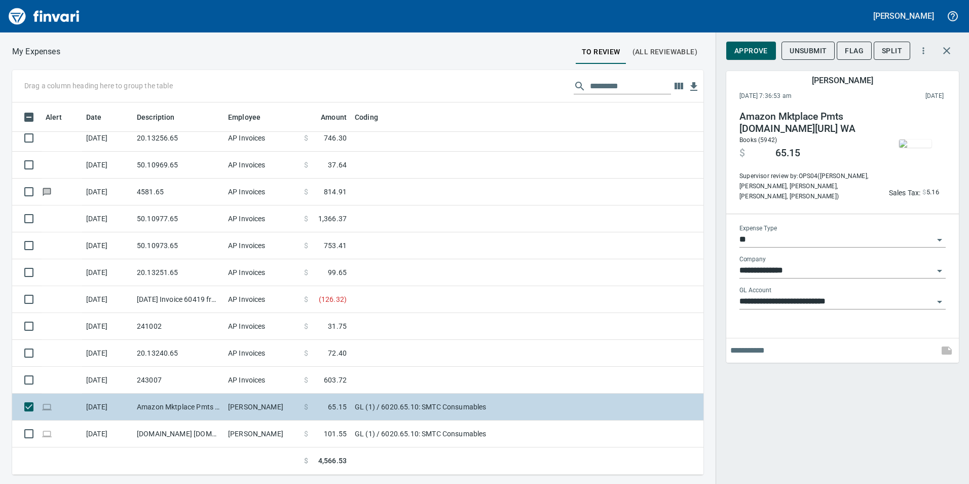
click at [167, 407] on td "Amazon Mktplace Pmts [DOMAIN_NAME][URL] WA" at bounding box center [178, 406] width 91 height 27
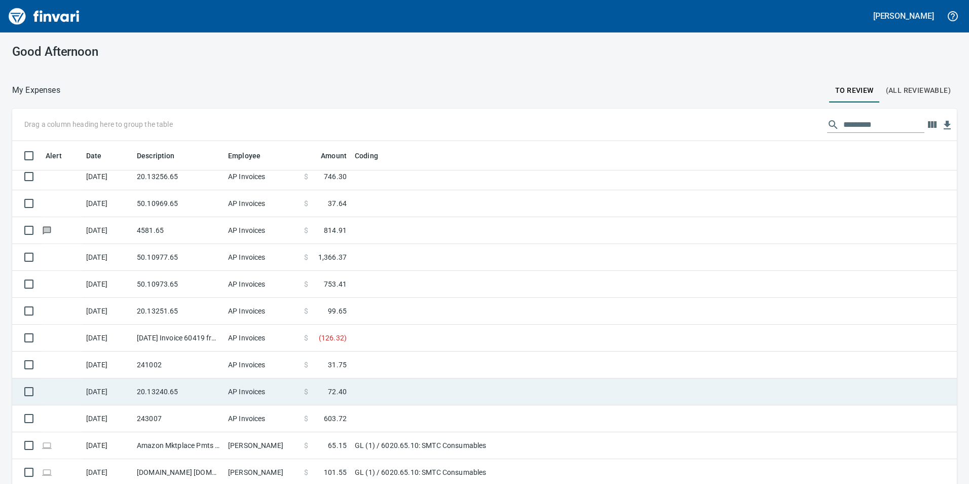
scroll to position [365, 921]
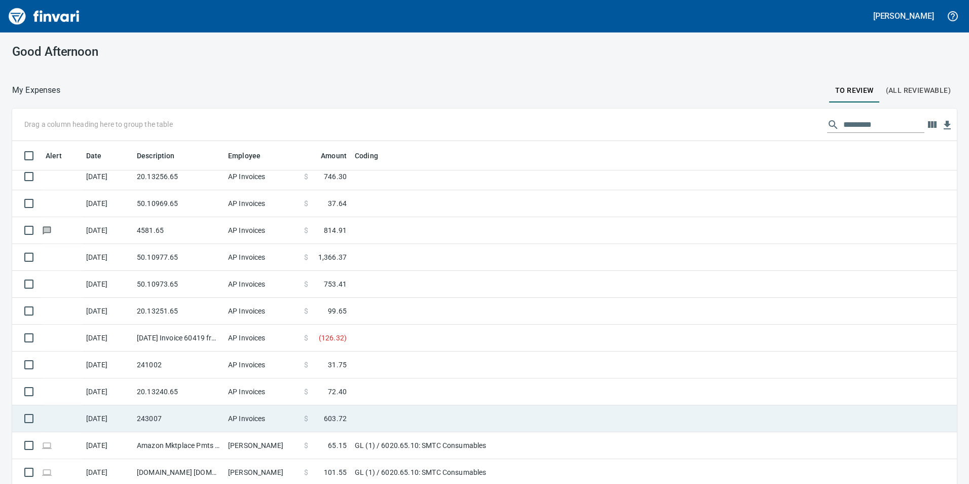
click at [148, 425] on td "243007" at bounding box center [178, 418] width 91 height 27
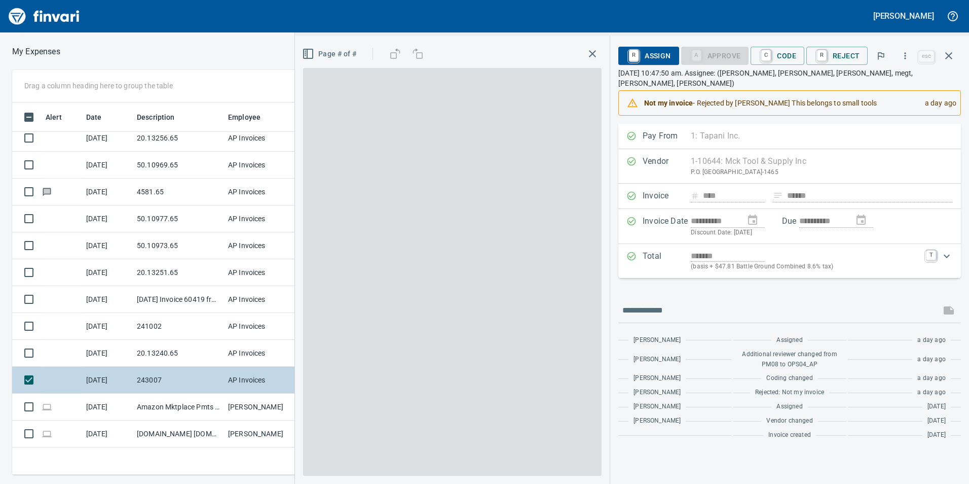
scroll to position [365, 676]
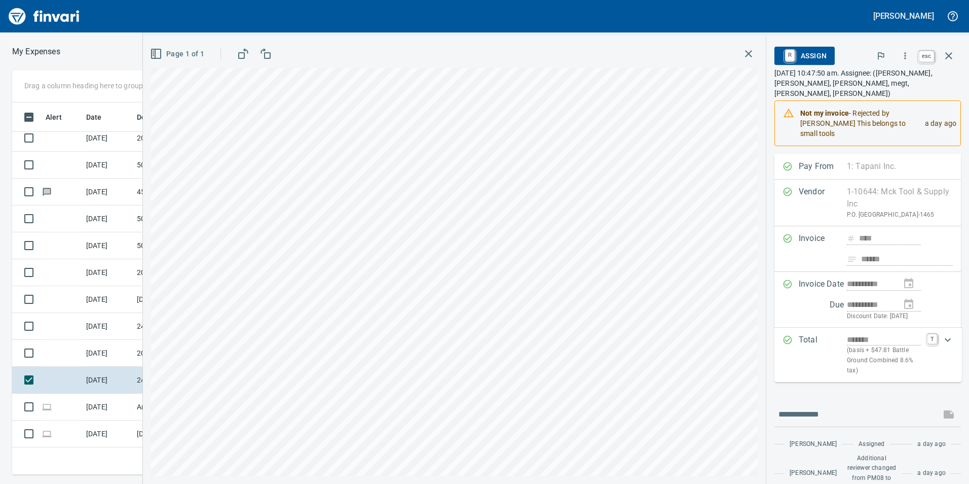
scroll to position [365, 676]
click at [950, 52] on icon "button" at bounding box center [949, 56] width 12 height 12
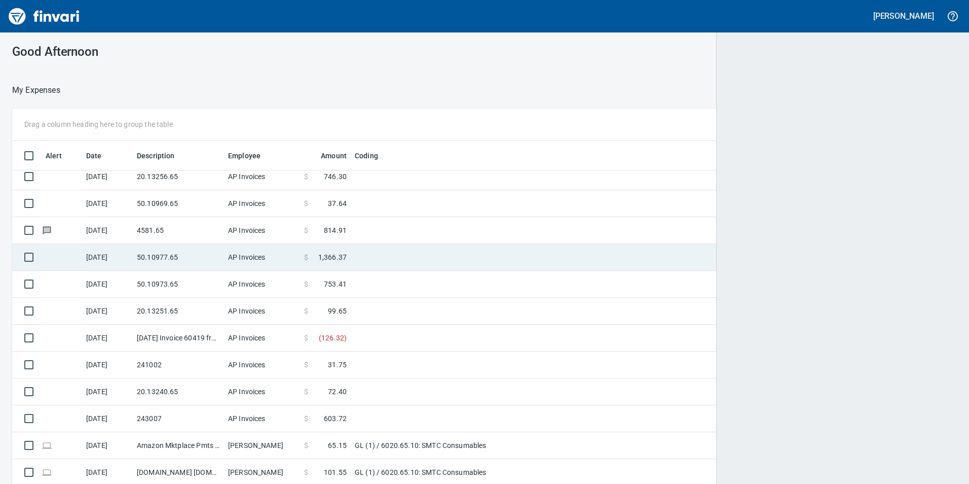
scroll to position [1, 1]
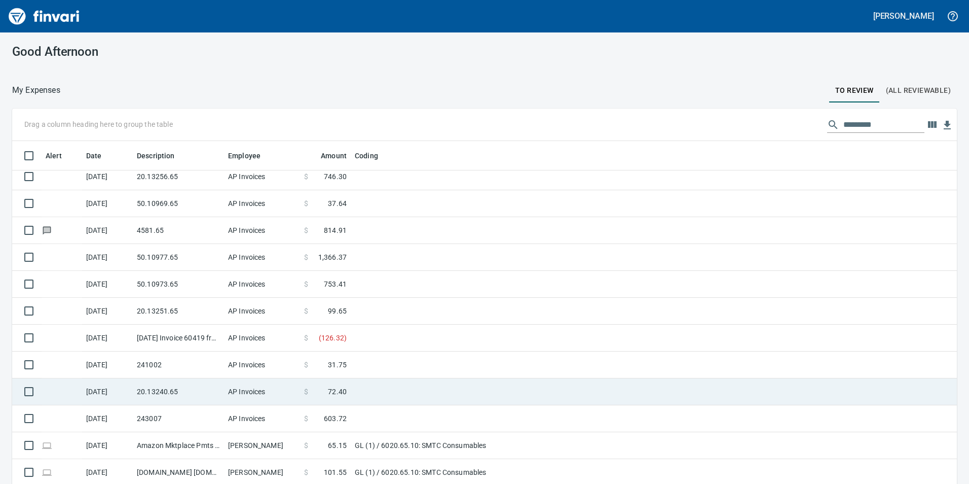
click at [168, 401] on td "20.13240.65" at bounding box center [178, 391] width 91 height 27
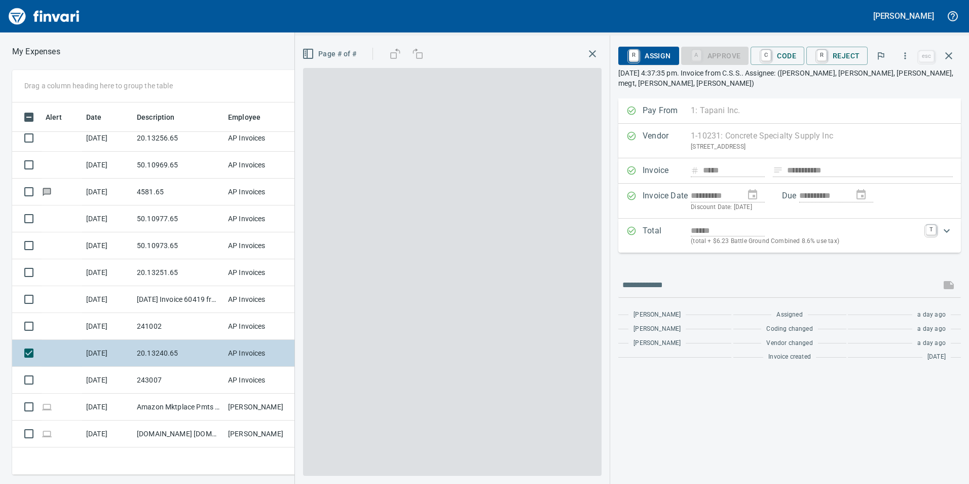
scroll to position [365, 676]
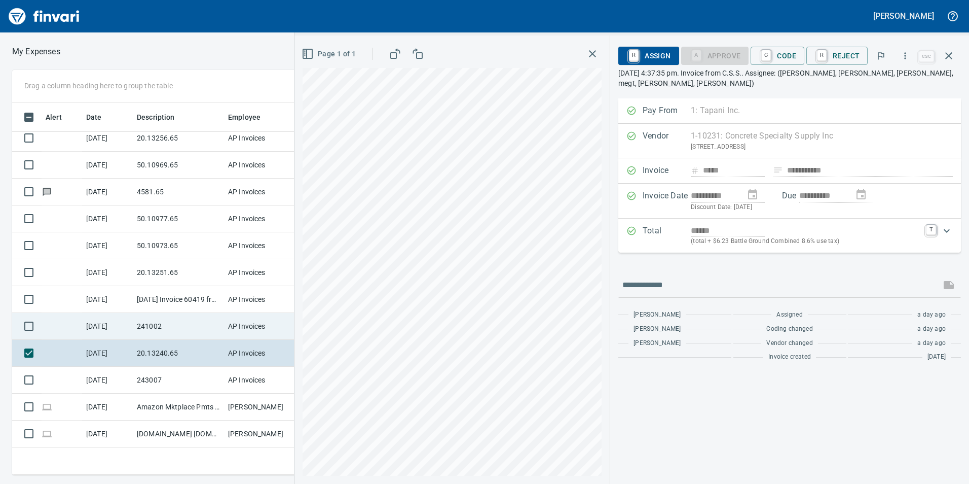
click at [165, 321] on td "241002" at bounding box center [178, 326] width 91 height 27
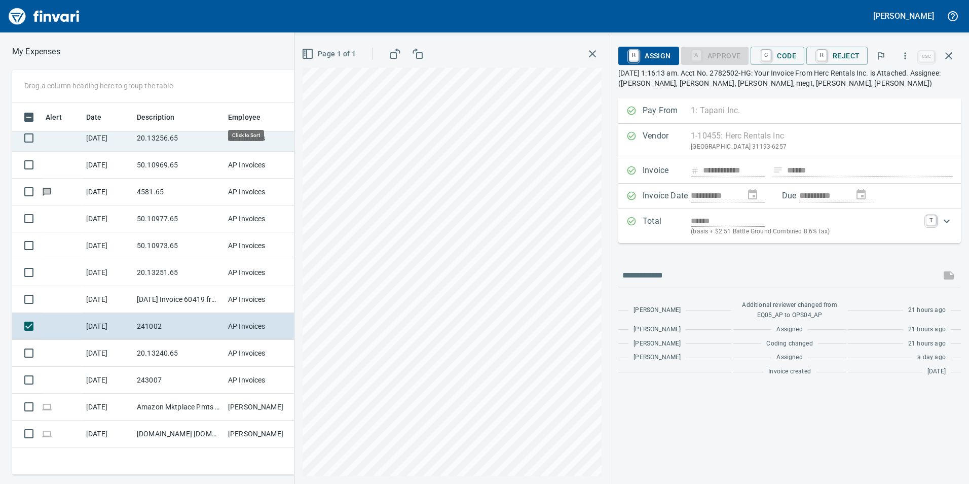
scroll to position [365, 676]
click at [610, 326] on div "Page 1 of 1" at bounding box center [452, 259] width 315 height 448
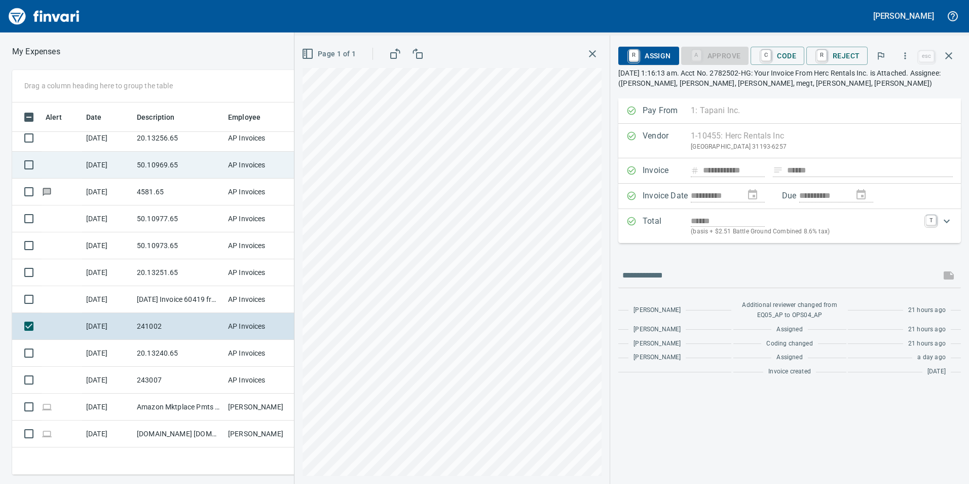
click at [952, 57] on icon "button" at bounding box center [949, 56] width 12 height 12
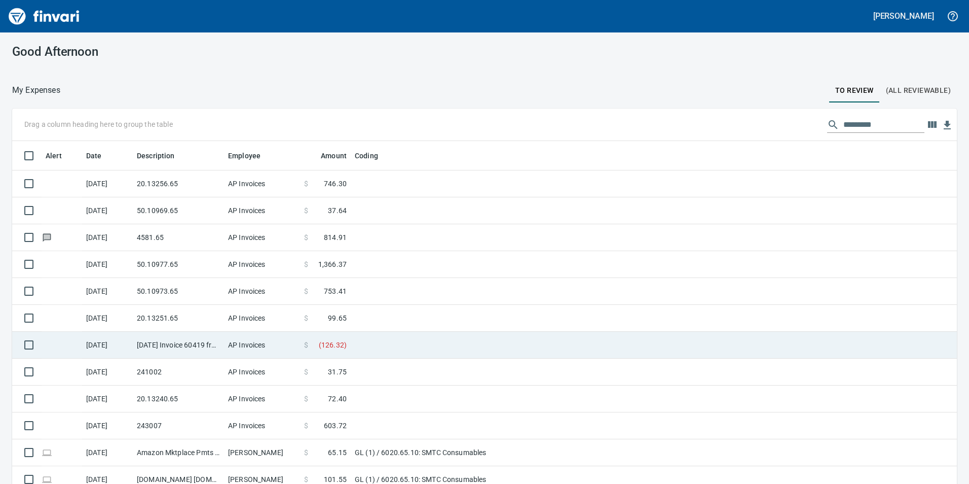
click at [175, 332] on td "[DATE] Invoice 60419 from [PERSON_NAME] Lumber Co (1-10777)" at bounding box center [178, 345] width 91 height 27
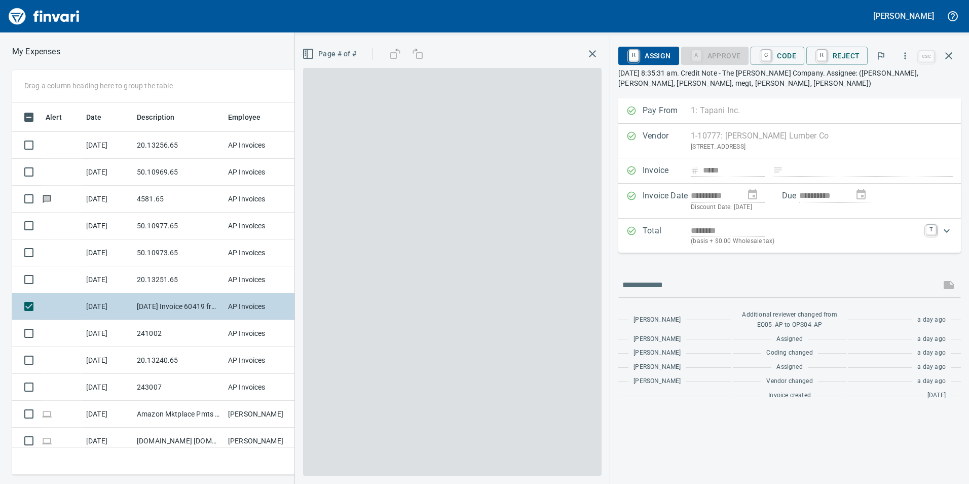
scroll to position [365, 676]
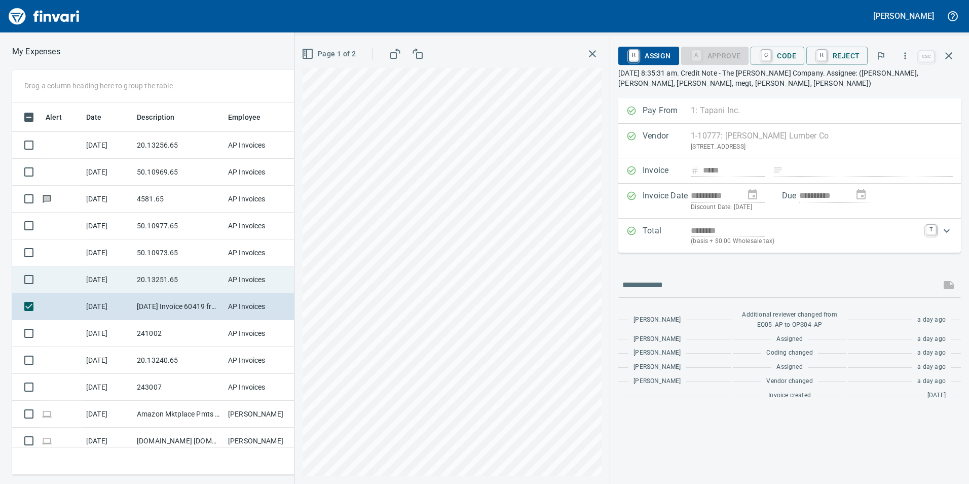
click at [136, 271] on td "20.13251.65" at bounding box center [178, 279] width 91 height 27
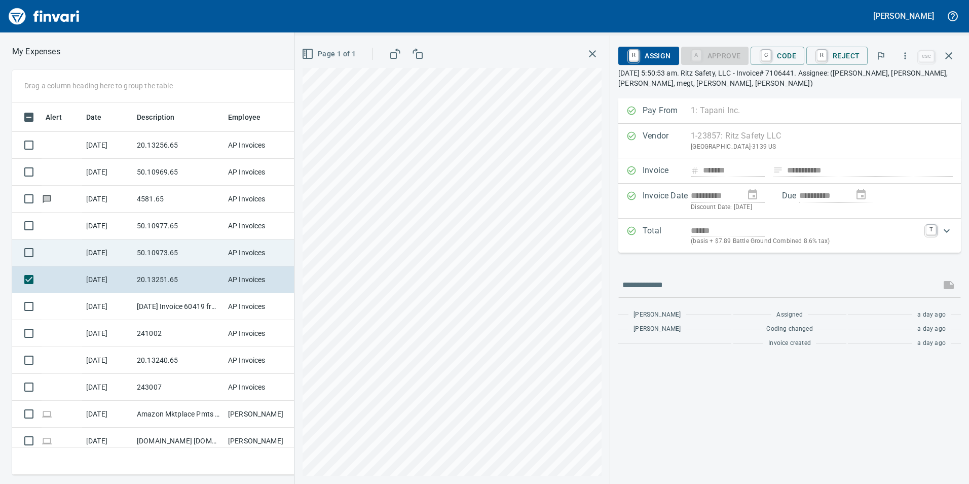
click at [149, 257] on td "50.10973.65" at bounding box center [178, 252] width 91 height 27
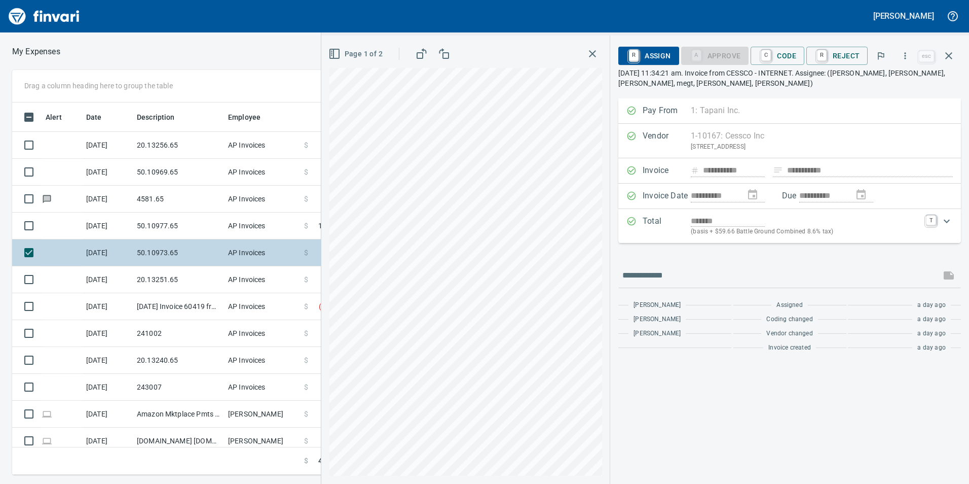
click at [149, 244] on td "50.10973.65" at bounding box center [178, 252] width 91 height 27
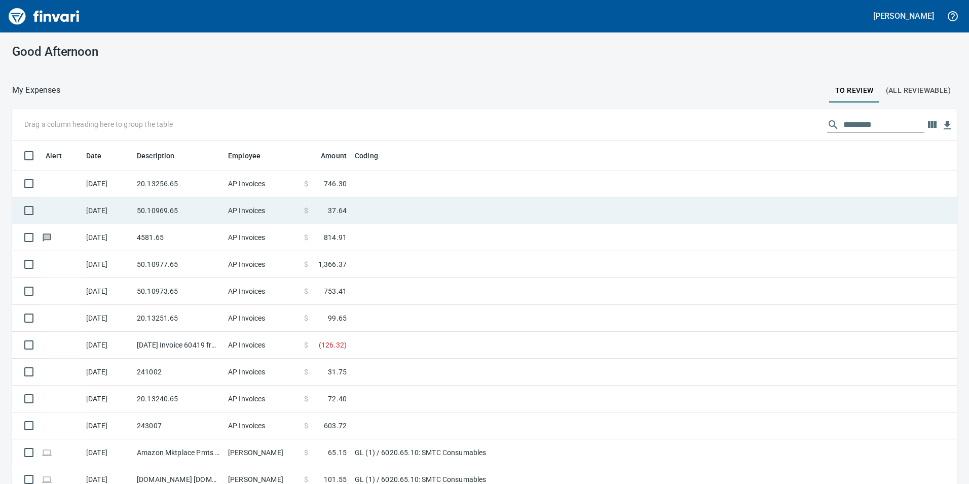
scroll to position [1, 1]
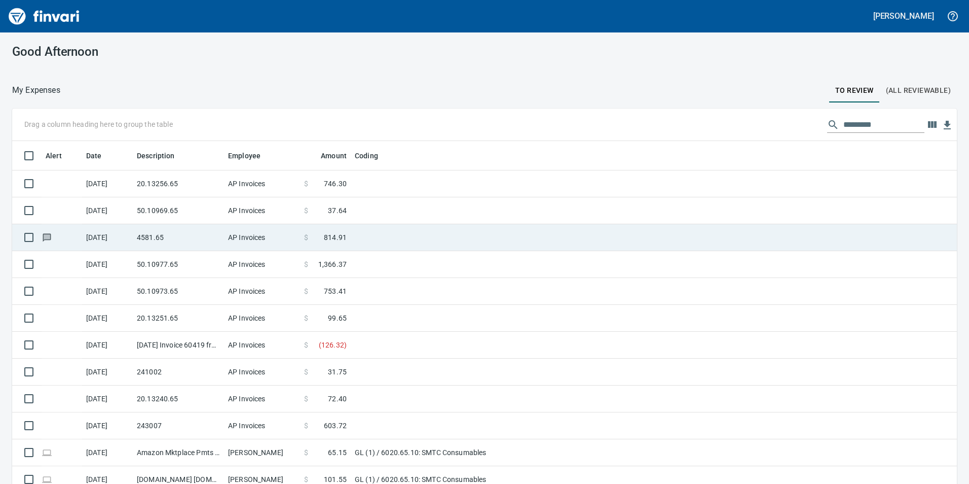
click at [51, 239] on icon at bounding box center [47, 237] width 8 height 8
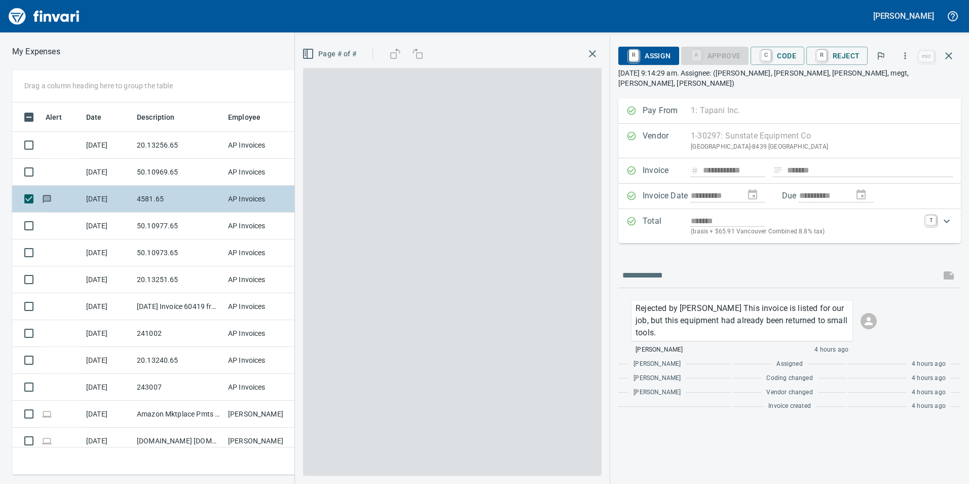
scroll to position [365, 676]
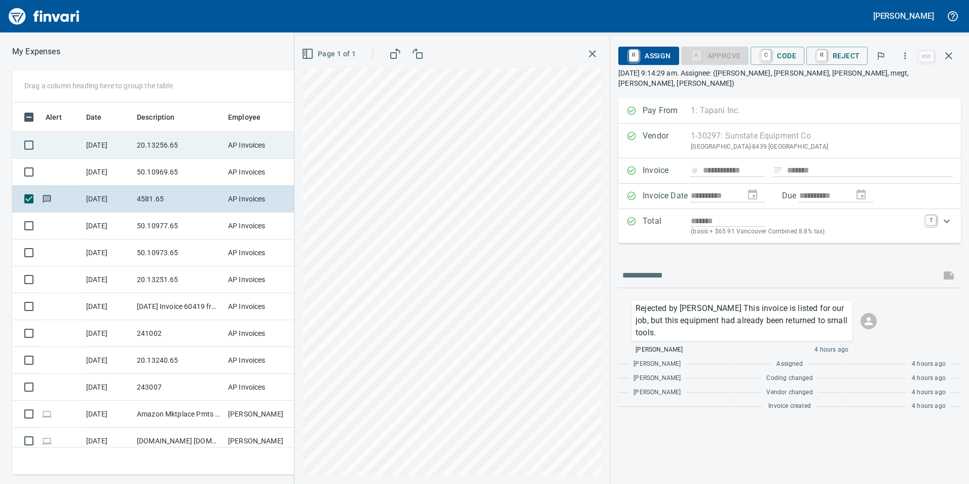
click at [168, 147] on td "20.13256.65" at bounding box center [178, 145] width 91 height 27
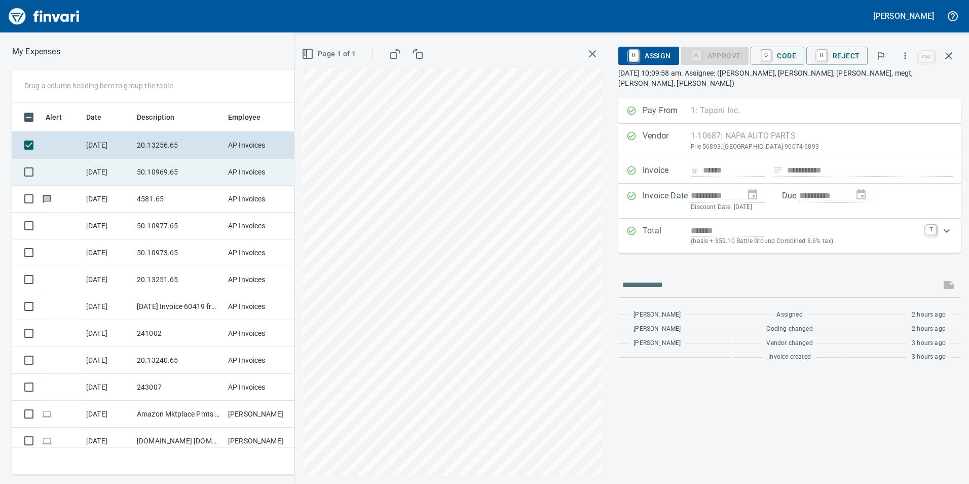
click at [204, 167] on td "50.10969.65" at bounding box center [178, 172] width 91 height 27
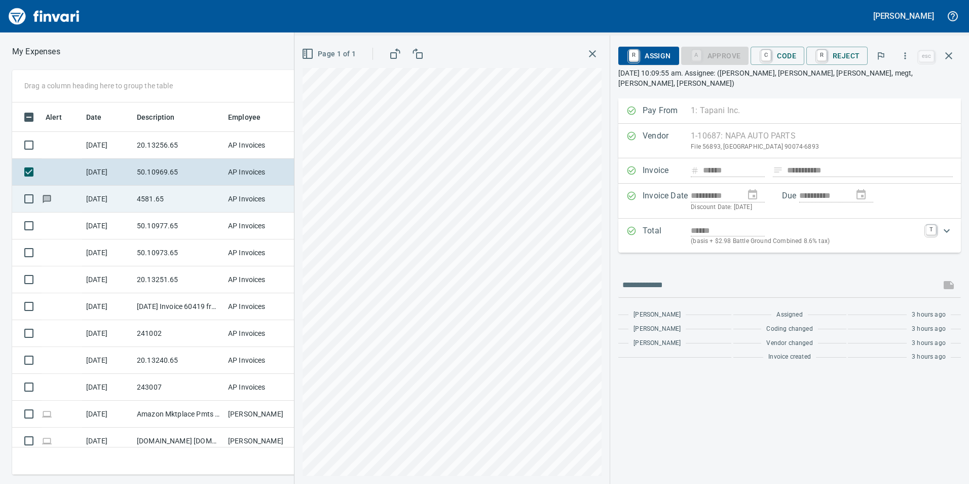
click at [190, 205] on td "4581.65" at bounding box center [178, 199] width 91 height 27
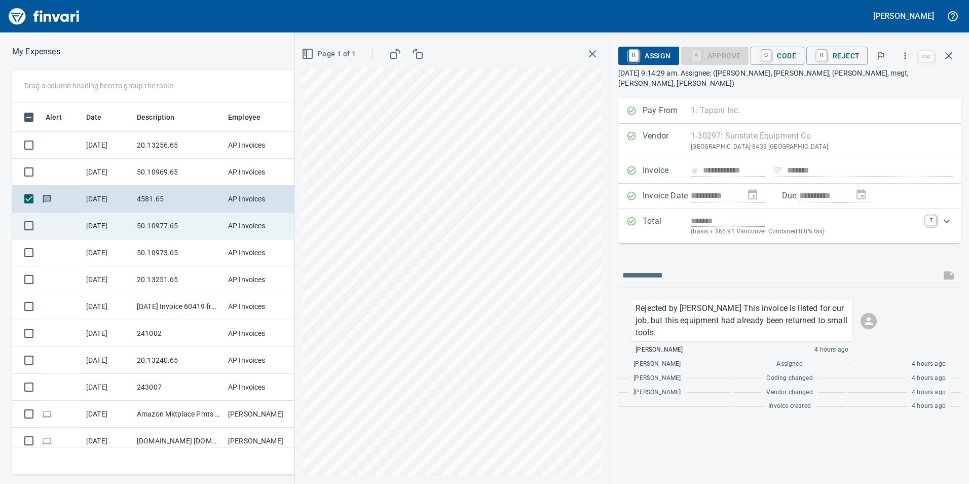
click at [153, 220] on td "50.10977.65" at bounding box center [178, 225] width 91 height 27
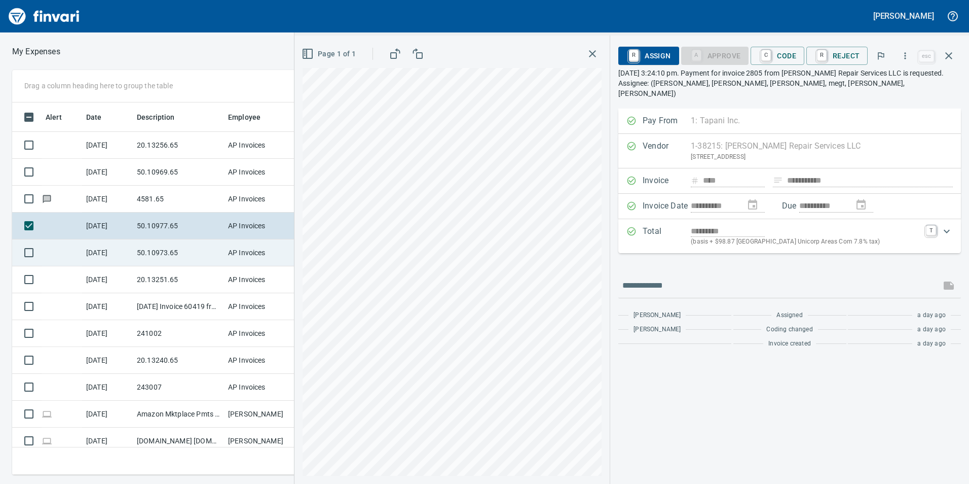
click at [167, 246] on td "50.10973.65" at bounding box center [178, 252] width 91 height 27
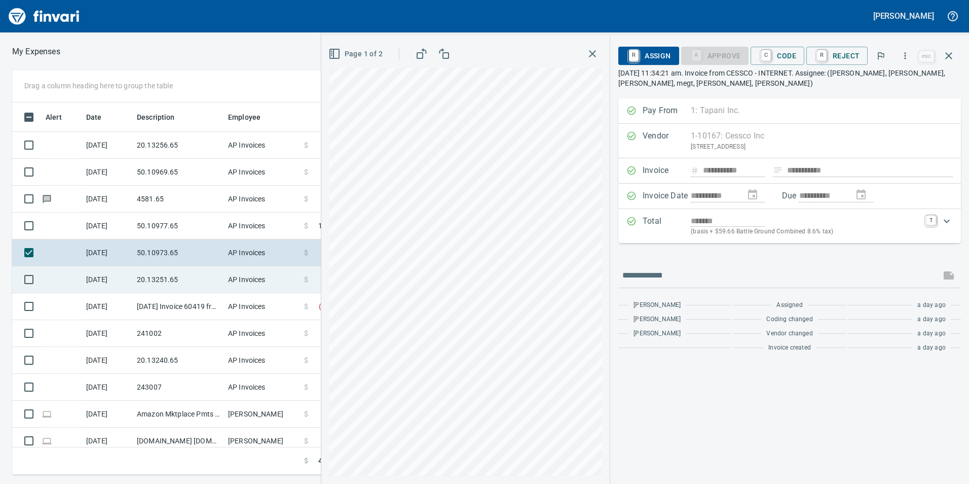
click at [179, 271] on td "20.13251.65" at bounding box center [178, 279] width 91 height 27
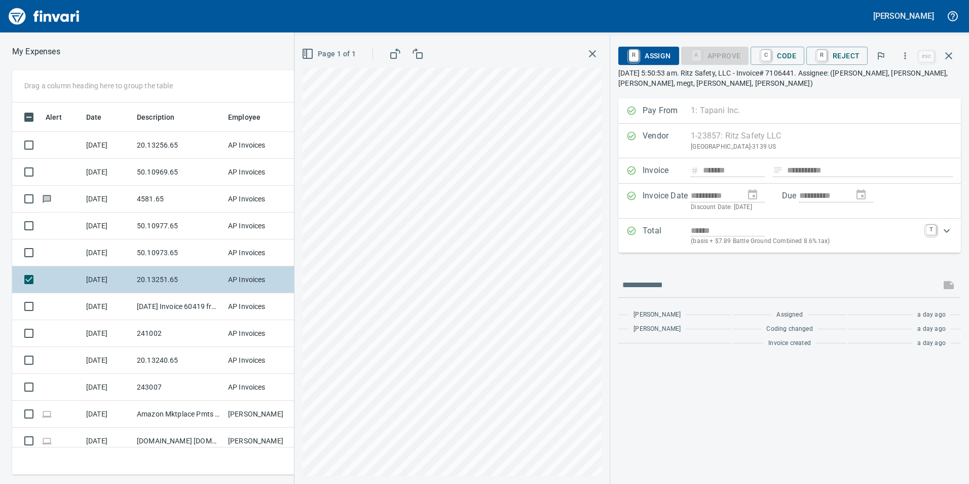
scroll to position [7, 0]
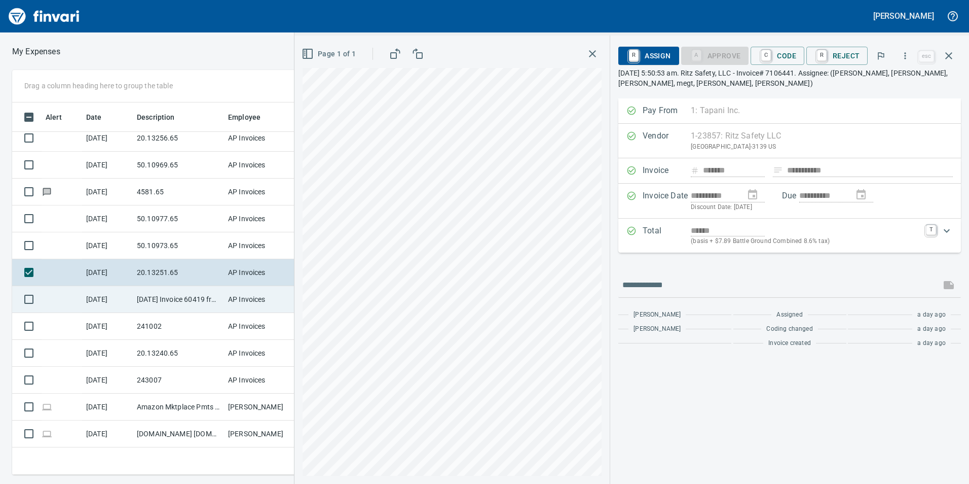
click at [179, 303] on td "[DATE] Invoice 60419 from [PERSON_NAME] Lumber Co (1-10777)" at bounding box center [178, 299] width 91 height 27
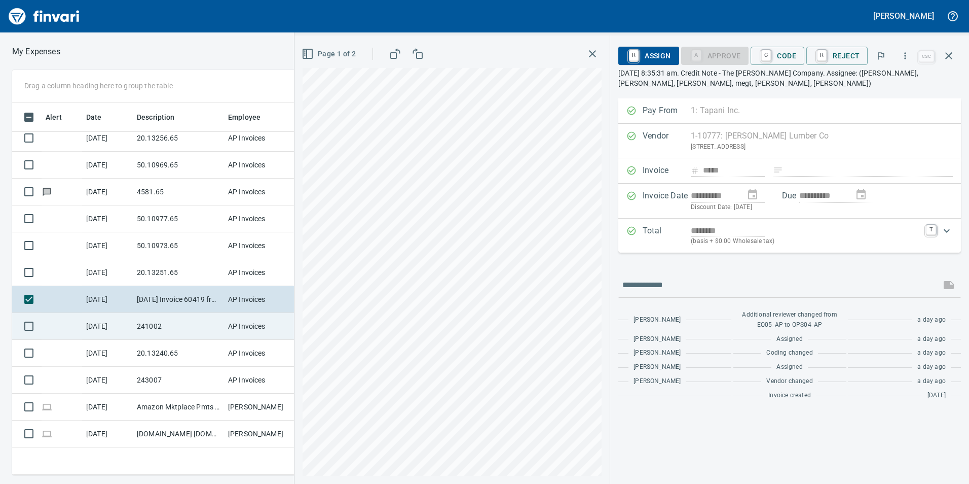
click at [175, 320] on td "241002" at bounding box center [178, 326] width 91 height 27
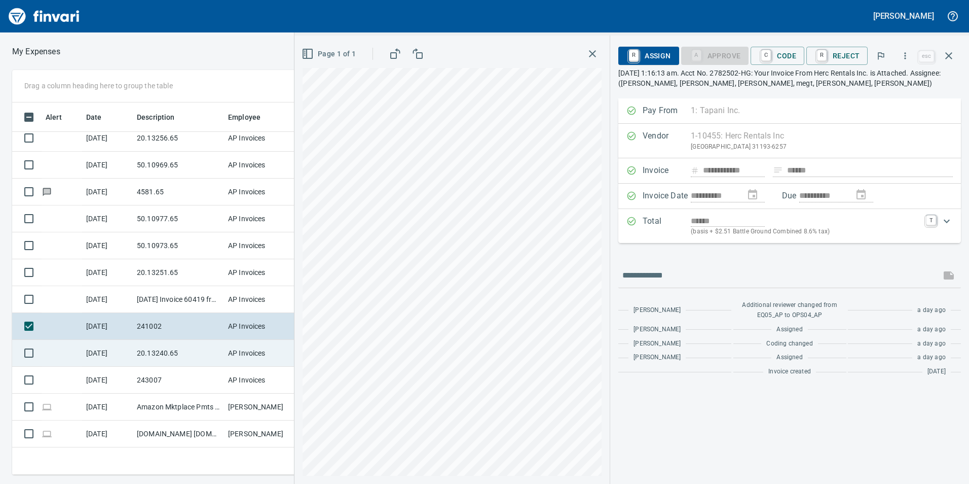
click at [184, 351] on td "20.13240.65" at bounding box center [178, 353] width 91 height 27
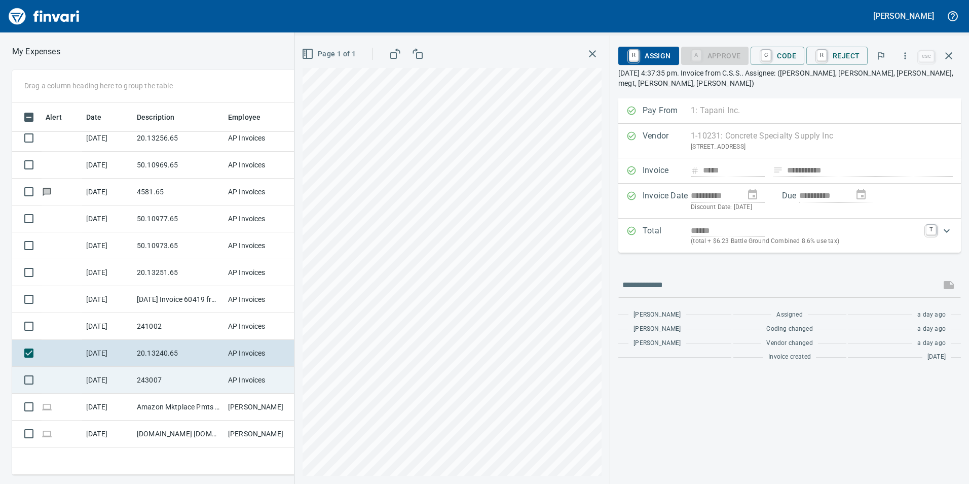
click at [187, 375] on td "243007" at bounding box center [178, 380] width 91 height 27
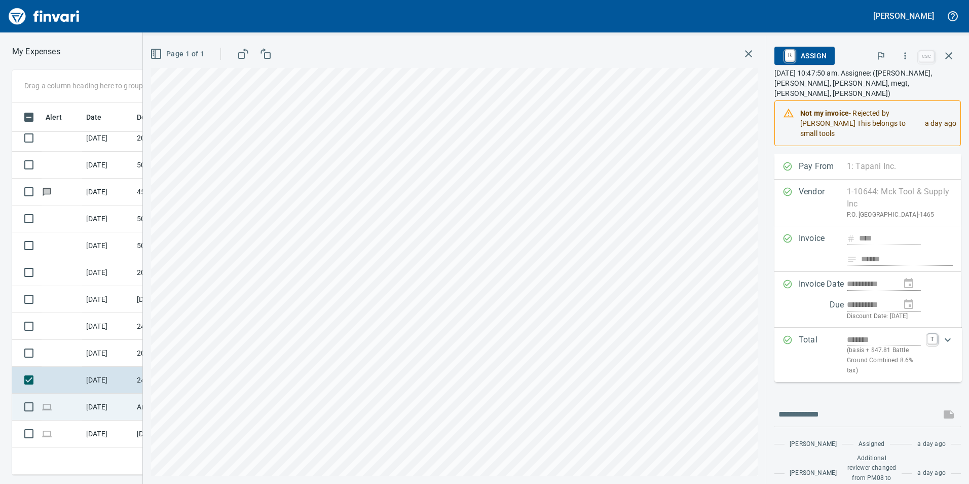
click at [137, 404] on td "Amazon Mktplace Pmts [DOMAIN_NAME][URL] WA" at bounding box center [178, 406] width 91 height 27
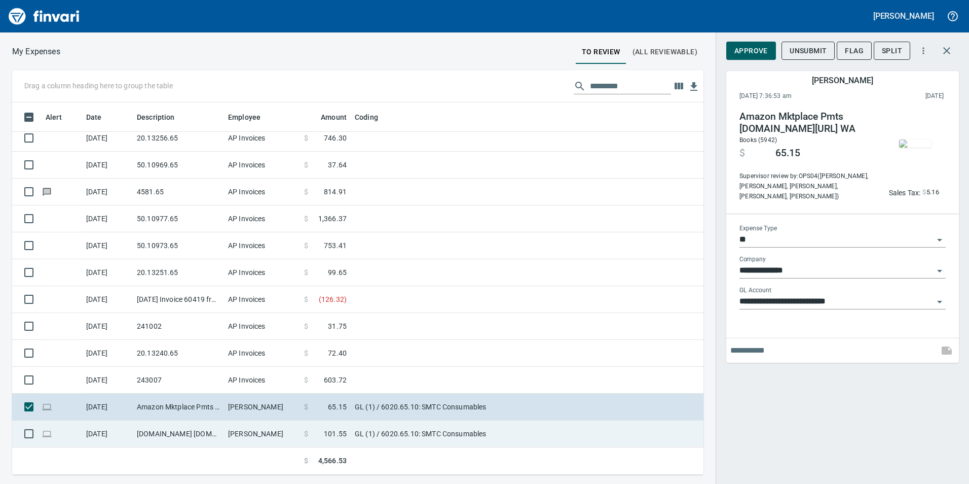
click at [141, 422] on td "[DOMAIN_NAME] [DOMAIN_NAME][URL] WA" at bounding box center [178, 433] width 91 height 27
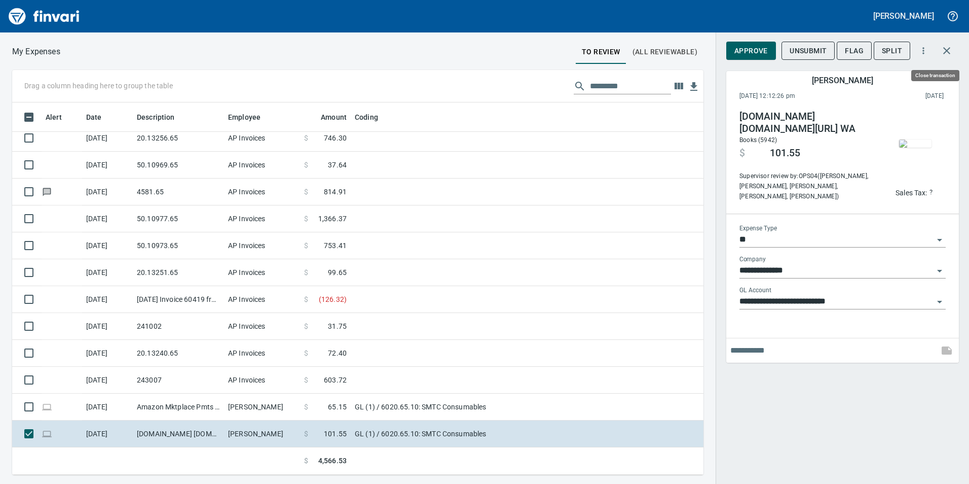
click at [947, 52] on icon "button" at bounding box center [947, 50] width 7 height 7
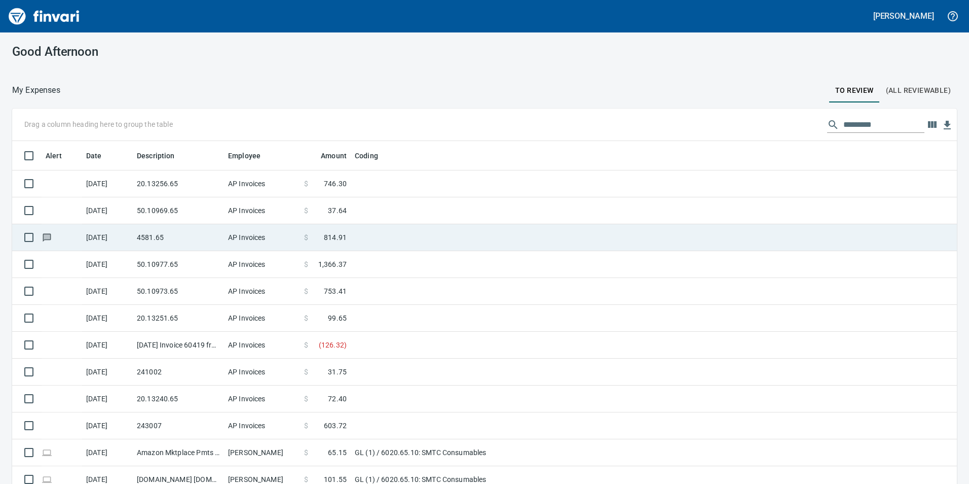
click at [178, 186] on td "20.13256.65" at bounding box center [178, 183] width 91 height 27
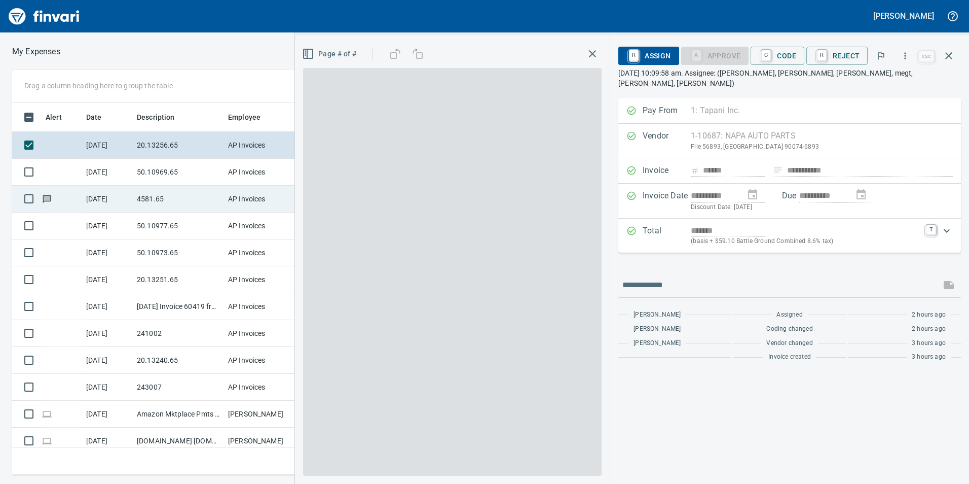
scroll to position [365, 676]
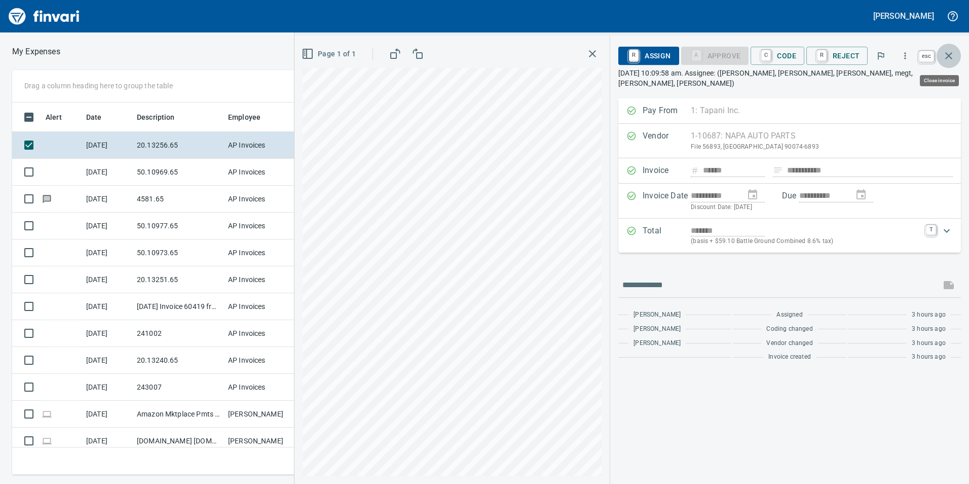
click at [955, 53] on button "button" at bounding box center [949, 56] width 24 height 24
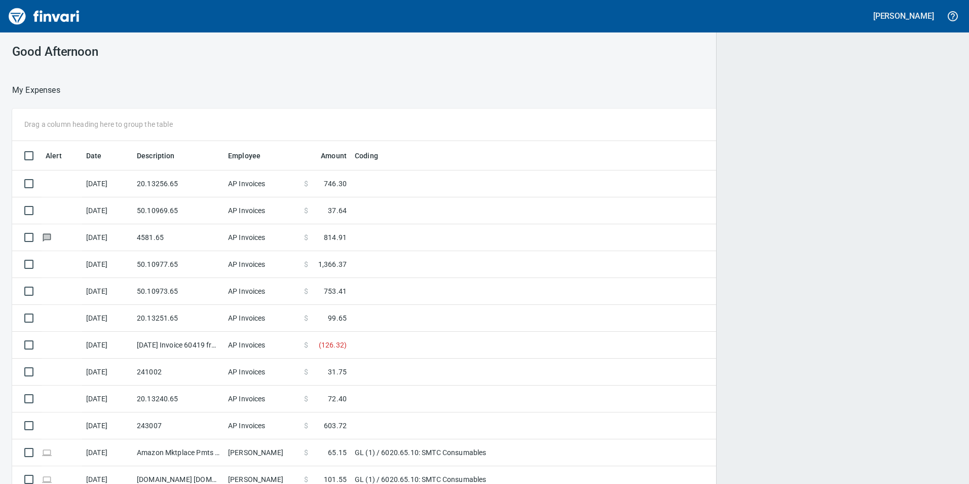
scroll to position [1, 1]
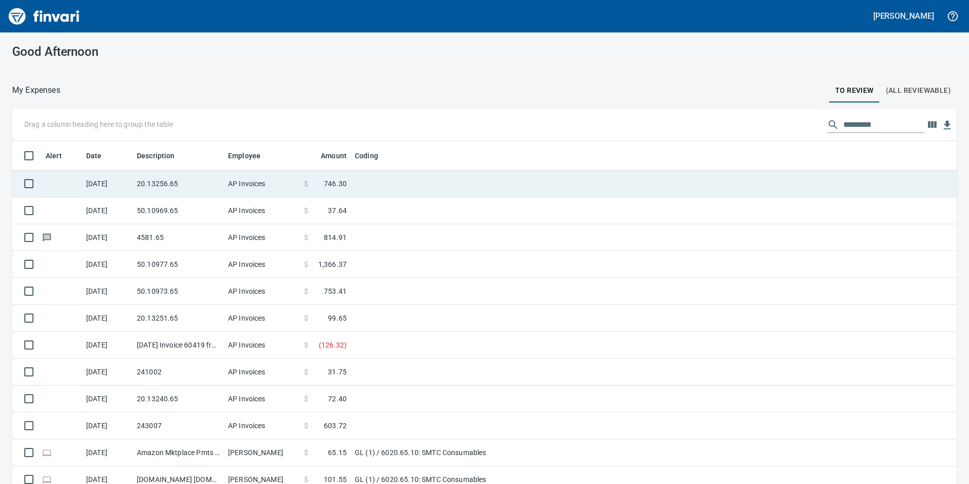
click at [154, 177] on td "20.13256.65" at bounding box center [178, 183] width 91 height 27
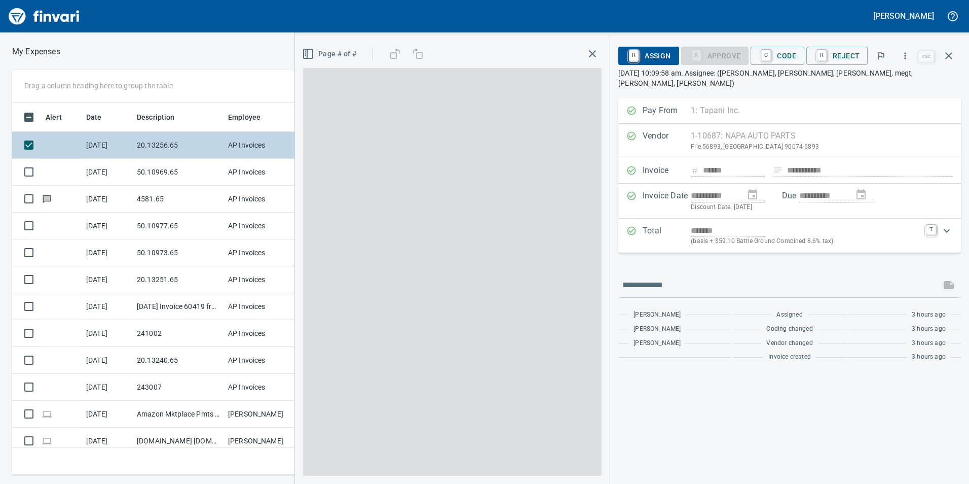
scroll to position [365, 676]
